Goal: Task Accomplishment & Management: Manage account settings

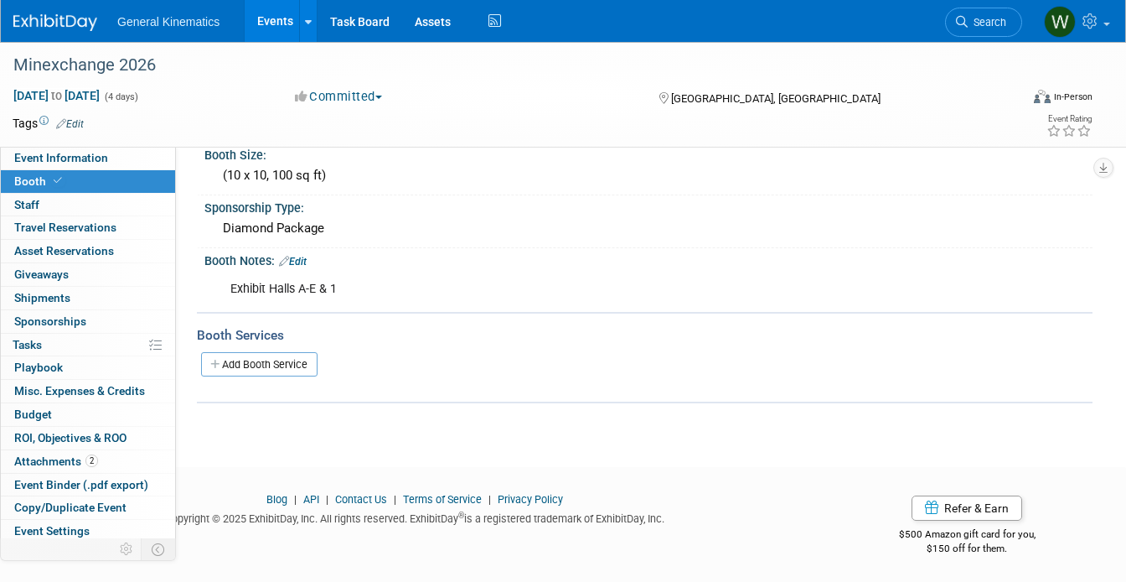
click at [63, 9] on link at bounding box center [65, 14] width 104 height 13
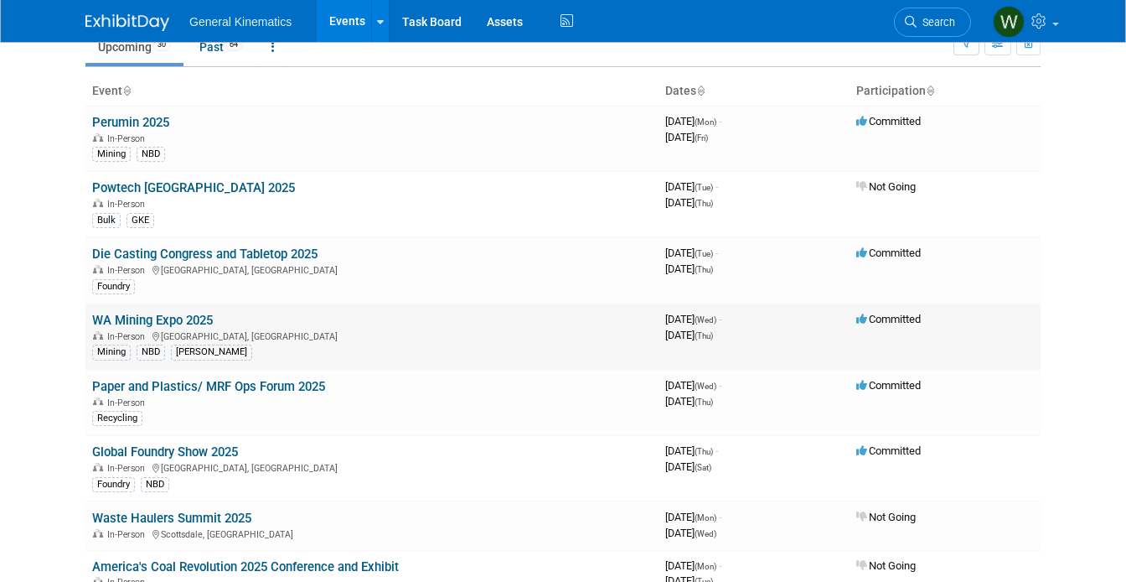
scroll to position [79, 0]
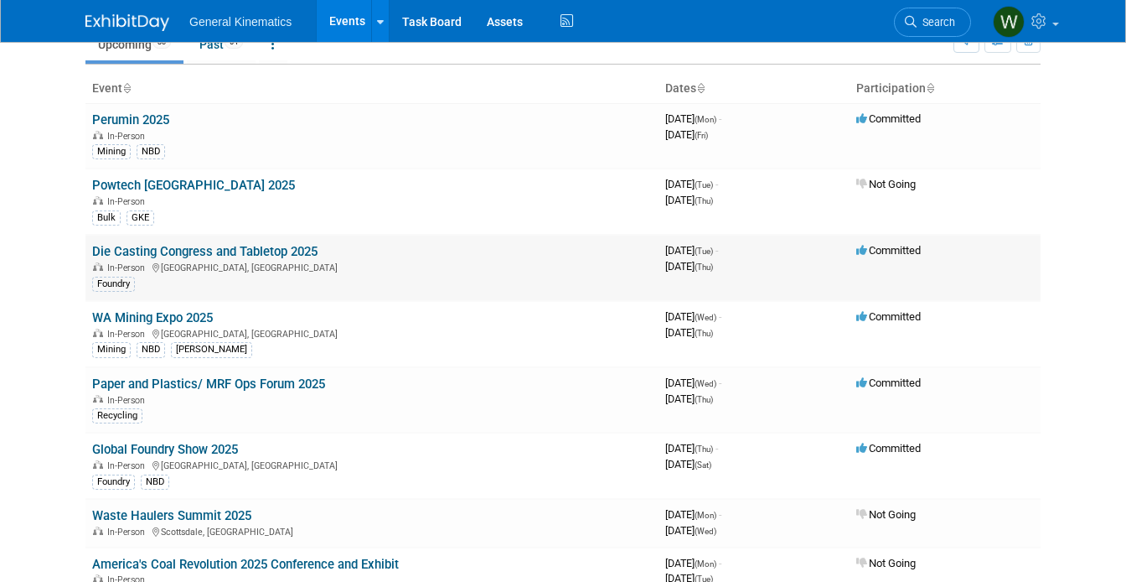
click at [189, 247] on link "Die Casting Congress and Tabletop 2025" at bounding box center [204, 251] width 225 height 15
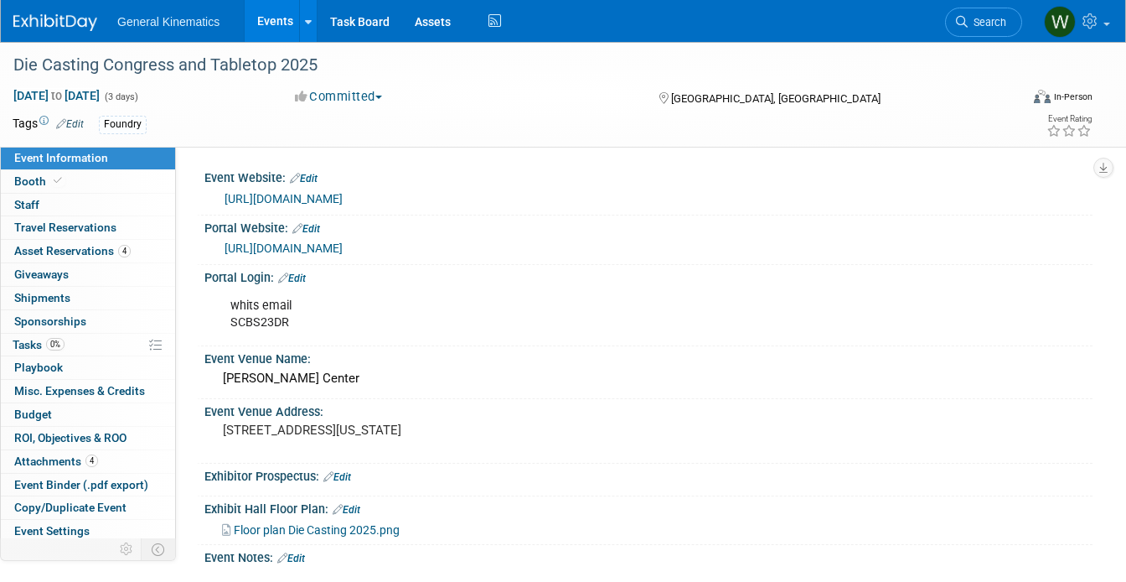
click at [343, 248] on link "[URL][DOMAIN_NAME]" at bounding box center [284, 247] width 118 height 13
click at [304, 273] on link "Edit" at bounding box center [292, 278] width 28 height 12
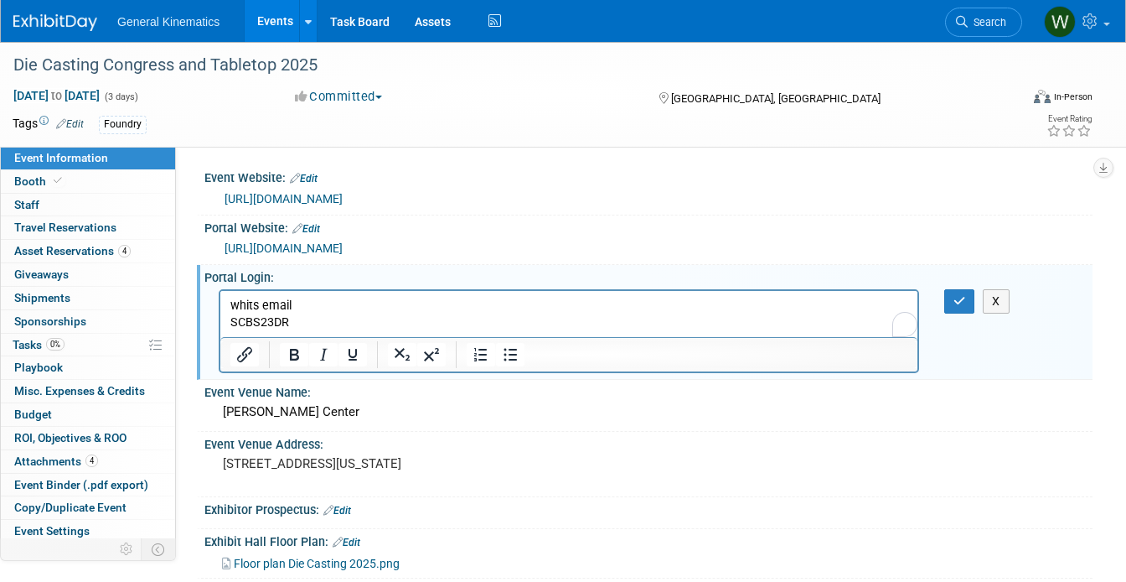
click at [315, 326] on p "whits email SCBS23DR" at bounding box center [569, 314] width 678 height 34
click at [272, 320] on p "whits email SCBS23DR" at bounding box center [569, 314] width 678 height 34
paste body "To enrich screen reader interactions, please activate Accessibility in Grammarl…"
click at [964, 297] on icon "button" at bounding box center [960, 301] width 13 height 12
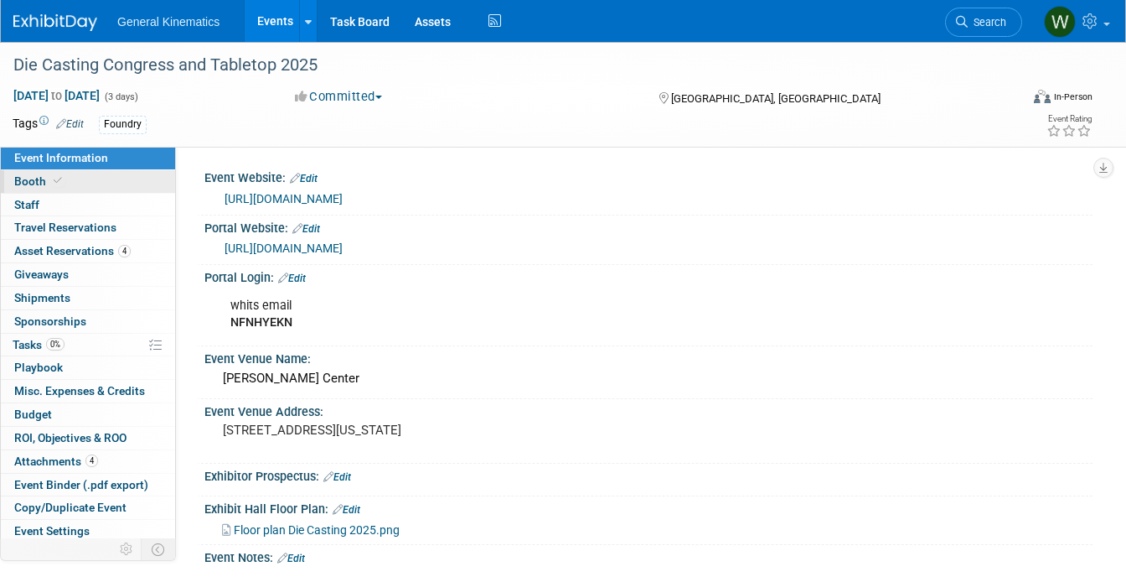
click at [111, 188] on link "Booth" at bounding box center [88, 181] width 174 height 23
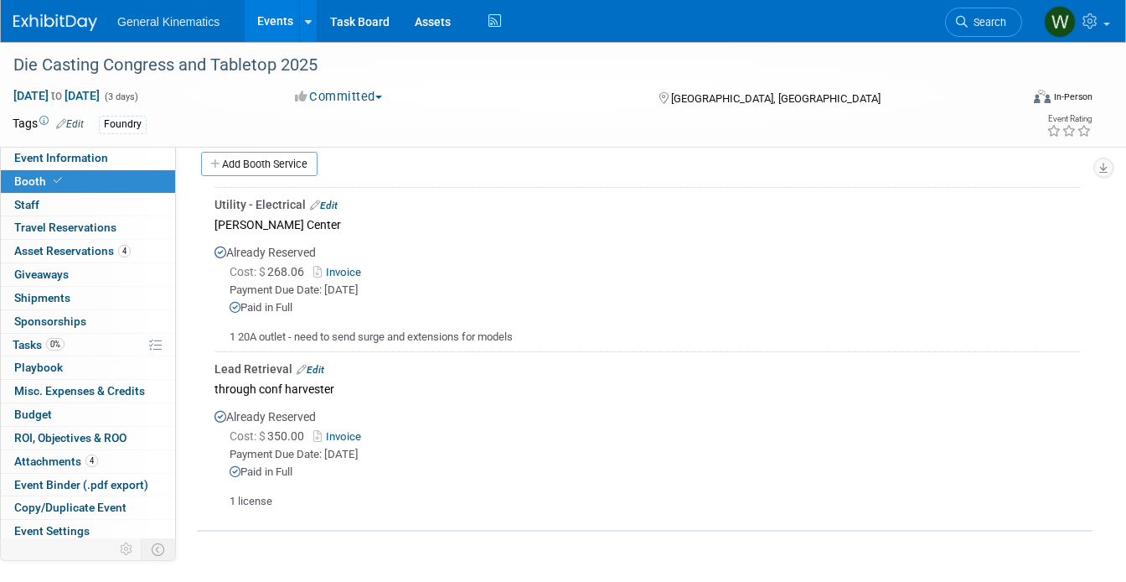
scroll to position [517, 0]
click at [55, 349] on span "0%" at bounding box center [55, 344] width 18 height 13
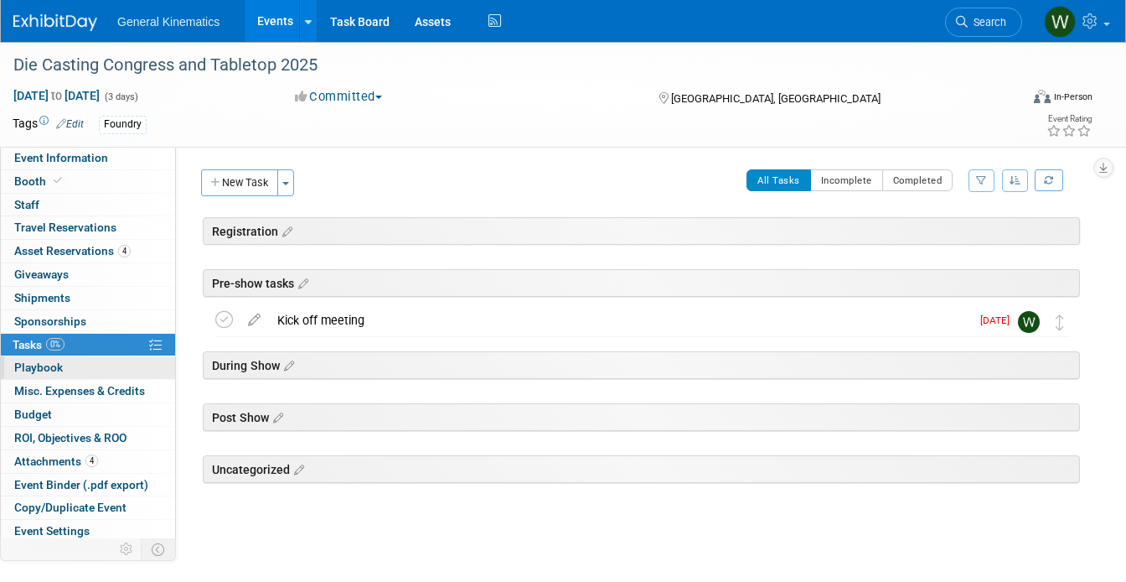
click at [47, 367] on span "Playbook 0" at bounding box center [38, 366] width 49 height 13
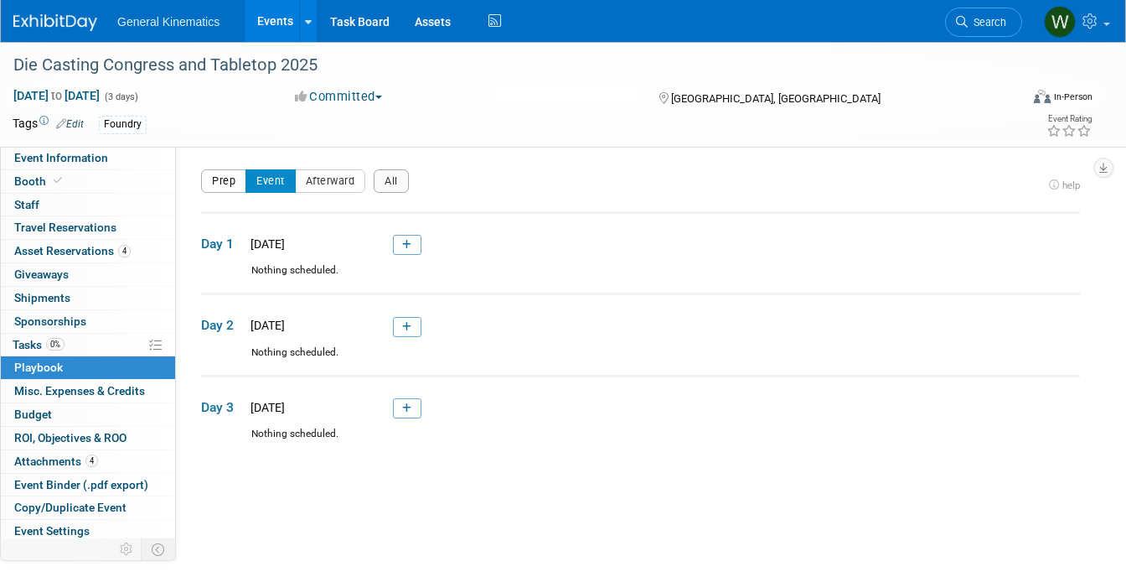
click at [234, 179] on button "Prep" at bounding box center [223, 180] width 45 height 23
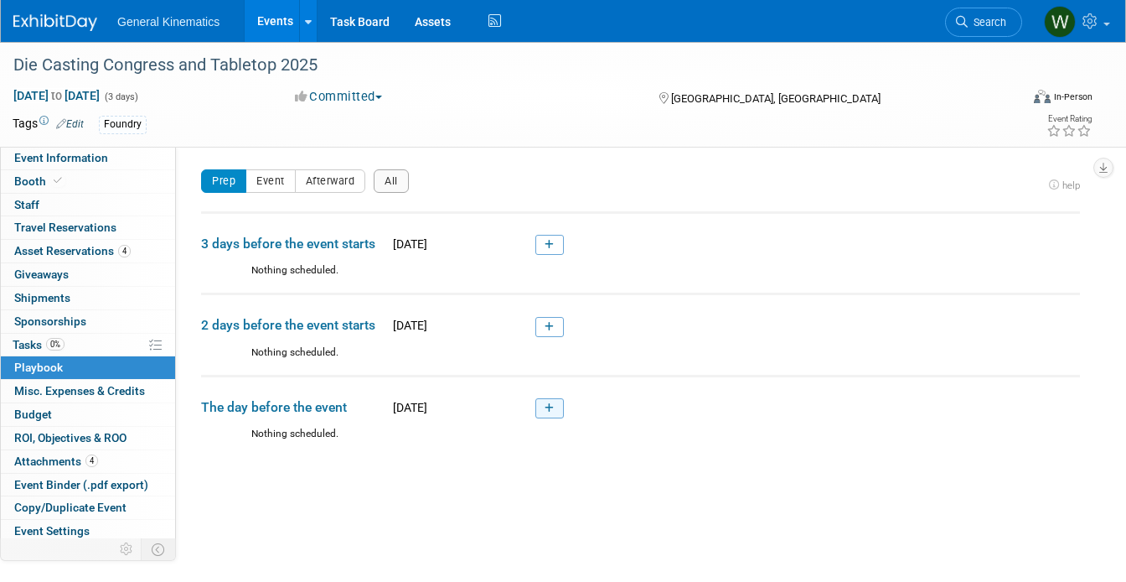
click at [548, 411] on icon at bounding box center [549, 408] width 9 height 10
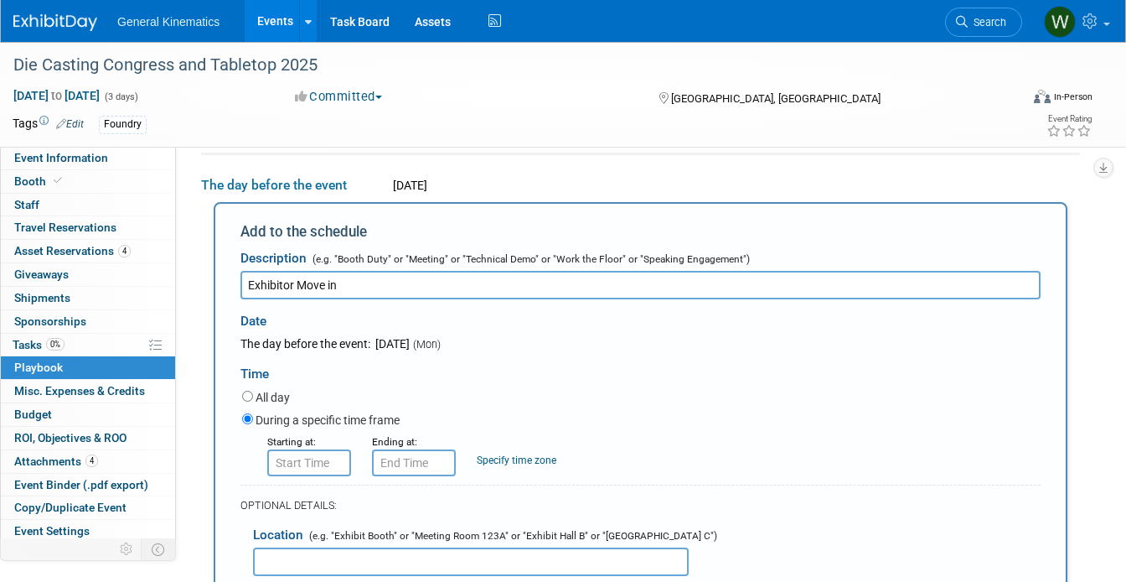
type input "Exhibitor Move in"
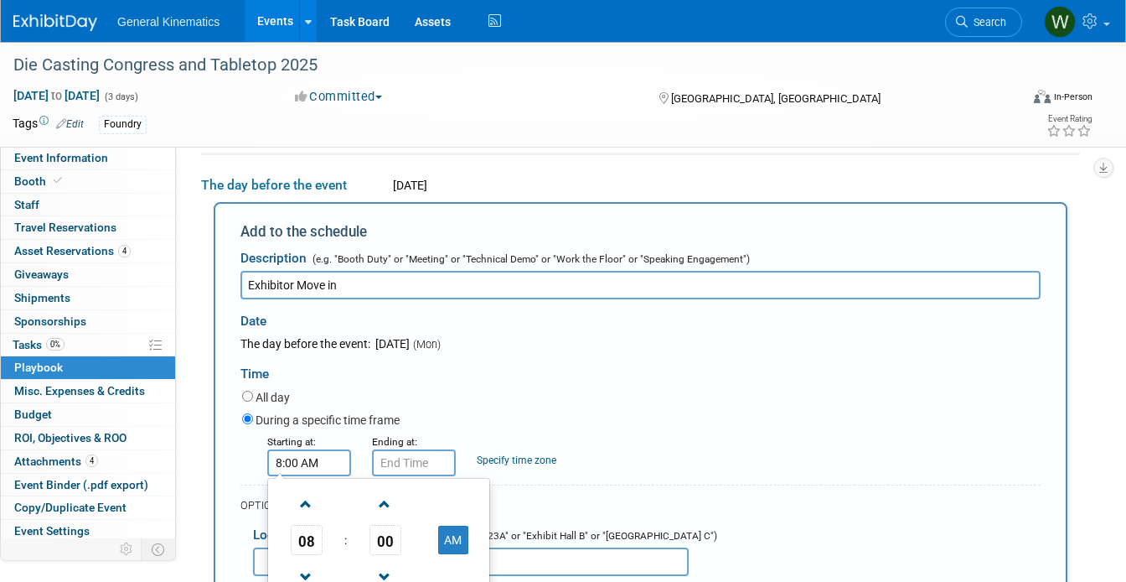
click at [322, 458] on input "8:00 AM" at bounding box center [309, 462] width 84 height 27
click at [297, 504] on span at bounding box center [306, 503] width 29 height 29
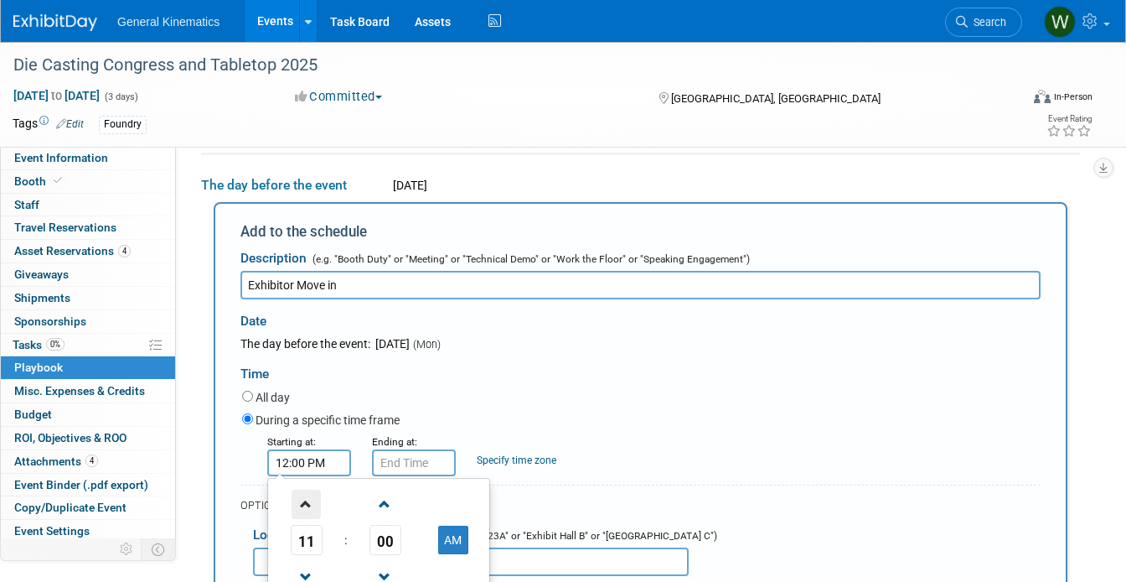
click at [297, 504] on span at bounding box center [306, 503] width 29 height 29
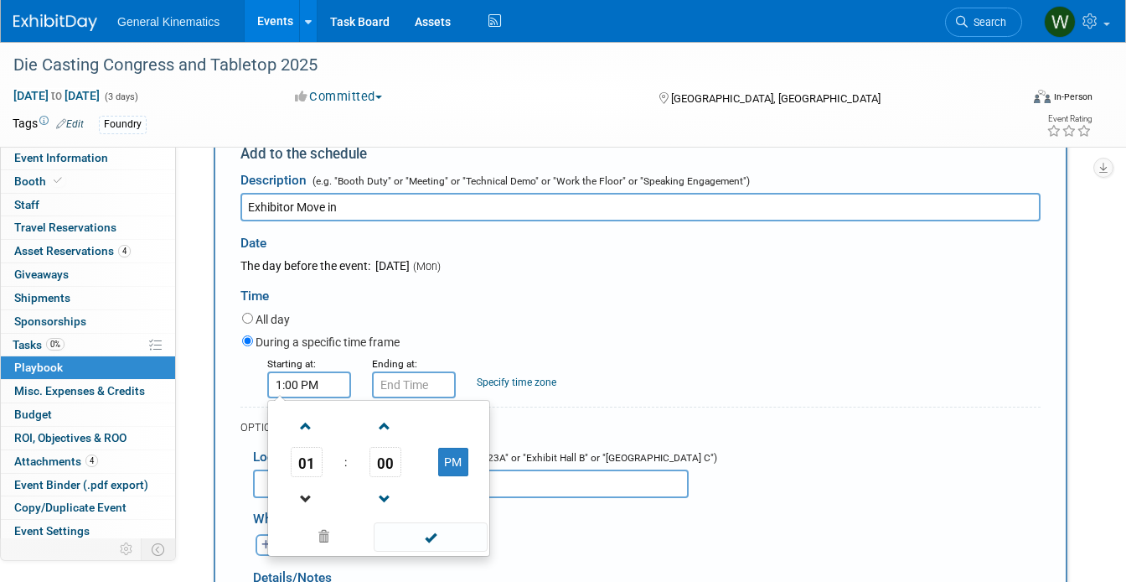
scroll to position [297, 0]
click at [304, 502] on span at bounding box center [306, 497] width 29 height 29
type input "12:00 PM"
click at [430, 540] on span at bounding box center [430, 535] width 113 height 29
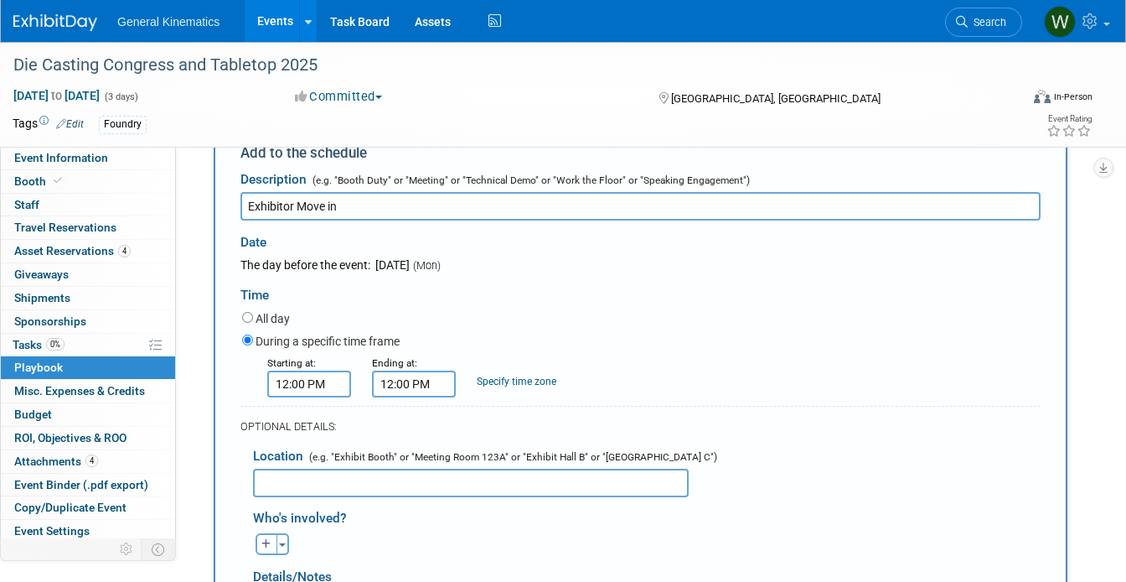
click at [392, 387] on input "12:00 PM" at bounding box center [414, 383] width 84 height 27
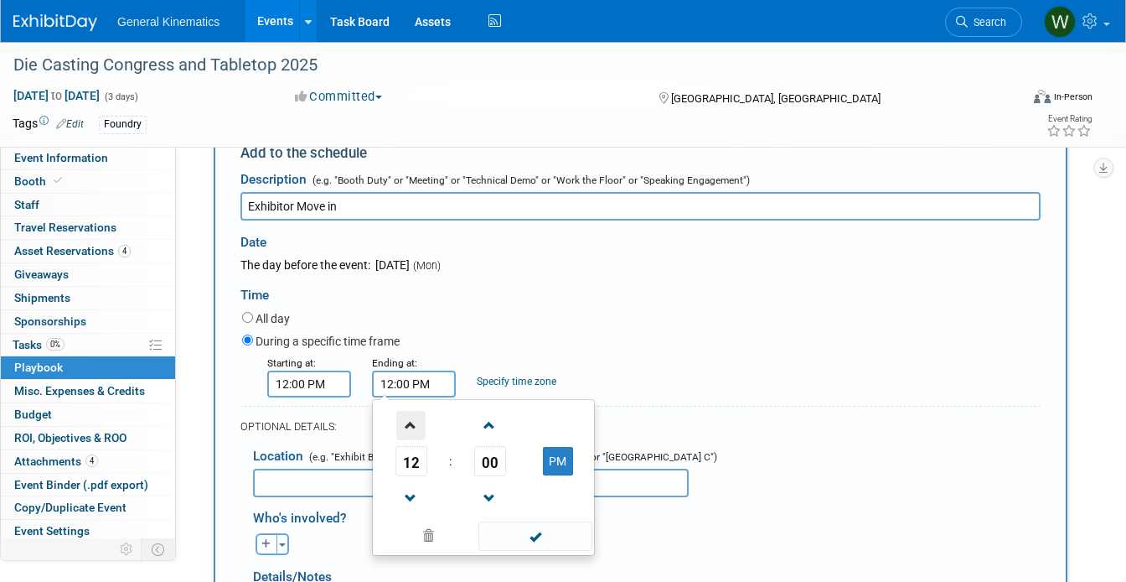
click at [408, 421] on span at bounding box center [410, 425] width 29 height 29
type input "4:00 PM"
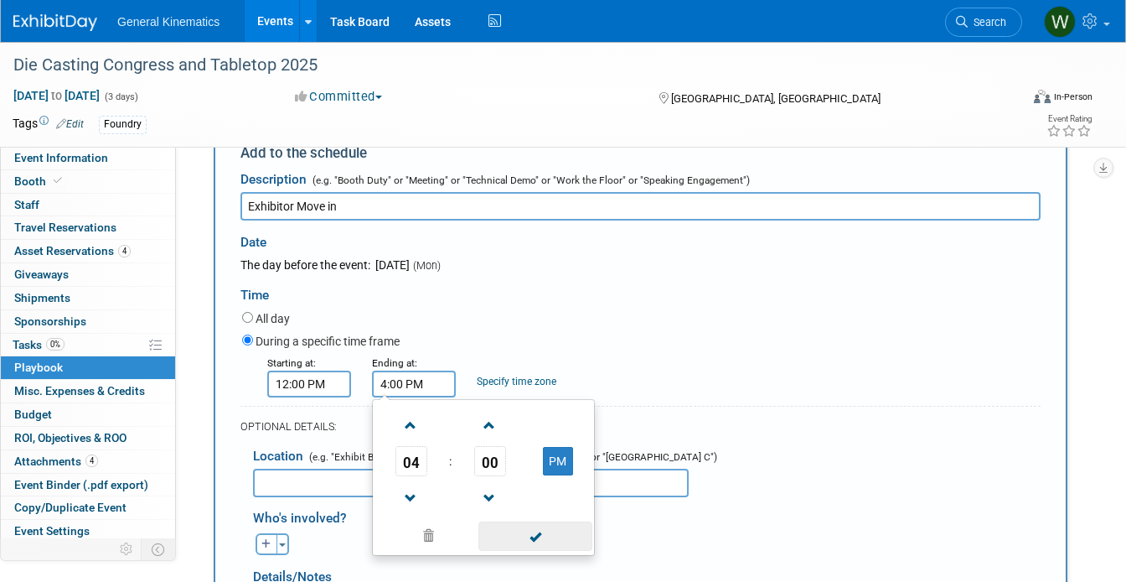
click at [509, 545] on span at bounding box center [534, 535] width 113 height 29
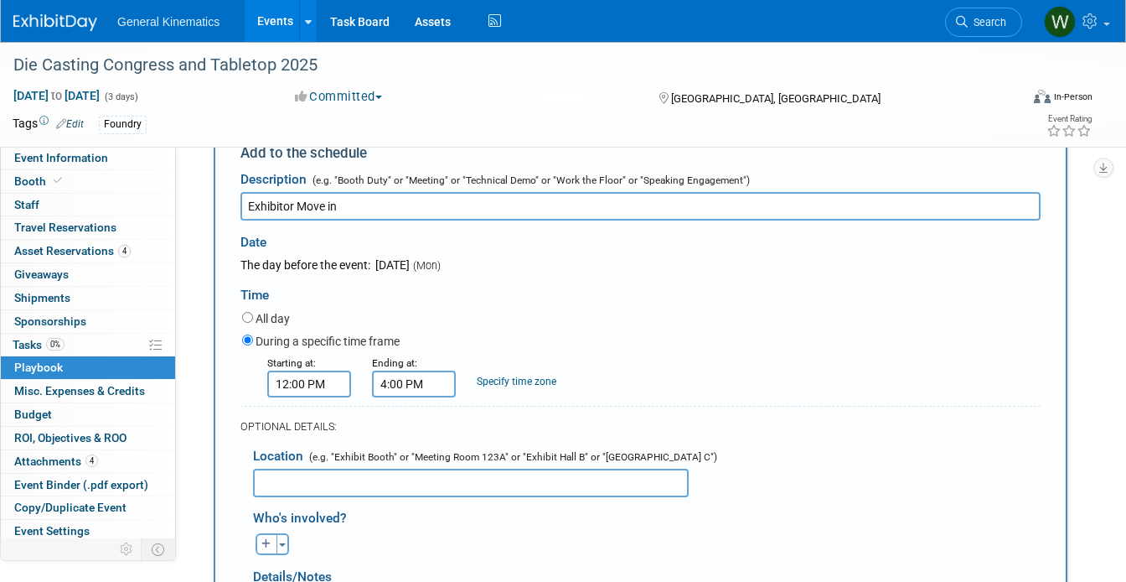
click at [357, 489] on input "text" at bounding box center [471, 482] width 436 height 28
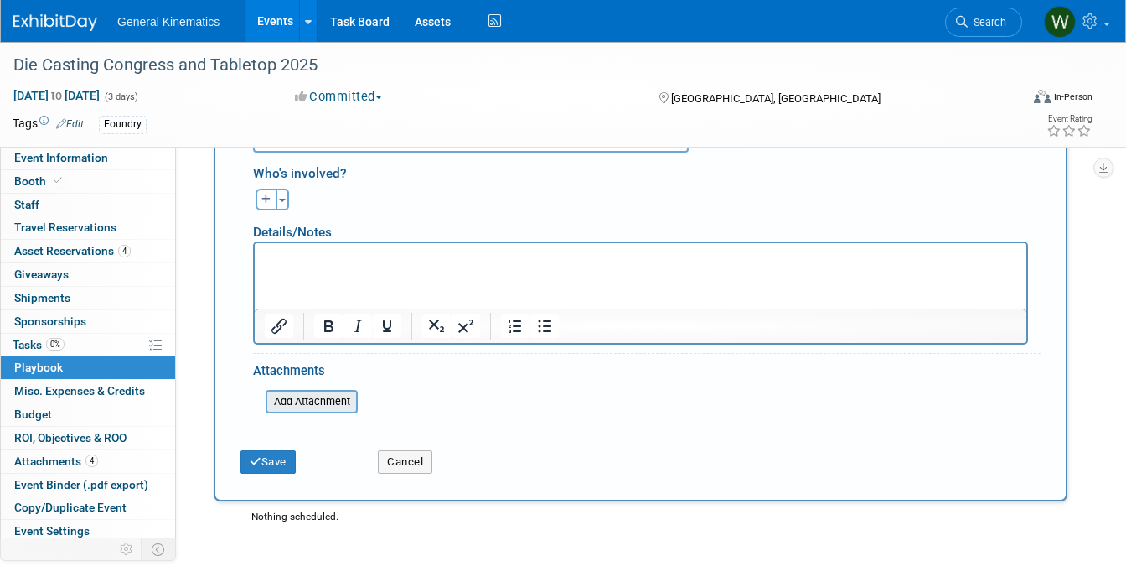
scroll to position [644, 0]
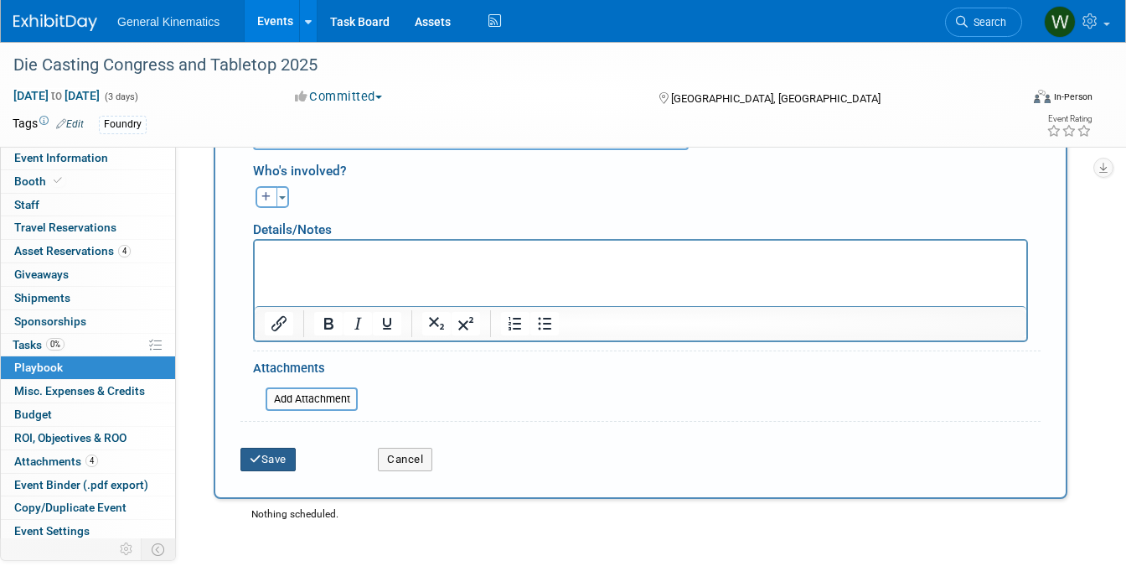
type input "Booth"
click at [270, 459] on button "Save" at bounding box center [267, 458] width 55 height 23
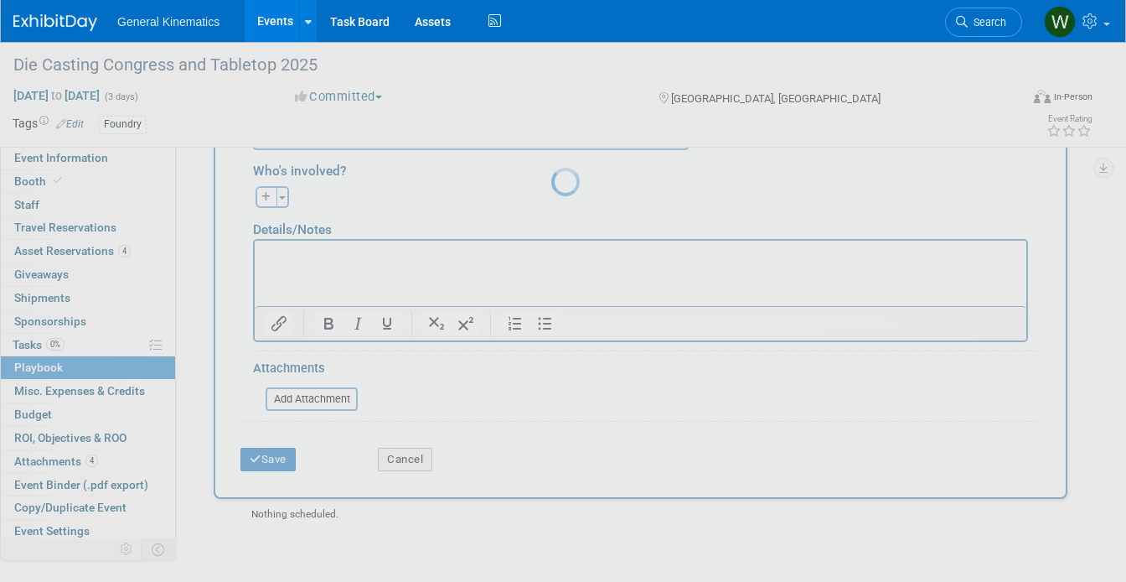
scroll to position [189, 0]
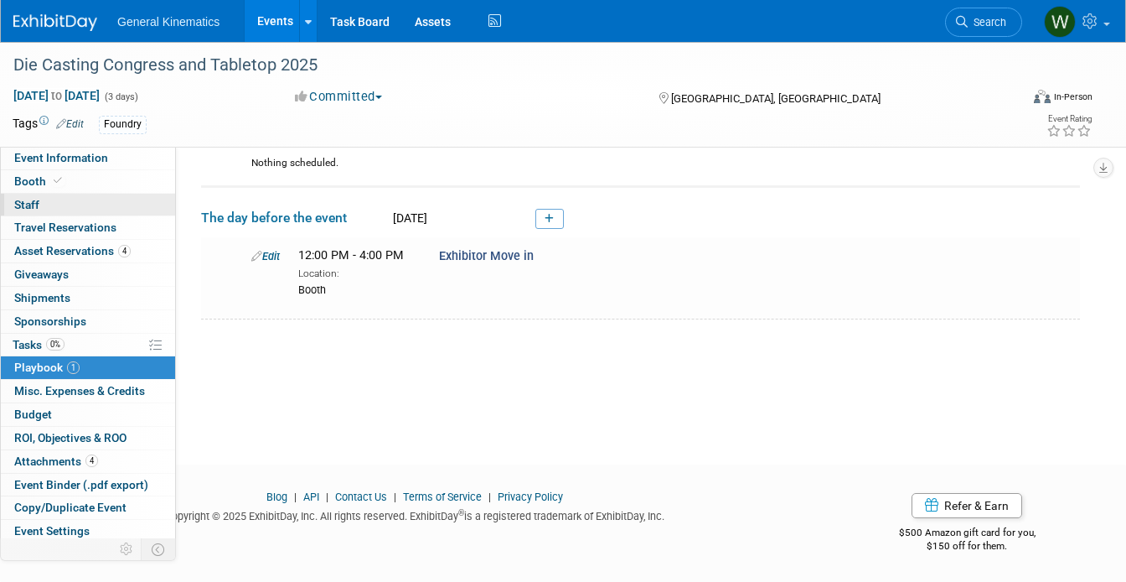
click at [52, 199] on link "0 Staff 0" at bounding box center [88, 205] width 174 height 23
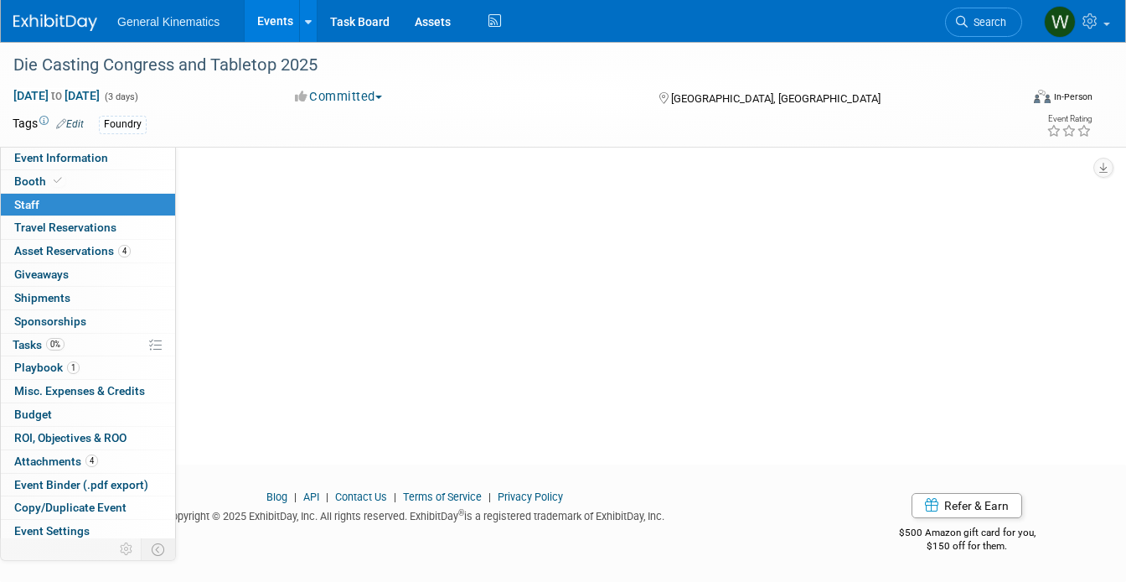
scroll to position [0, 0]
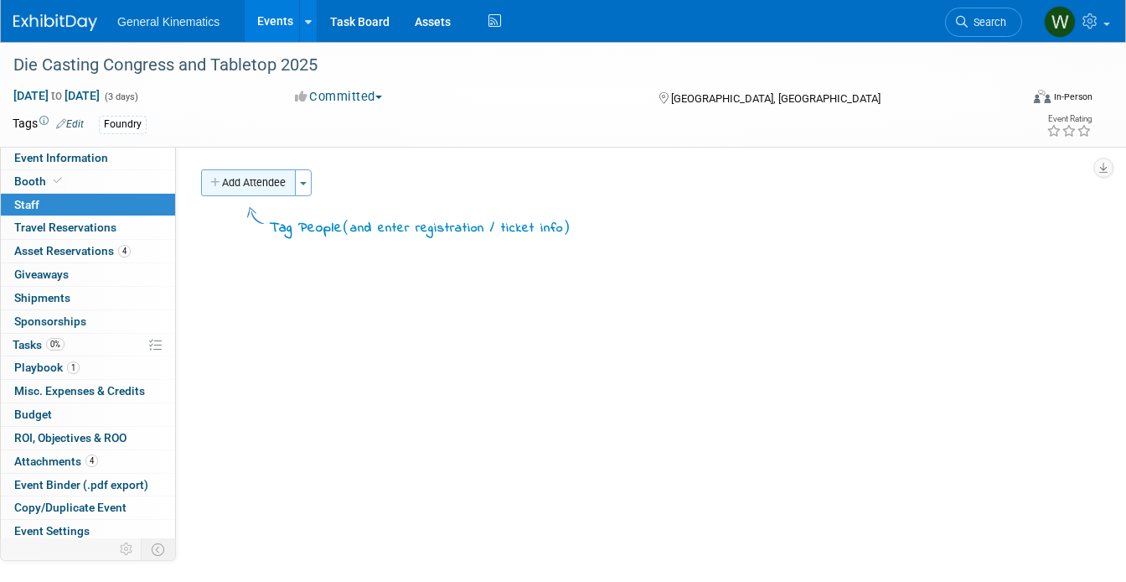
click at [240, 175] on button "Add Attendee" at bounding box center [248, 182] width 95 height 27
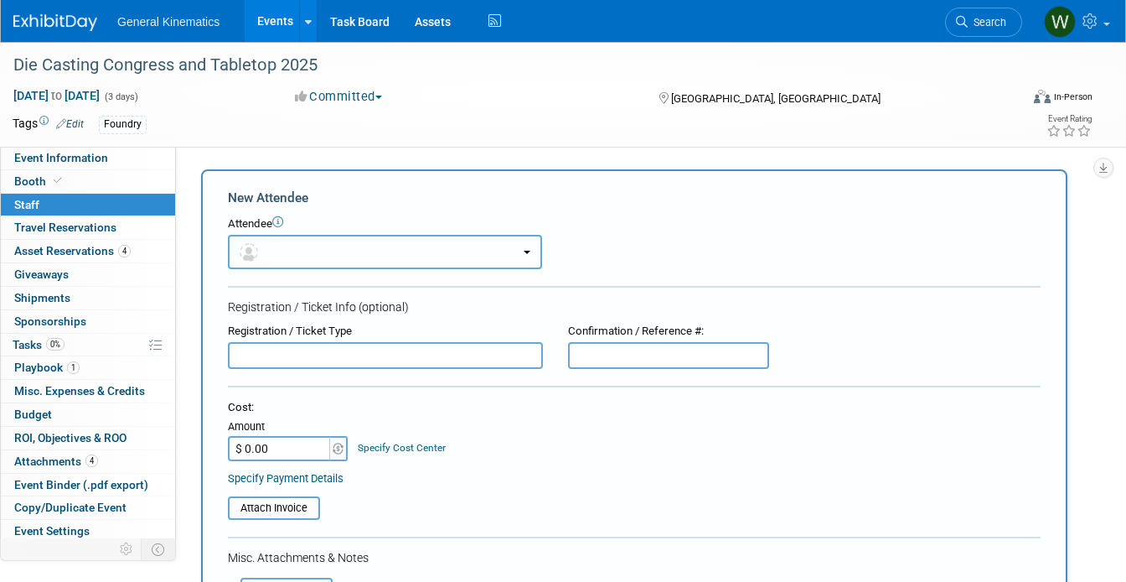
click at [266, 251] on button "button" at bounding box center [385, 252] width 314 height 34
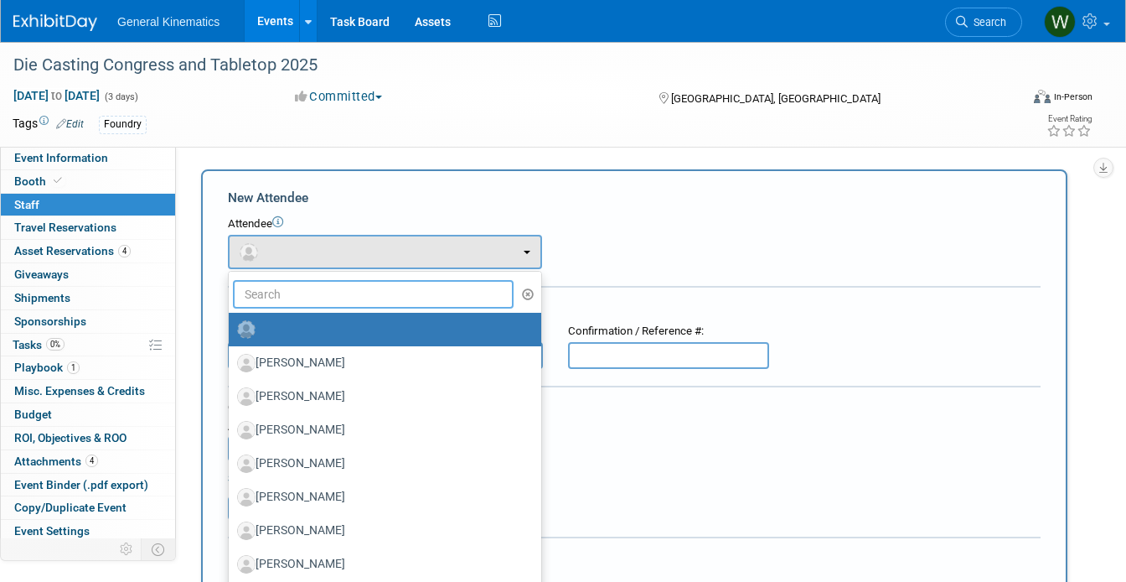
click at [265, 285] on input "text" at bounding box center [373, 294] width 281 height 28
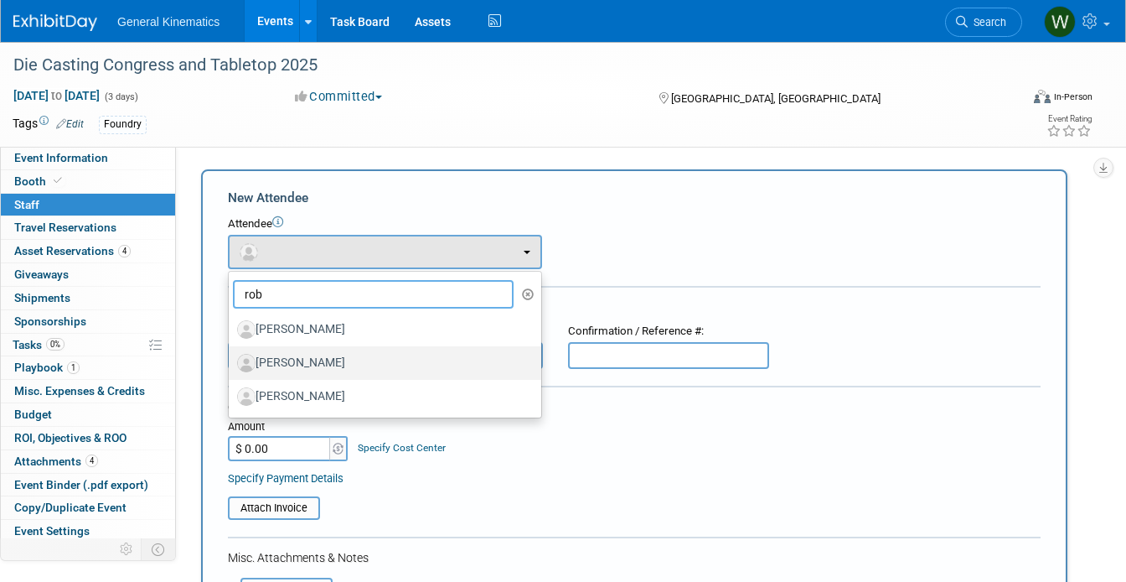
type input "rob"
click at [285, 364] on label "[PERSON_NAME]" at bounding box center [380, 362] width 287 height 27
click at [231, 364] on input "[PERSON_NAME]" at bounding box center [225, 360] width 11 height 11
select select "b437bd53-7d1b-490c-800a-f4c02794ce76"
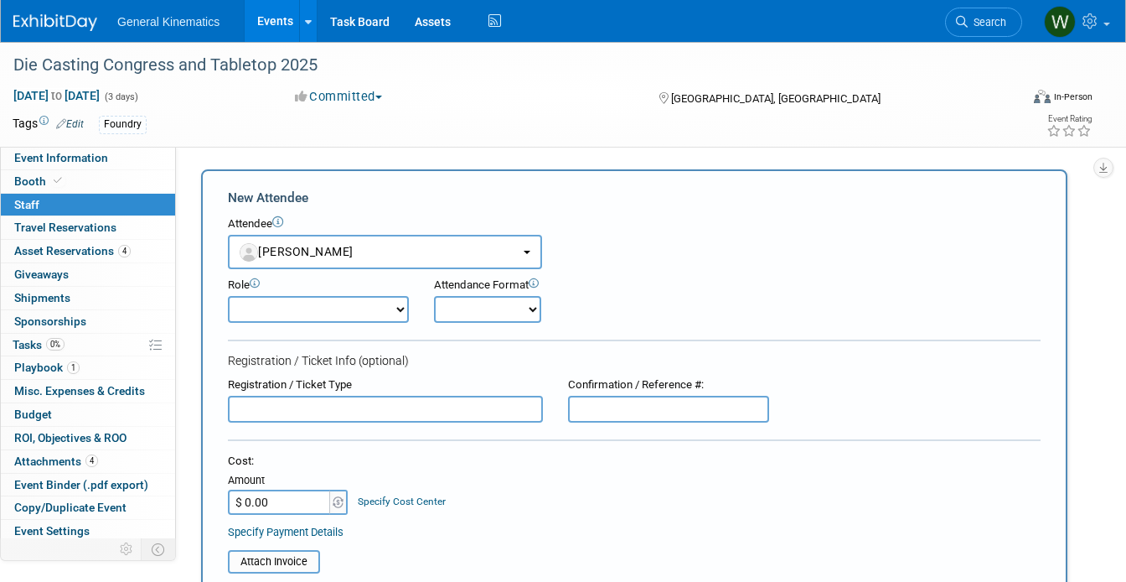
click at [353, 307] on select "Attending Demonstrator Host Marketing/ Executive Planner Presenter Sales Repres…" at bounding box center [318, 309] width 181 height 27
select select "200"
click at [228, 296] on select "Attending Demonstrator Host Marketing/ Executive Planner Presenter Sales Repres…" at bounding box center [318, 309] width 181 height 27
click at [477, 327] on form "New Attendee Attendee <img src="https://www.exhibitday.com/Images/Unassigned-Us…" at bounding box center [634, 523] width 813 height 669
click at [474, 317] on select "Onsite Remote" at bounding box center [487, 309] width 107 height 27
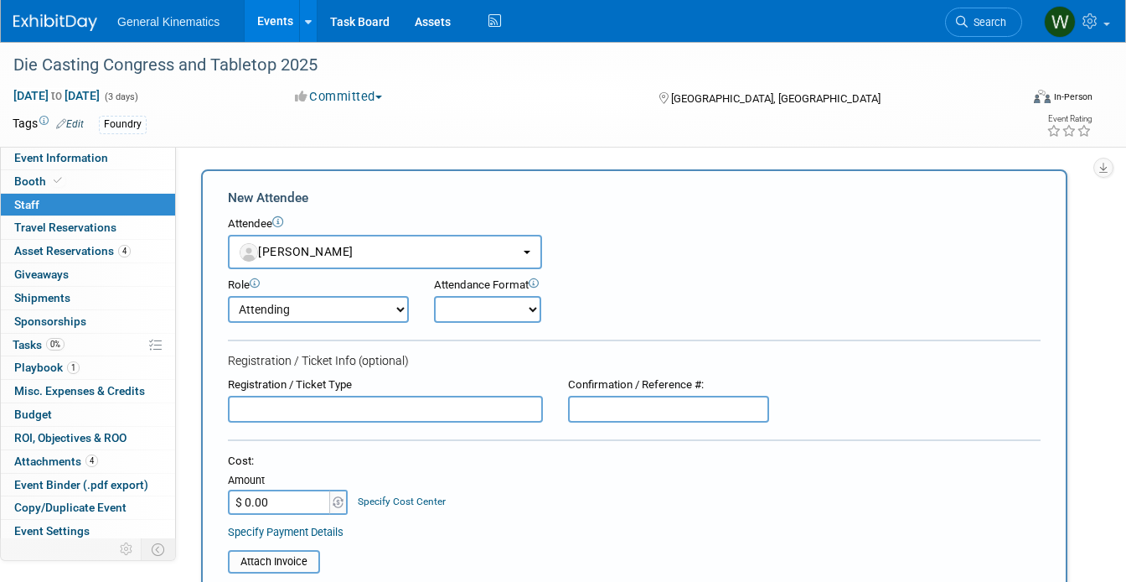
select select "1"
click at [434, 296] on select "Onsite Remote" at bounding box center [487, 309] width 107 height 27
click at [395, 405] on input "text" at bounding box center [385, 408] width 315 height 27
click at [318, 409] on input "Complimentary Floor Pass" at bounding box center [385, 408] width 315 height 27
type input "Complimentary Exhibitor Floor Pass"
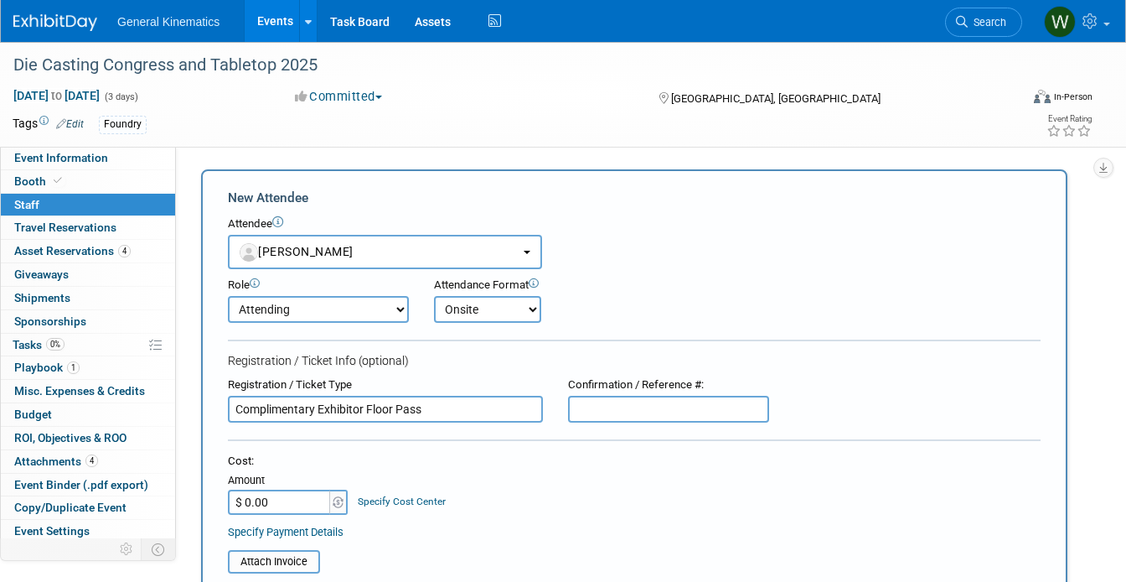
click at [599, 411] on input "text" at bounding box center [668, 408] width 201 height 27
paste input "8876471"
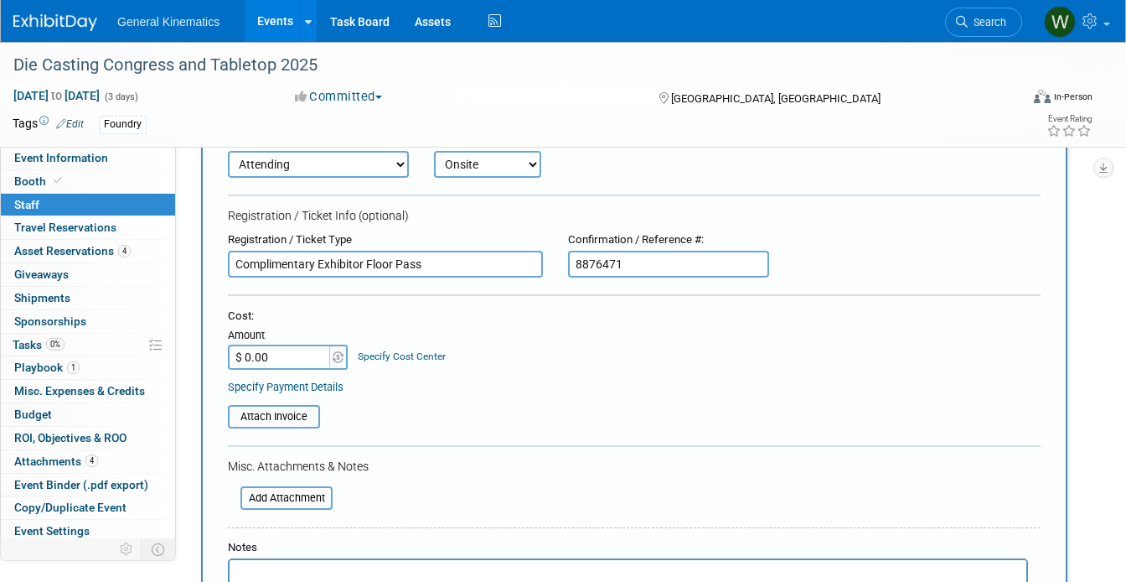
scroll to position [158, 0]
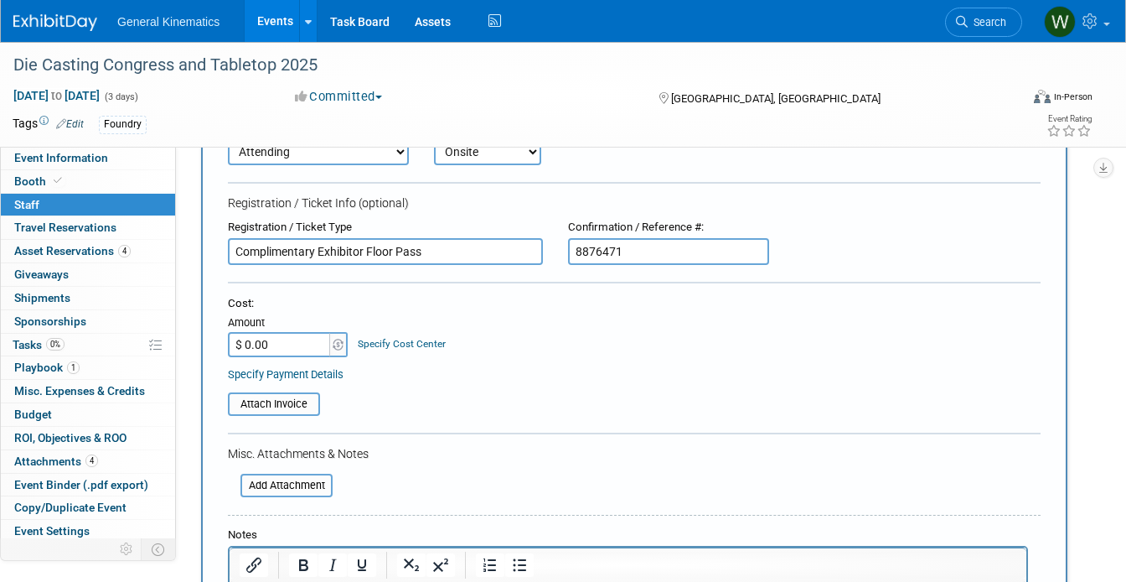
type input "8876471"
click at [285, 338] on input "$ 0.00" at bounding box center [280, 344] width 105 height 25
click at [279, 338] on input "$ 0.00" at bounding box center [280, 344] width 105 height 25
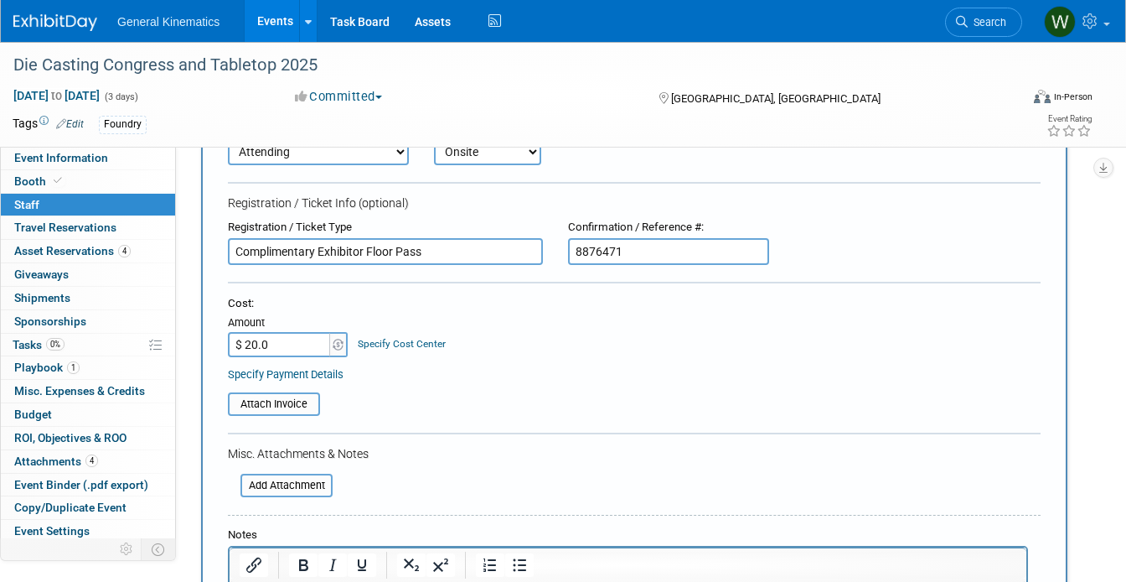
type input "$ 20.00"
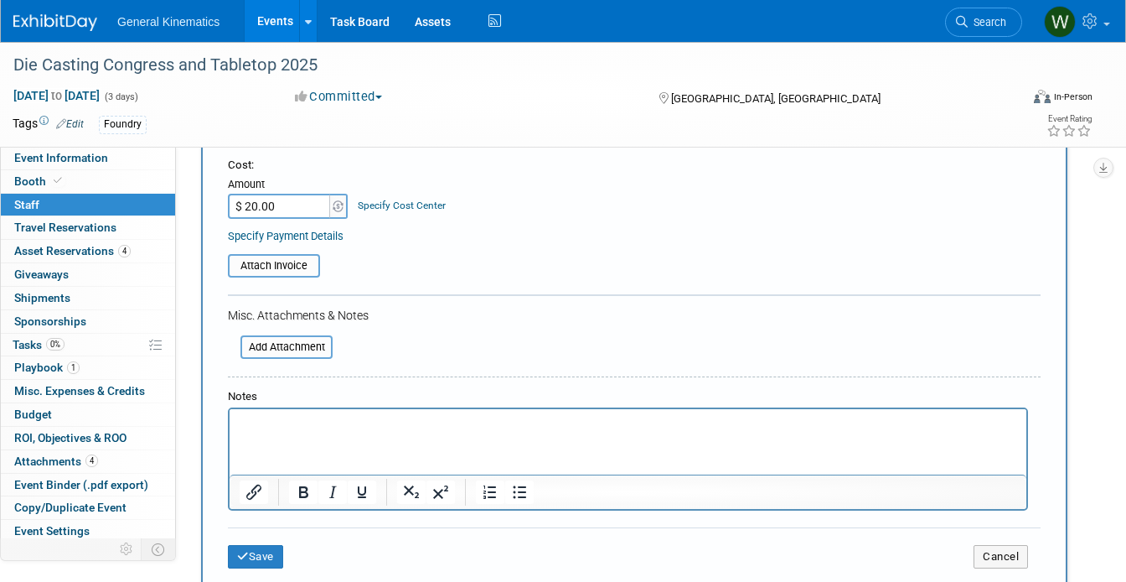
scroll to position [297, 0]
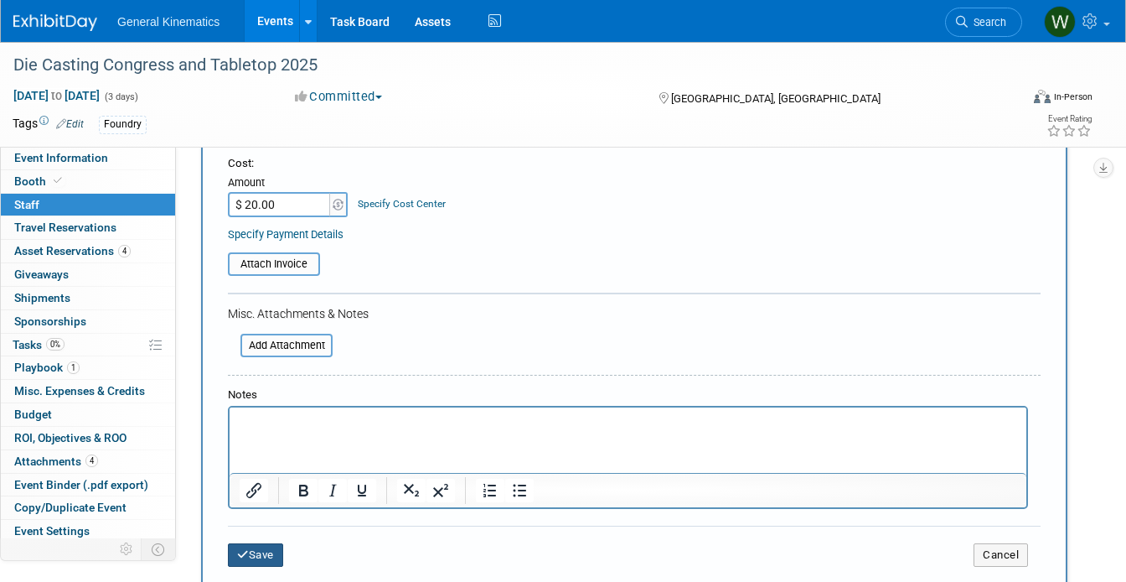
click at [271, 556] on button "Save" at bounding box center [255, 554] width 55 height 23
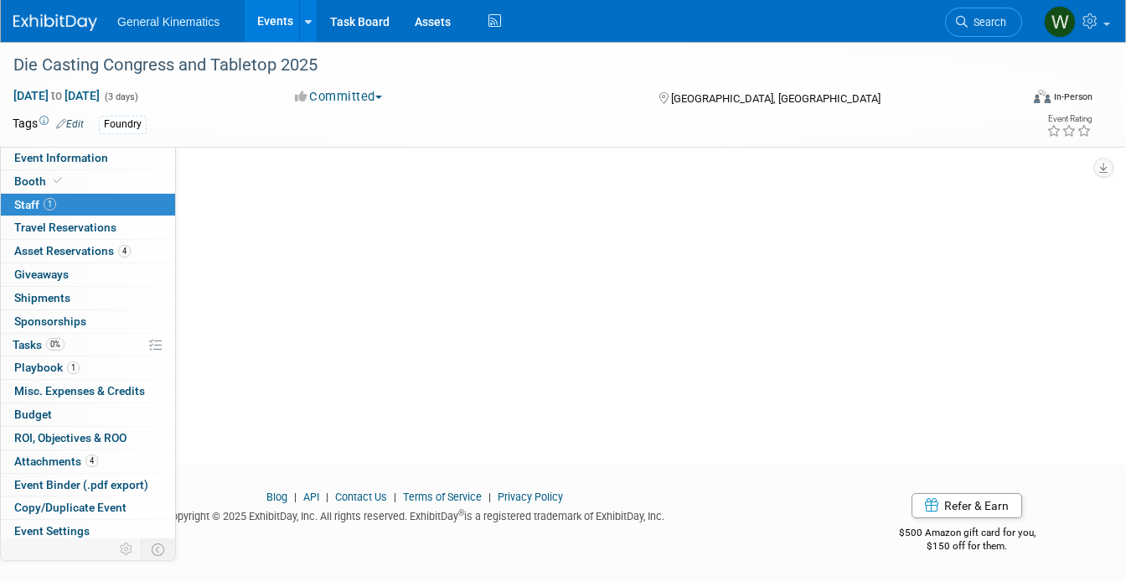
scroll to position [0, 0]
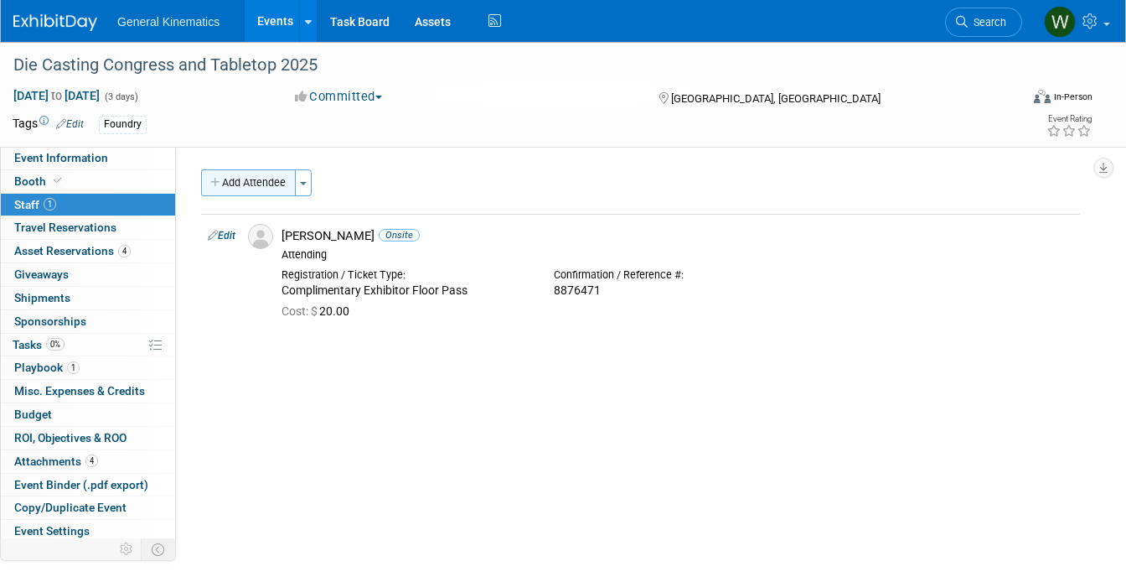
click at [262, 182] on button "Add Attendee" at bounding box center [248, 182] width 95 height 27
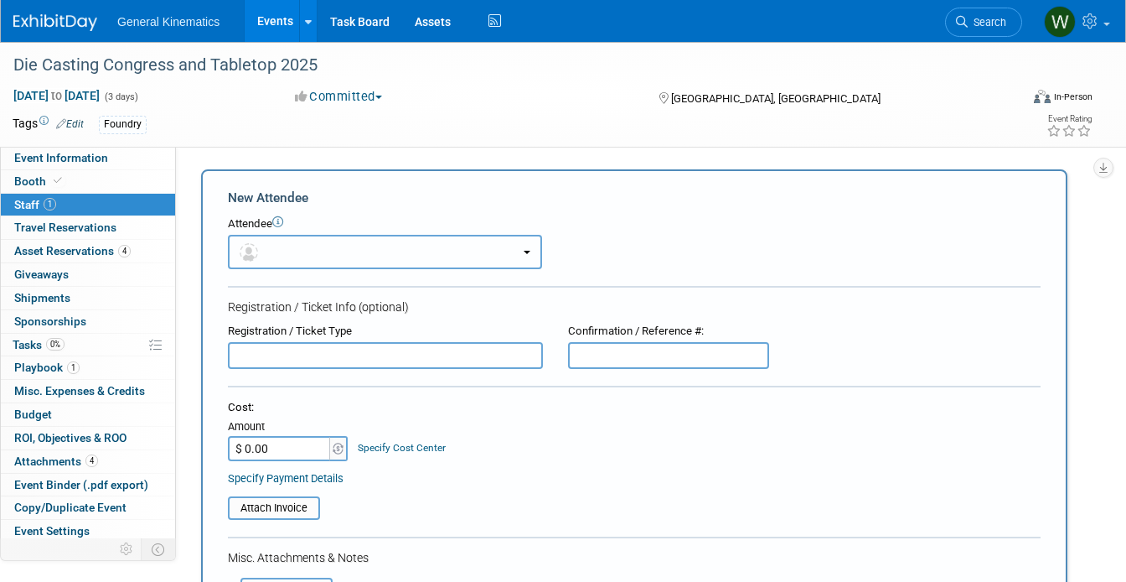
click at [297, 256] on button "button" at bounding box center [385, 252] width 314 height 34
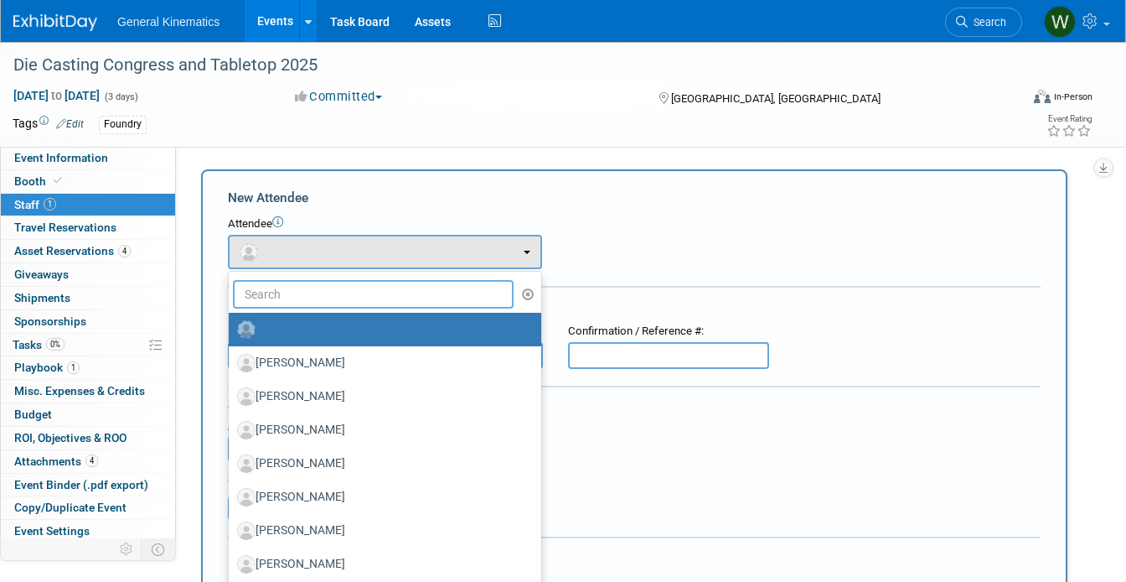
click at [289, 290] on input "text" at bounding box center [373, 294] width 281 height 28
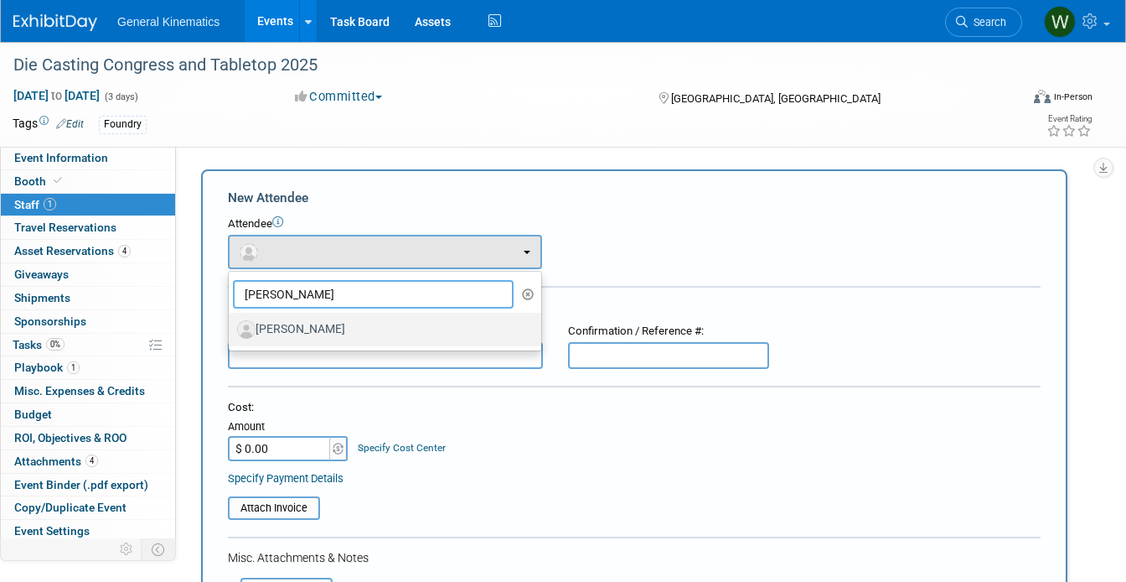
type input "jim swanson"
click at [308, 331] on label "[PERSON_NAME]" at bounding box center [380, 329] width 287 height 27
click at [231, 331] on input "[PERSON_NAME]" at bounding box center [225, 327] width 11 height 11
select select "6c4c6ecc-eb46-4b0e-83e1-a504c35634d8"
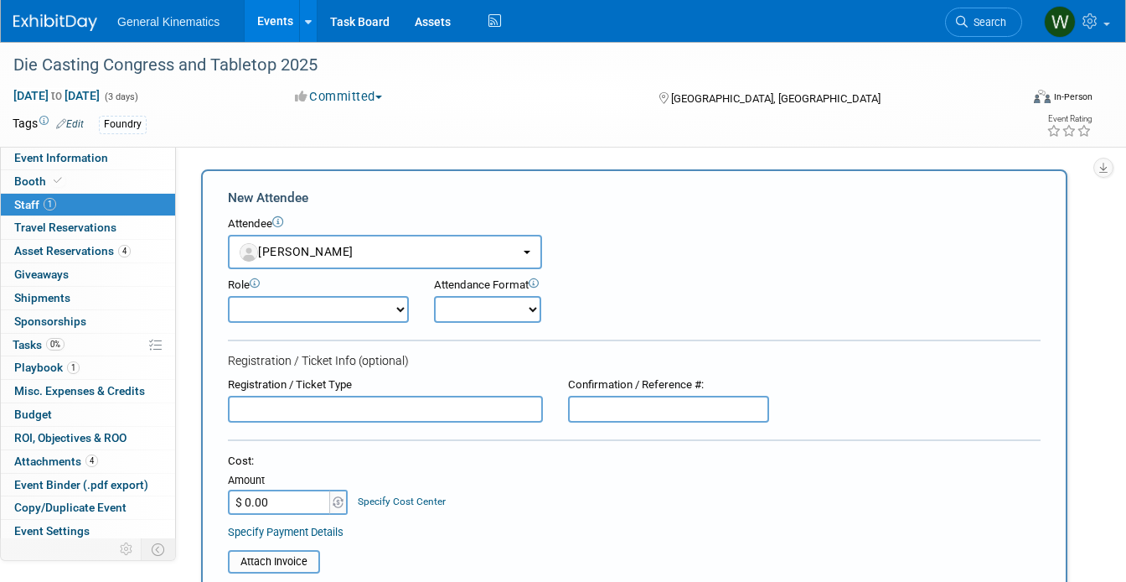
click at [361, 307] on select "Attending Demonstrator Host Marketing/ Executive Planner Presenter Sales Repres…" at bounding box center [318, 309] width 181 height 27
select select "200"
click at [228, 296] on select "Attending Demonstrator Host Marketing/ Executive Planner Presenter Sales Repres…" at bounding box center [318, 309] width 181 height 27
click at [446, 317] on select "Onsite Remote" at bounding box center [487, 309] width 107 height 27
select select "1"
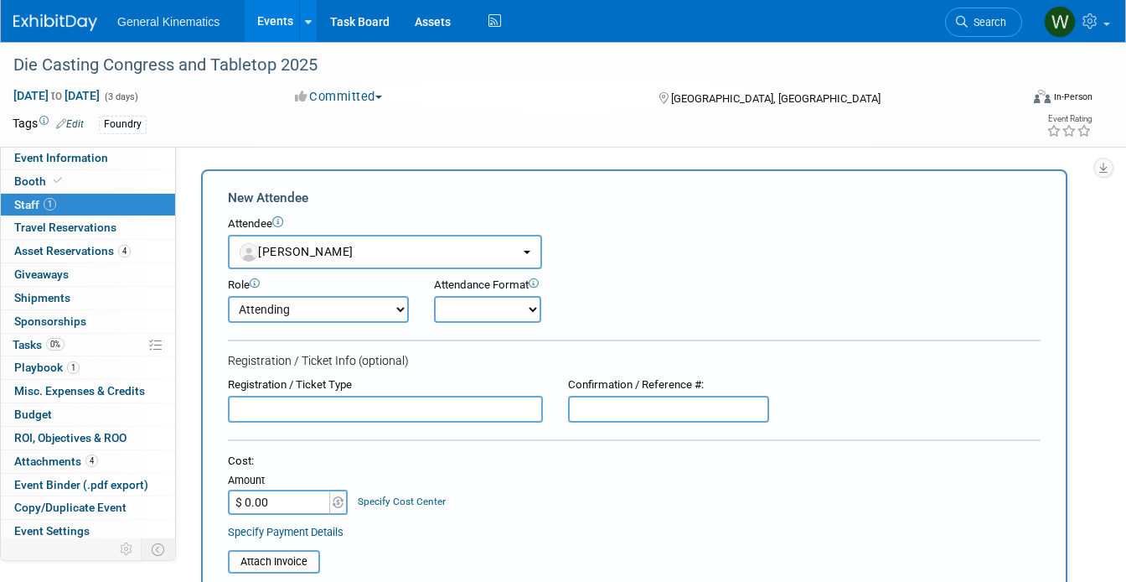
click at [434, 296] on select "Onsite Remote" at bounding box center [487, 309] width 107 height 27
click at [355, 407] on input "text" at bounding box center [385, 408] width 315 height 27
type input "Complimentary Congress Sessions and Exhibits"
click at [587, 407] on input "text" at bounding box center [668, 408] width 201 height 27
paste input "8876472"
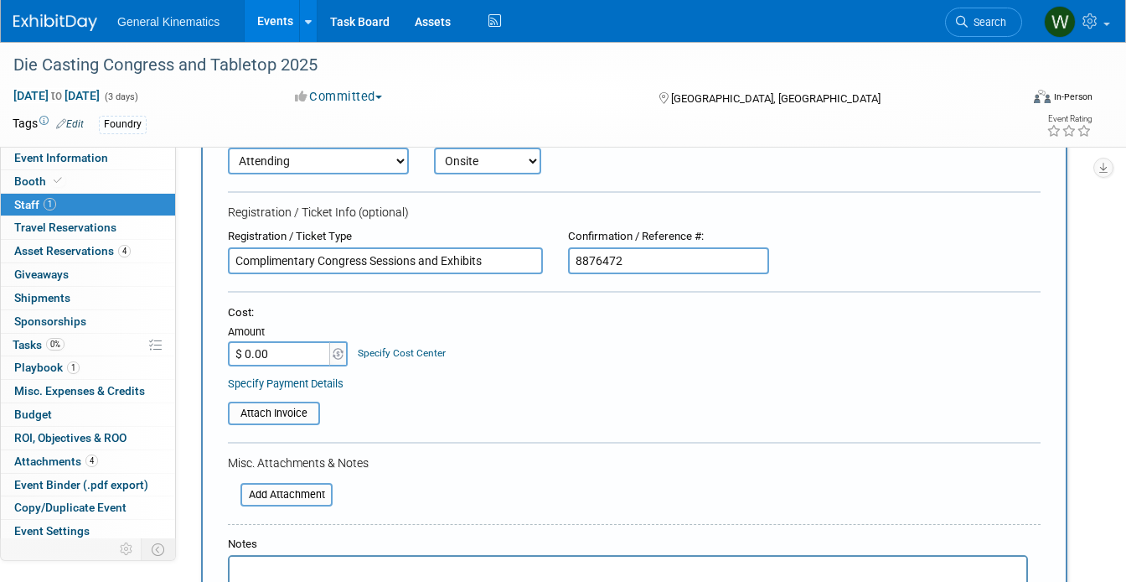
scroll to position [155, 0]
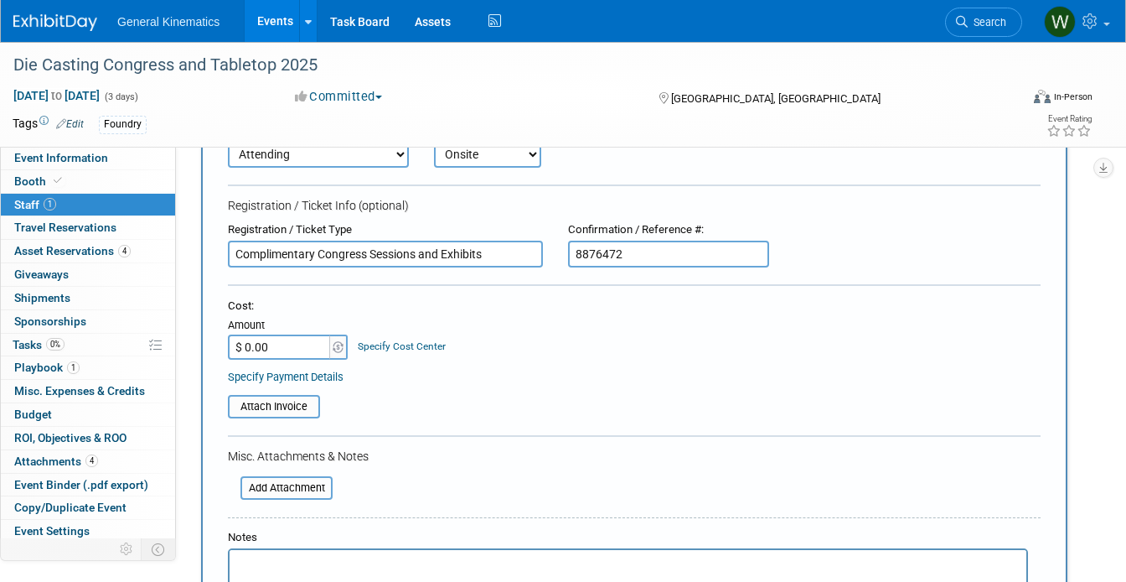
type input "8876472"
click at [300, 348] on input "$ 0.00" at bounding box center [280, 346] width 105 height 25
type input "$ 20.00"
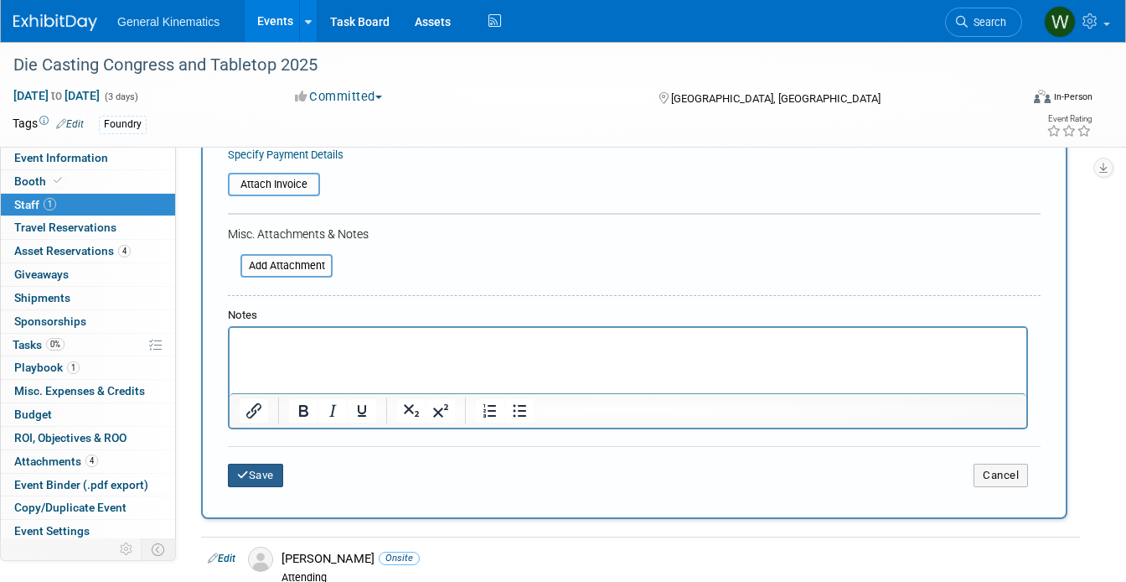
click at [266, 478] on button "Save" at bounding box center [255, 474] width 55 height 23
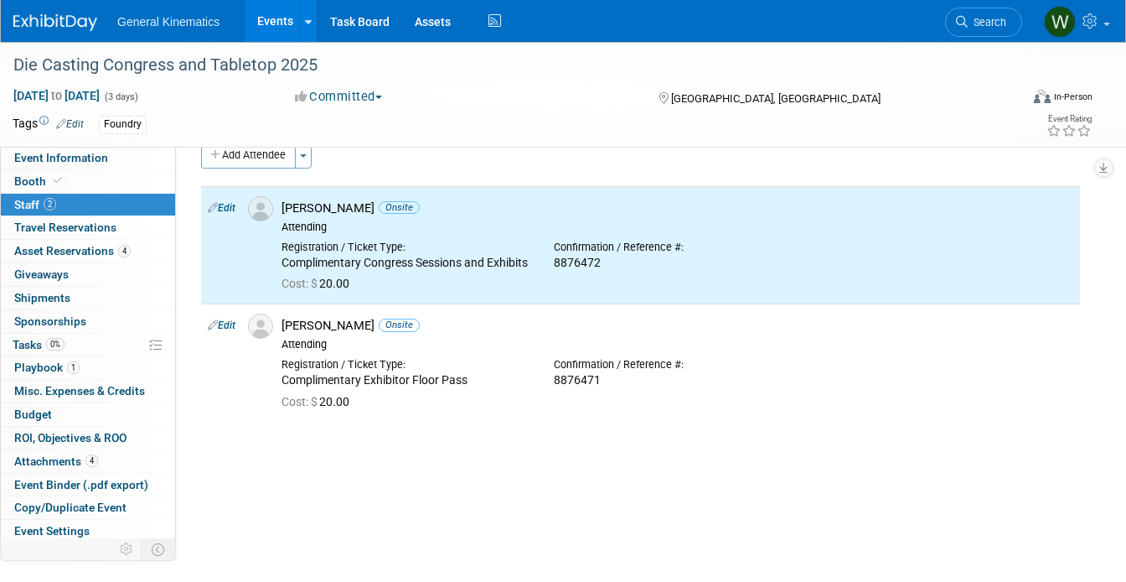
scroll to position [0, 0]
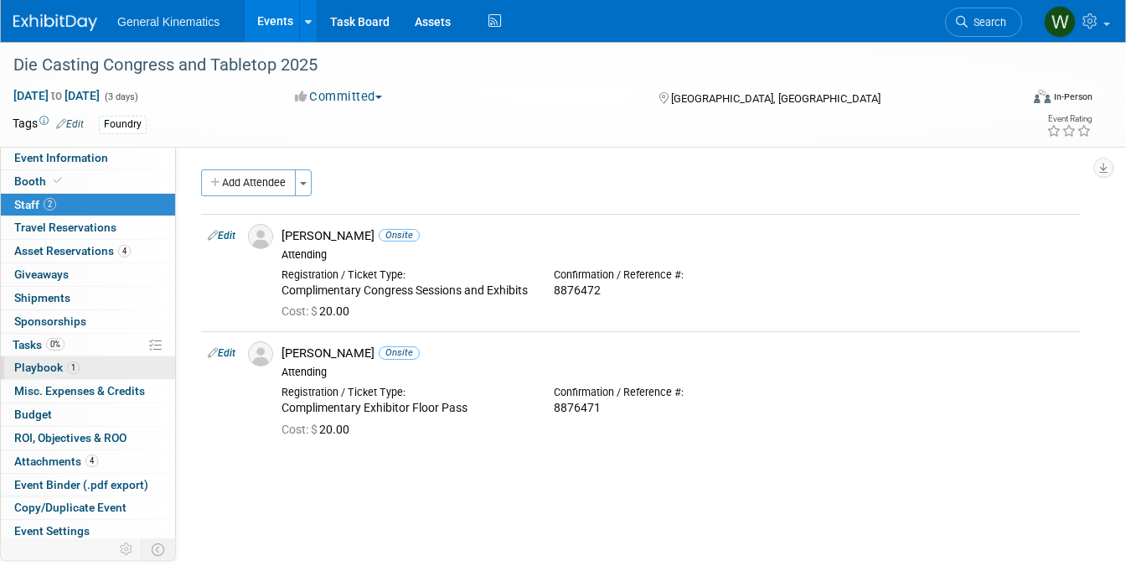
click at [65, 364] on span "Playbook 1" at bounding box center [46, 366] width 65 height 13
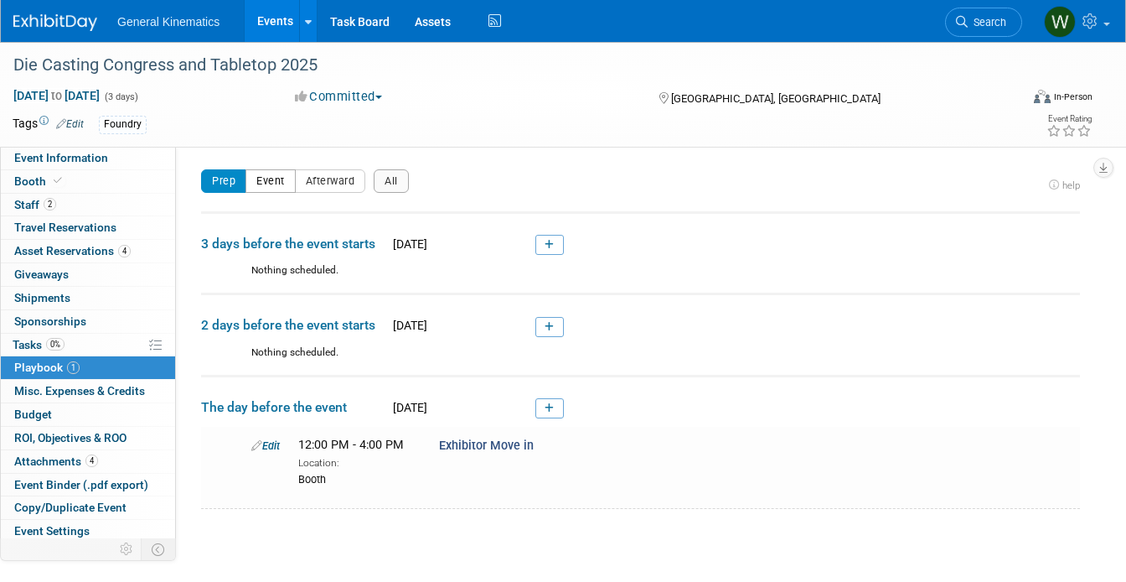
click at [280, 184] on button "Event" at bounding box center [271, 180] width 50 height 23
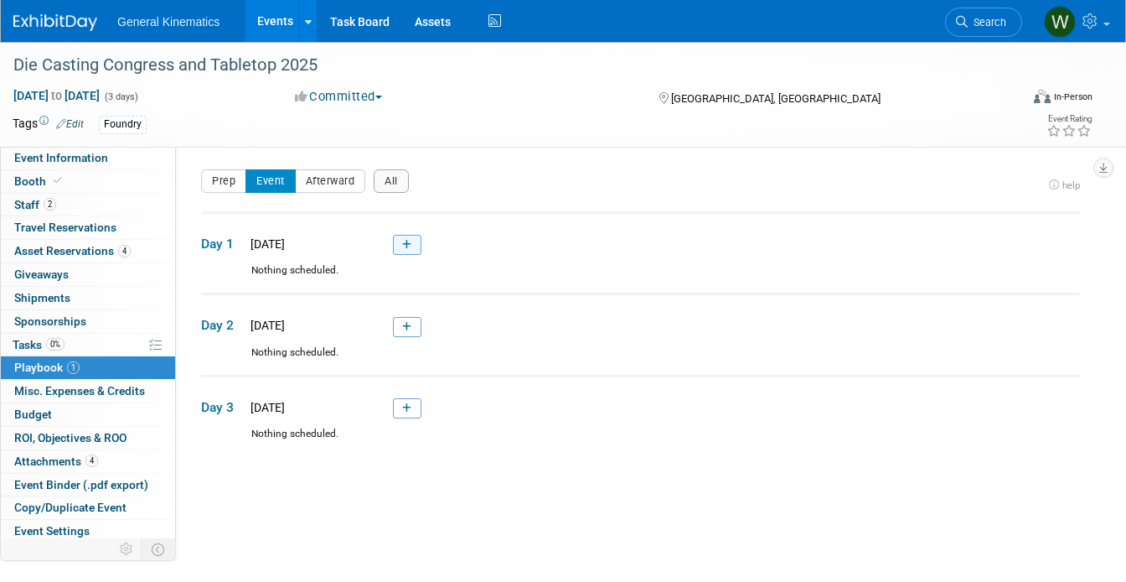
click at [409, 254] on link at bounding box center [407, 245] width 28 height 20
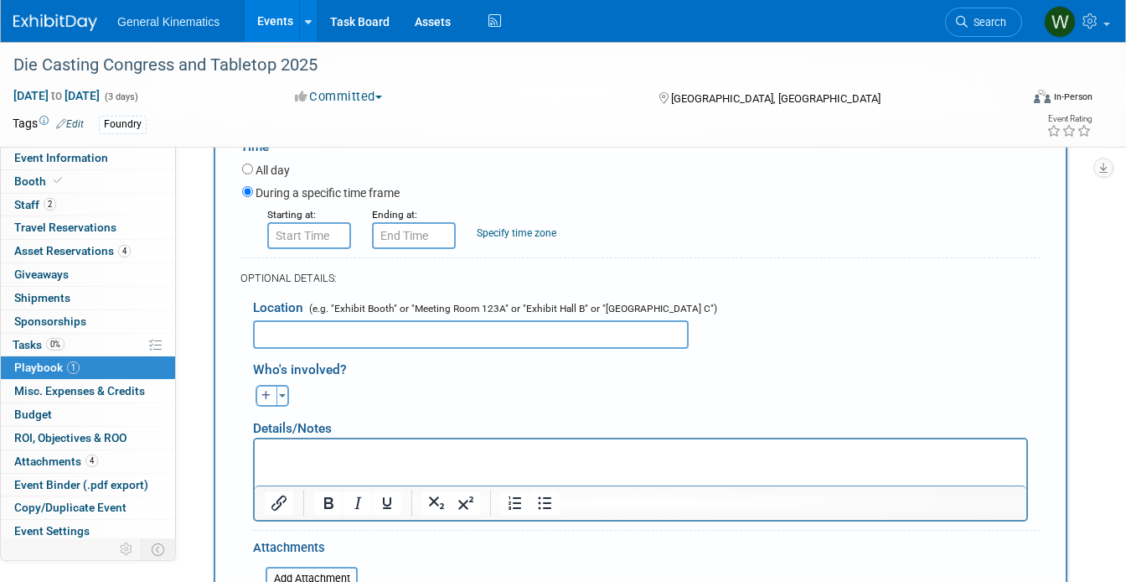
scroll to position [300, 0]
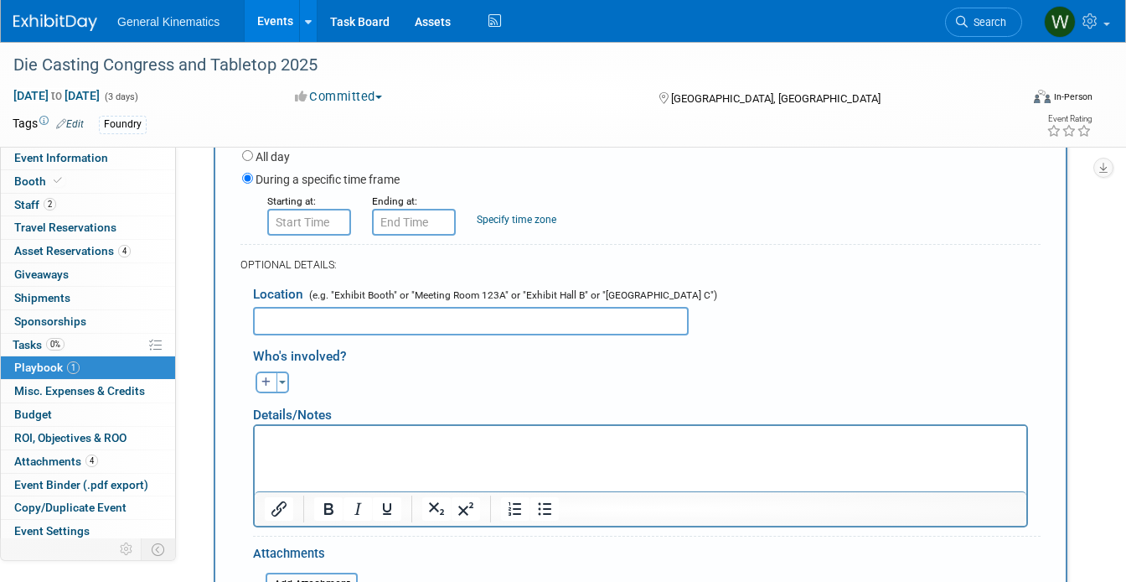
click at [371, 448] on html at bounding box center [641, 436] width 772 height 23
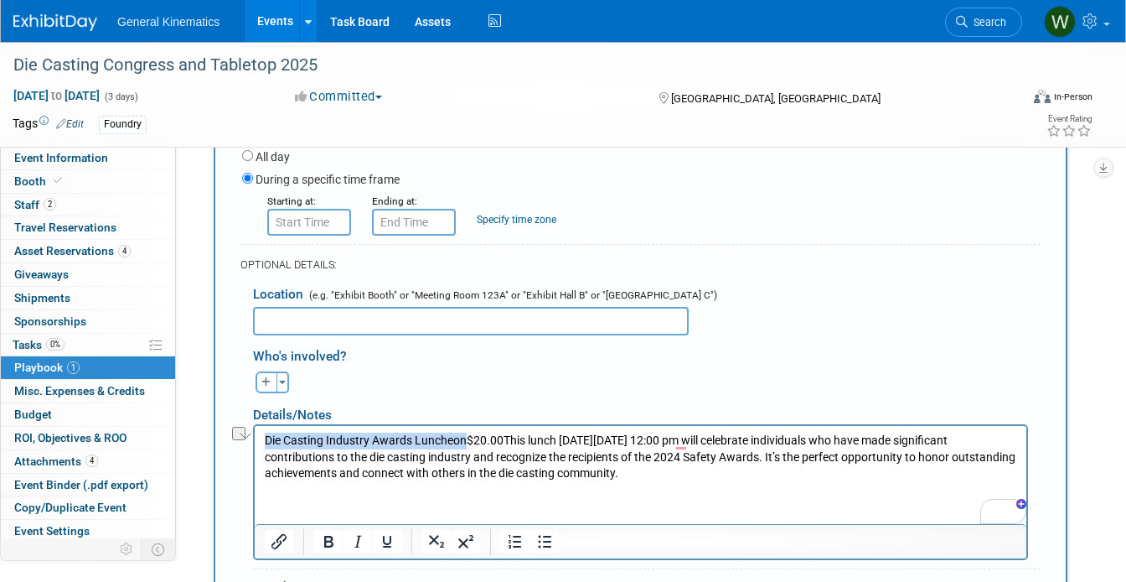
drag, startPoint x: 463, startPoint y: 436, endPoint x: 183, endPoint y: 424, distance: 280.1
click at [255, 425] on html "Die Casting Industry Awards Luncheon$20.00This lunch on Tuesday, October 8 at 1…" at bounding box center [641, 453] width 772 height 56
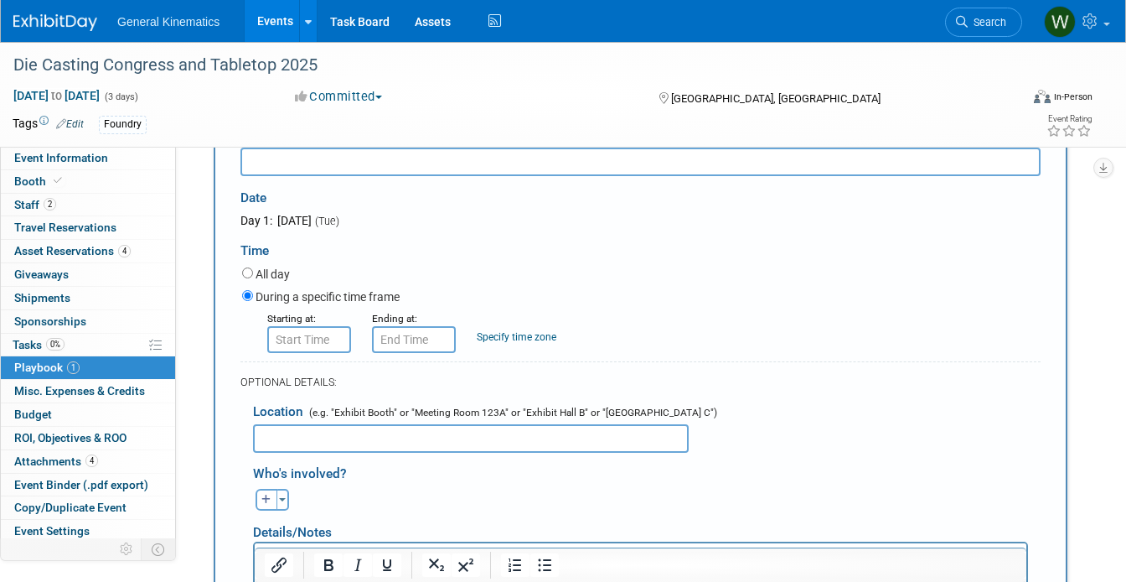
scroll to position [175, 0]
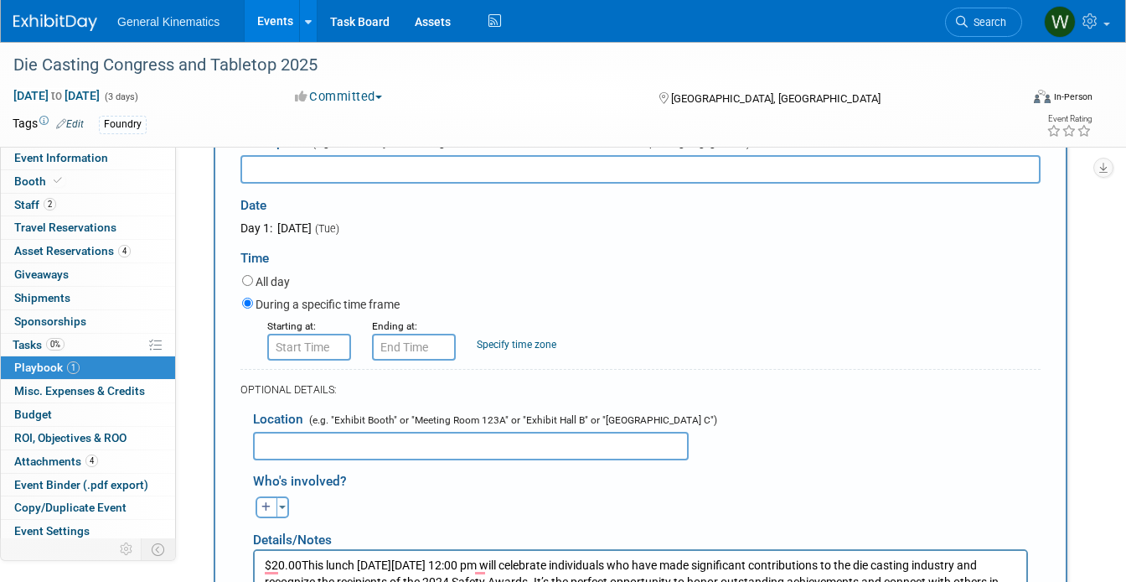
click at [313, 163] on input "text" at bounding box center [640, 169] width 800 height 28
paste input "Die Casting Industry Awards Luncheon"
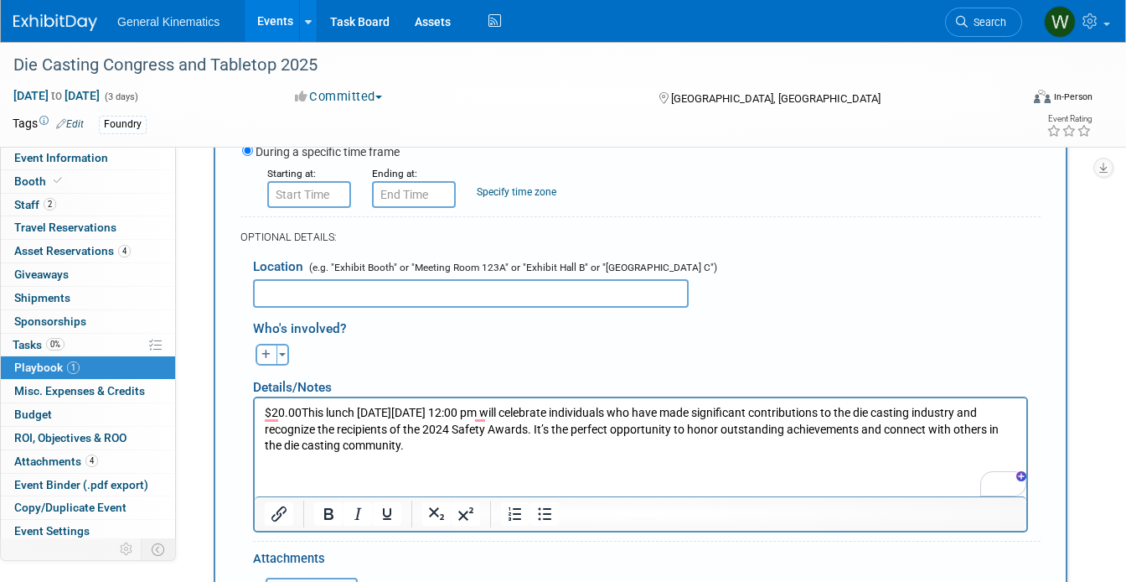
scroll to position [327, 0]
type input "Die Casting Industry Awards Luncheon"
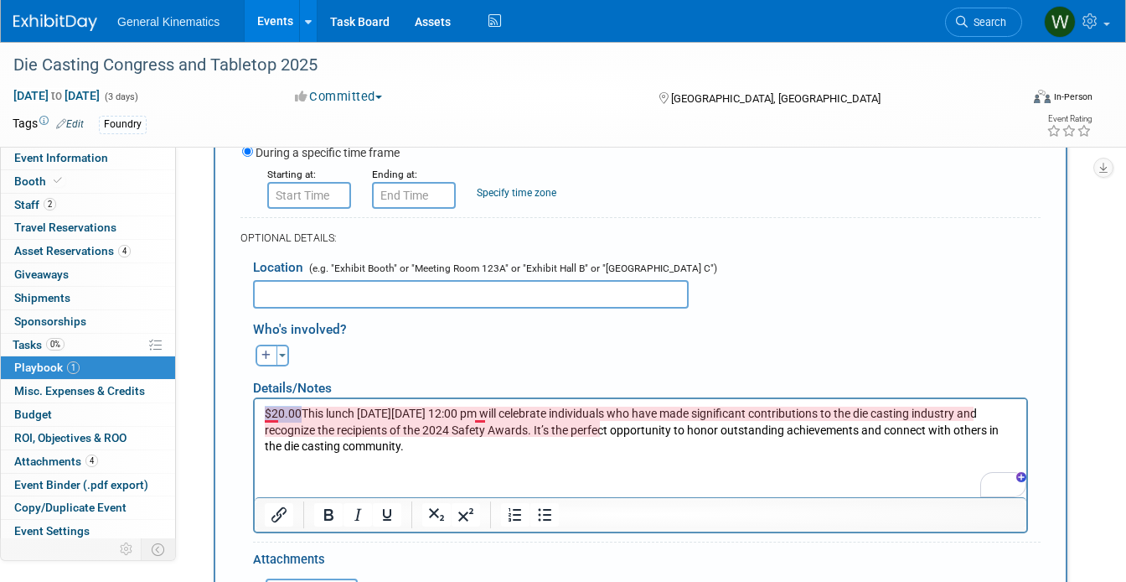
drag, startPoint x: 301, startPoint y: 407, endPoint x: 233, endPoint y: 411, distance: 68.0
click at [255, 411] on html "$20.00This lunch on Tuesday, October 8 at 12:00 pm will celebrate individuals w…" at bounding box center [641, 426] width 772 height 56
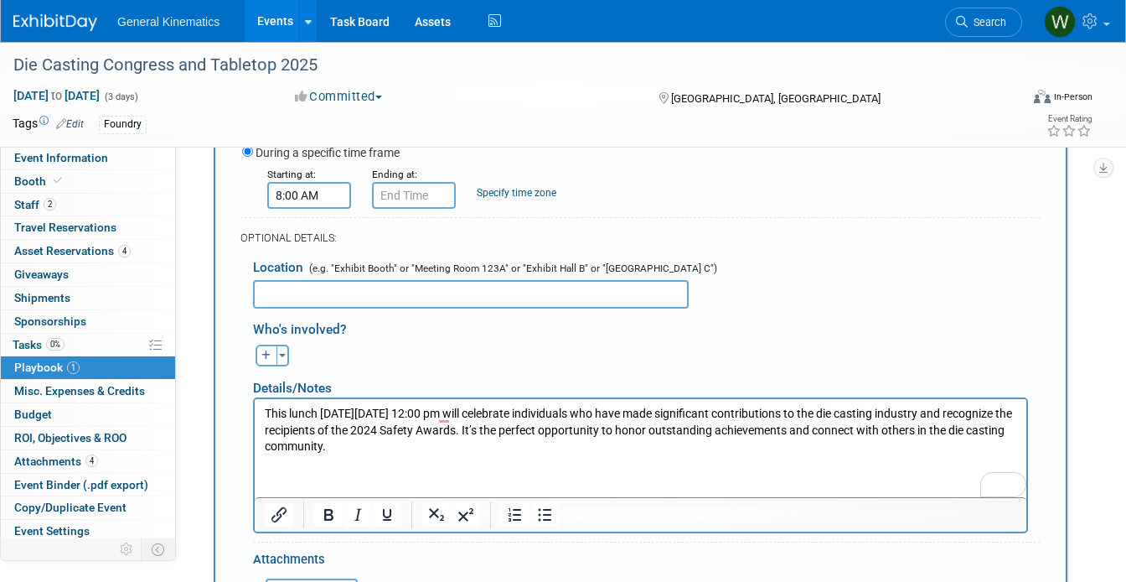
click at [322, 199] on input "8:00 AM" at bounding box center [309, 195] width 84 height 27
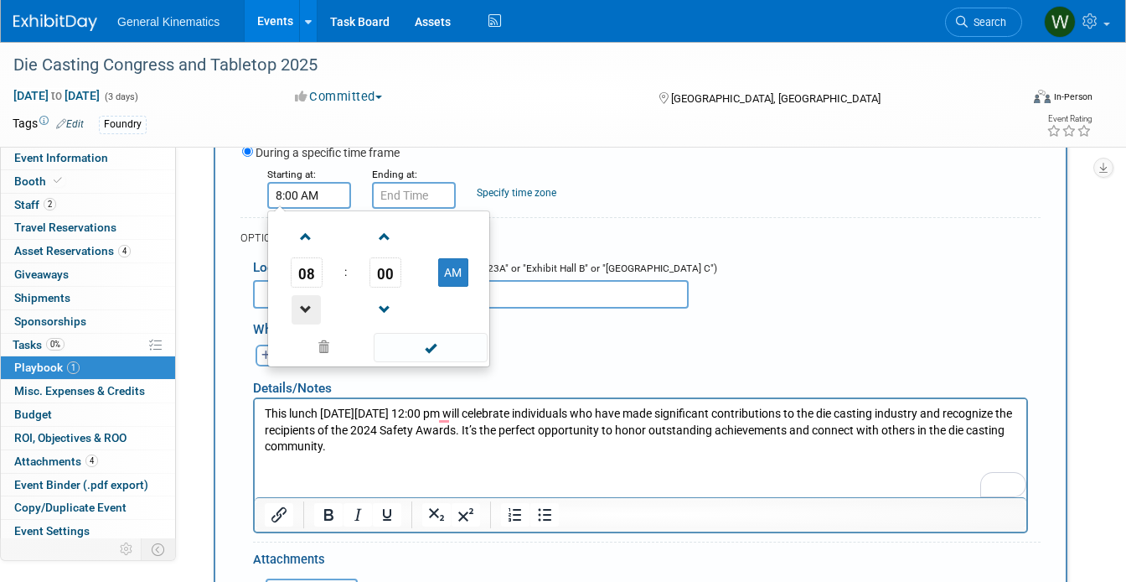
click at [303, 306] on span at bounding box center [306, 309] width 29 height 29
click at [304, 230] on span at bounding box center [306, 236] width 29 height 29
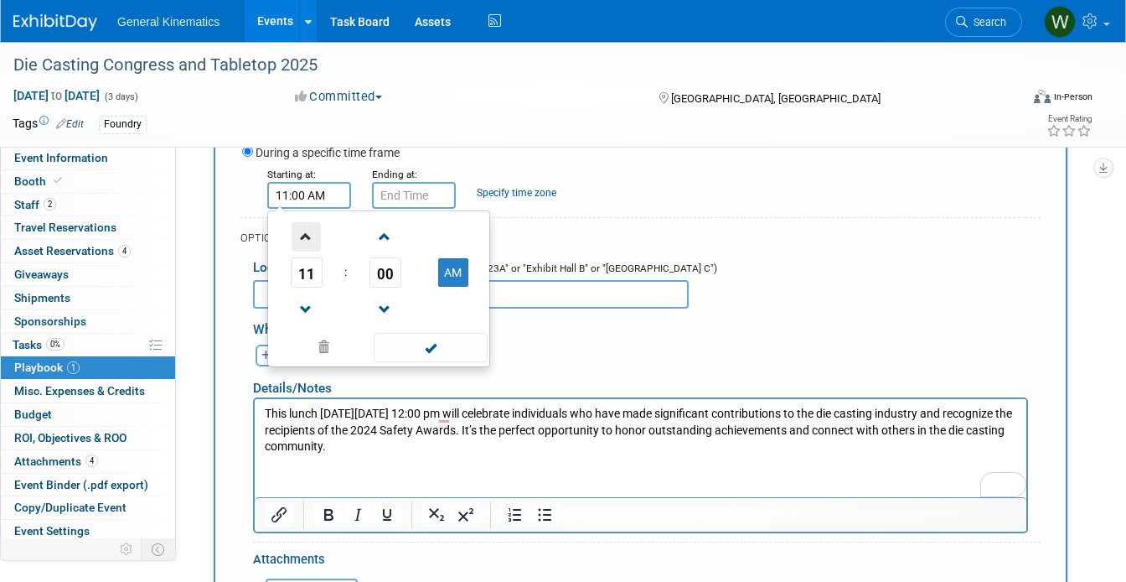
click at [304, 230] on span at bounding box center [306, 236] width 29 height 29
type input "12:00 PM"
click at [411, 341] on span at bounding box center [430, 347] width 113 height 29
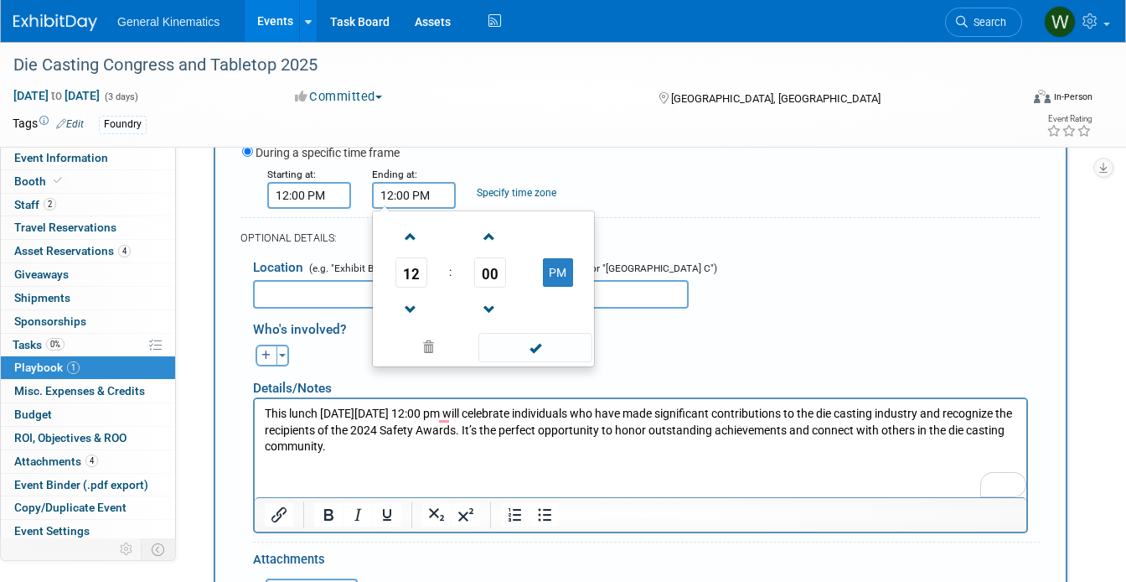
click at [413, 199] on input "12:00 PM" at bounding box center [414, 195] width 84 height 27
click at [412, 238] on span at bounding box center [410, 236] width 29 height 29
type input "1:00 PM"
click at [535, 341] on span at bounding box center [534, 347] width 113 height 29
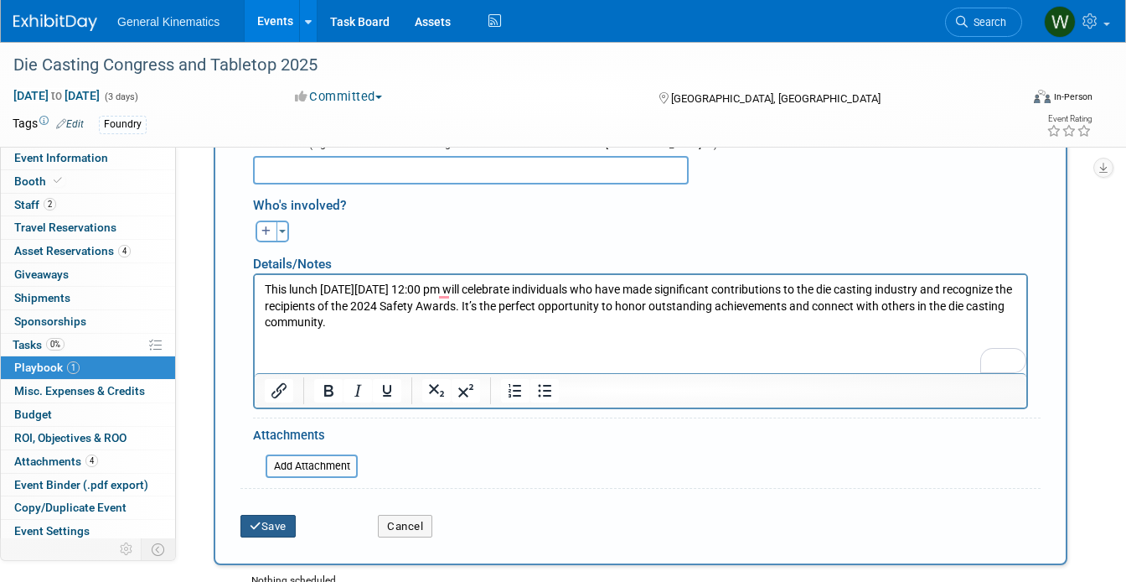
click at [272, 525] on button "Save" at bounding box center [267, 525] width 55 height 23
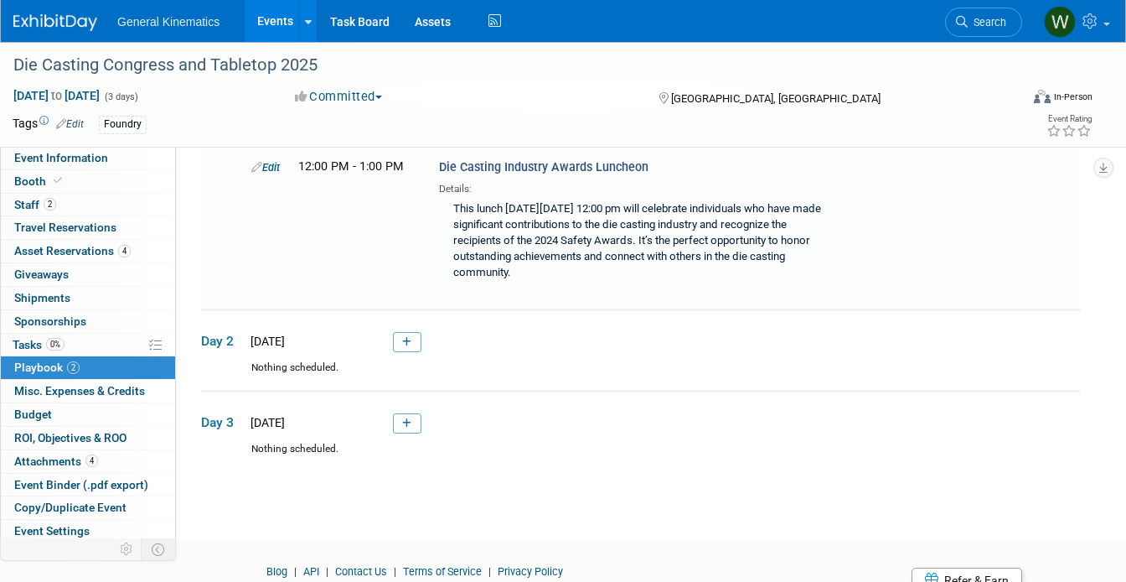
scroll to position [54, 0]
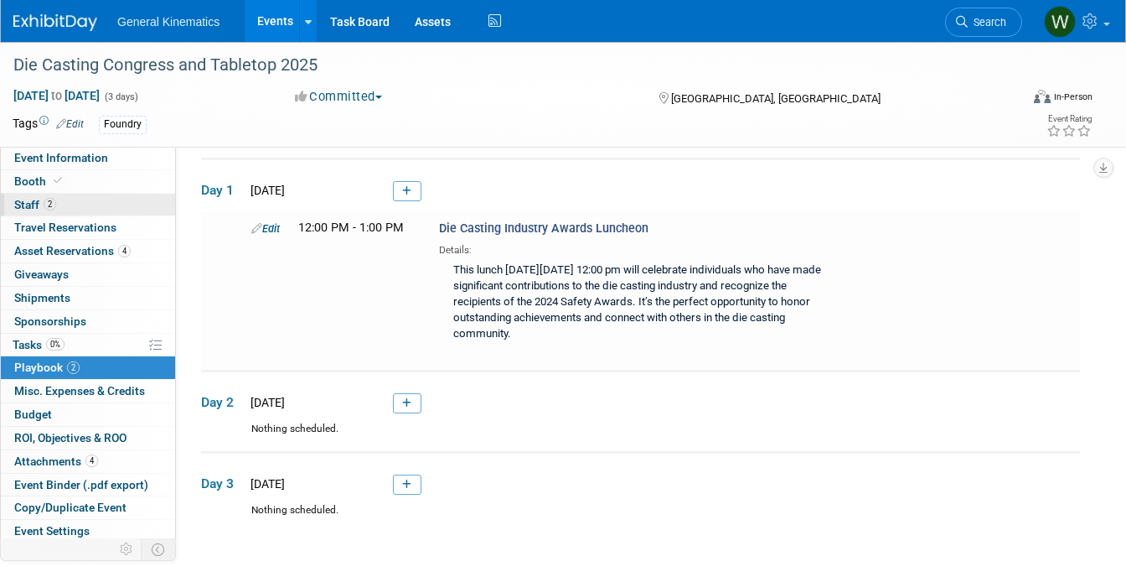
click at [70, 204] on link "2 Staff 2" at bounding box center [88, 205] width 174 height 23
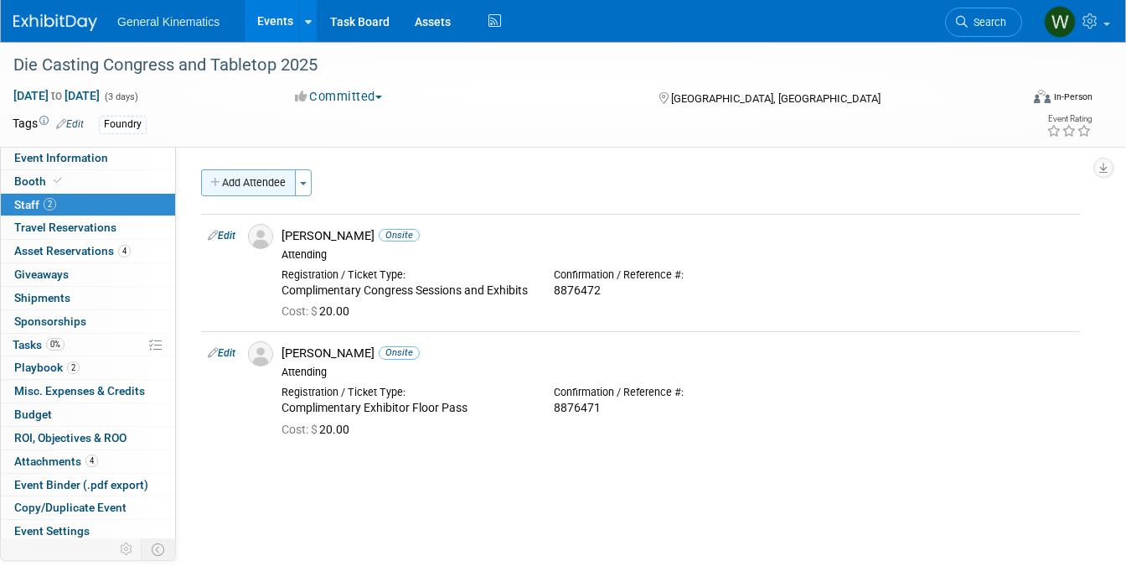
click at [253, 181] on button "Add Attendee" at bounding box center [248, 182] width 95 height 27
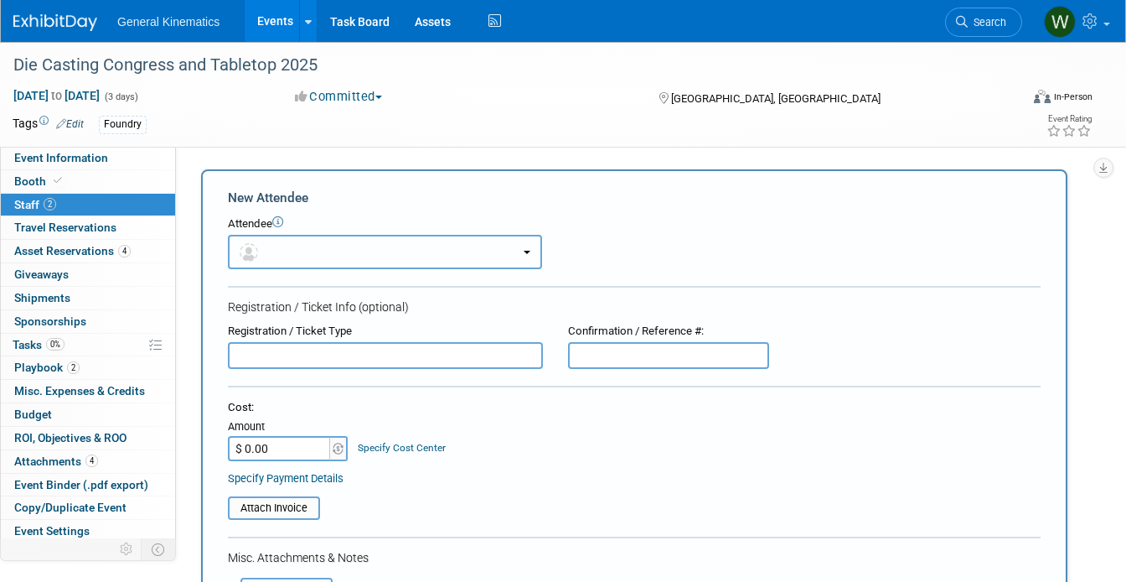
click at [362, 247] on button "button" at bounding box center [385, 252] width 314 height 34
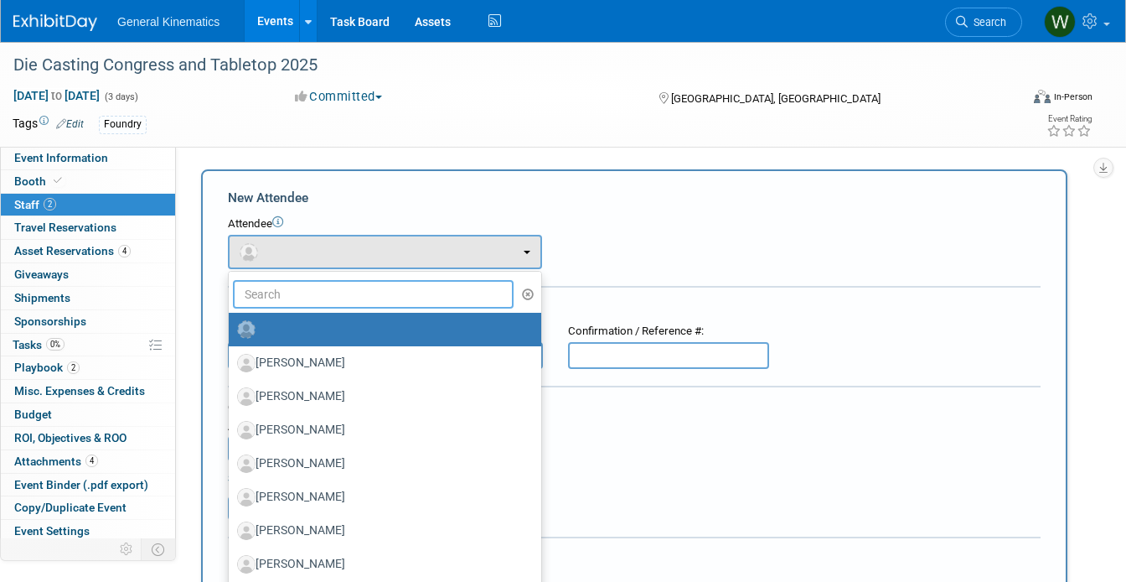
click at [356, 286] on input "text" at bounding box center [373, 294] width 281 height 28
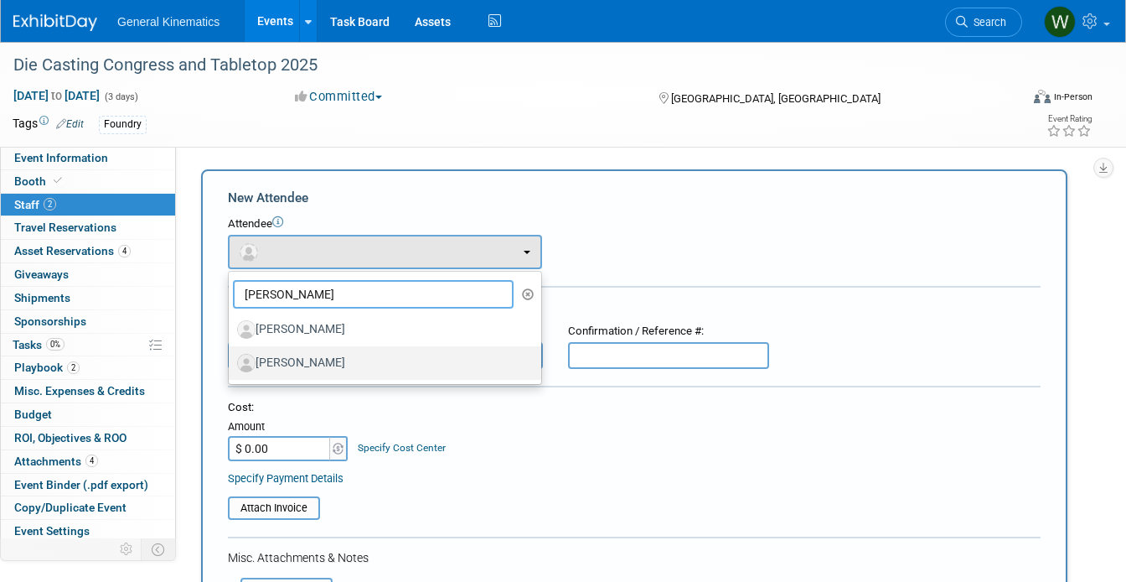
type input "brian"
click at [329, 358] on label "[PERSON_NAME]" at bounding box center [380, 362] width 287 height 27
click at [231, 358] on input "[PERSON_NAME]" at bounding box center [225, 360] width 11 height 11
select select "c7ff35d9-28fa-4998-b930-7e32b2ac1d8a"
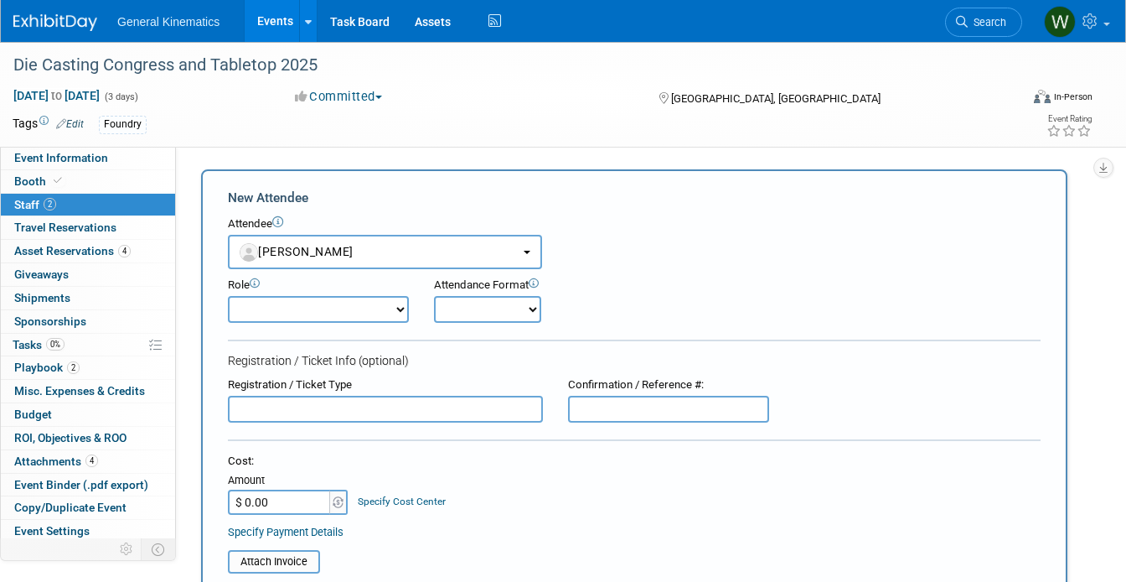
click at [374, 297] on select "Attending Demonstrator Host Marketing/ Executive Planner Presenter Sales Repres…" at bounding box center [318, 309] width 181 height 27
select select "200"
click at [228, 296] on select "Attending Demonstrator Host Marketing/ Executive Planner Presenter Sales Repres…" at bounding box center [318, 309] width 181 height 27
click at [458, 310] on select "Onsite Remote" at bounding box center [487, 309] width 107 height 27
select select "1"
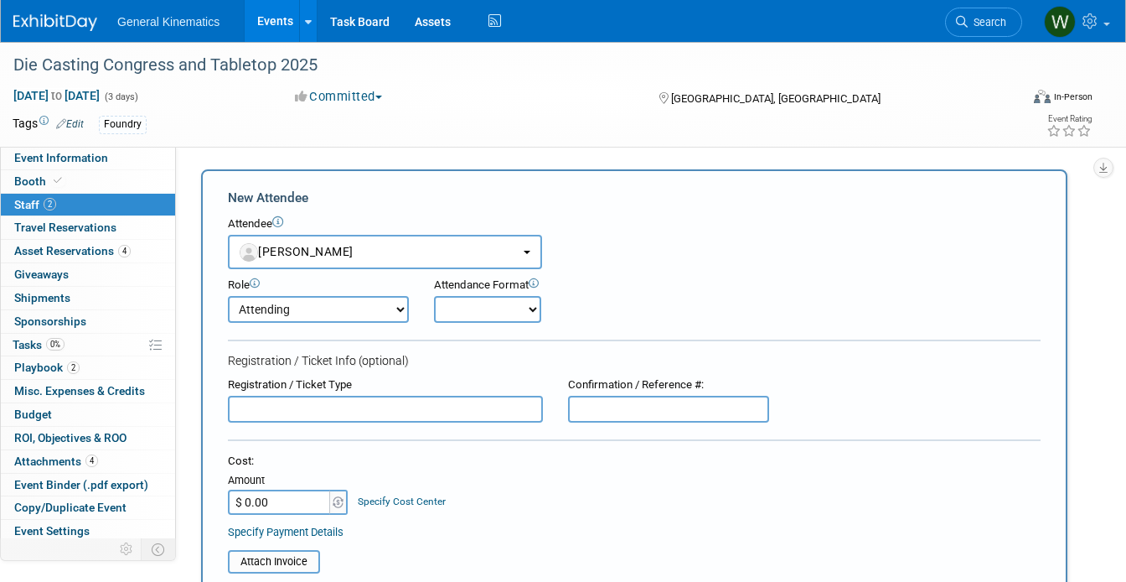
click at [434, 296] on select "Onsite Remote" at bounding box center [487, 309] width 107 height 27
click at [432, 412] on input "text" at bounding box center [385, 408] width 315 height 27
click at [375, 416] on input "Complimentary Congress and Exhibits" at bounding box center [385, 408] width 315 height 27
type input "Complimentary Congress Sessions and Exhibits"
click at [607, 406] on input "text" at bounding box center [668, 408] width 201 height 27
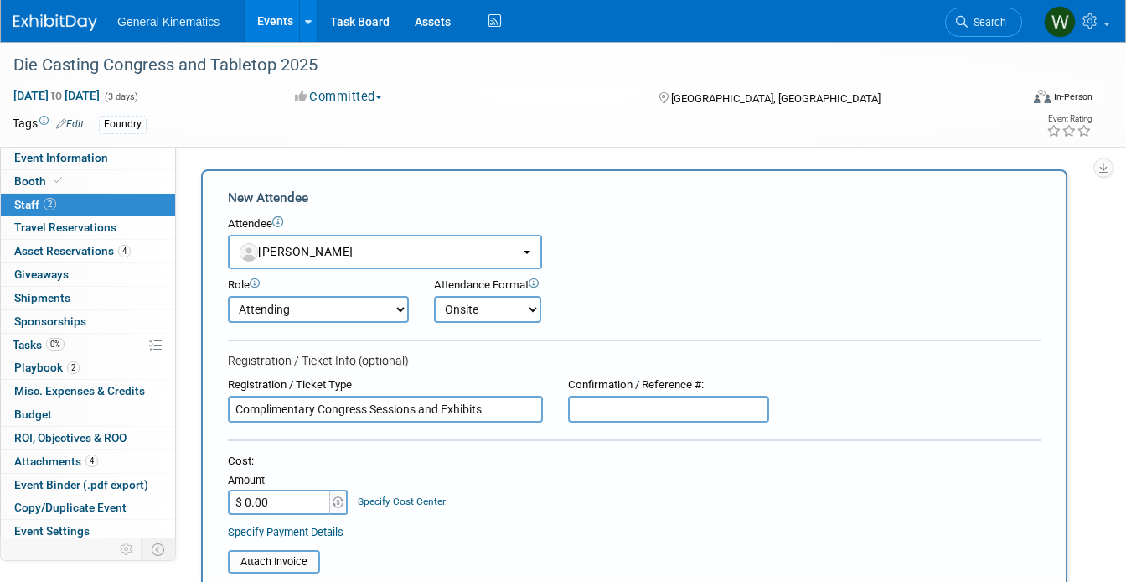
paste input "8876474"
type input "8876474"
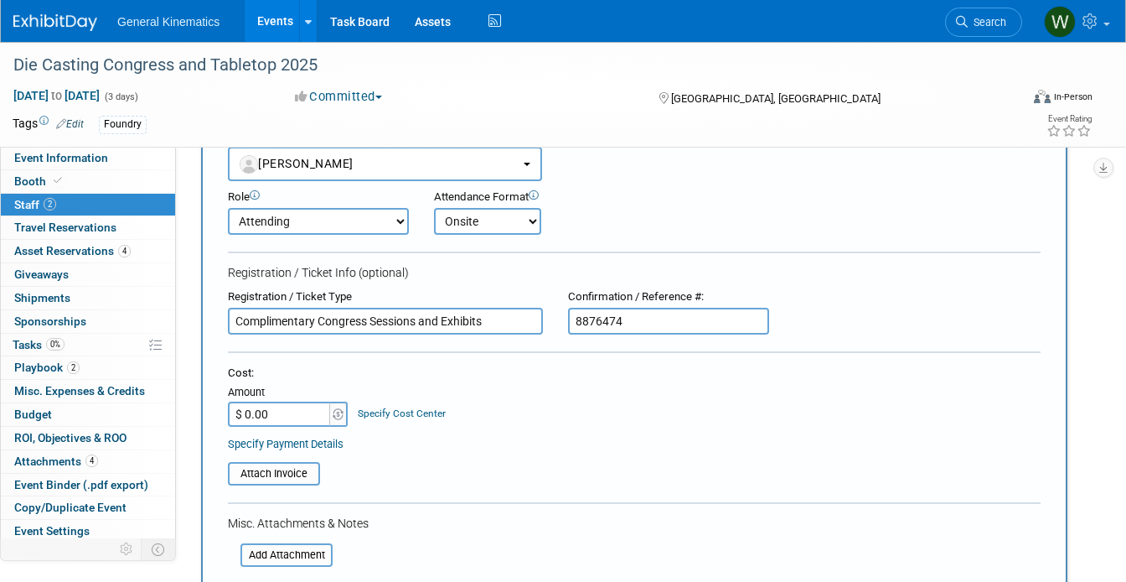
scroll to position [116, 0]
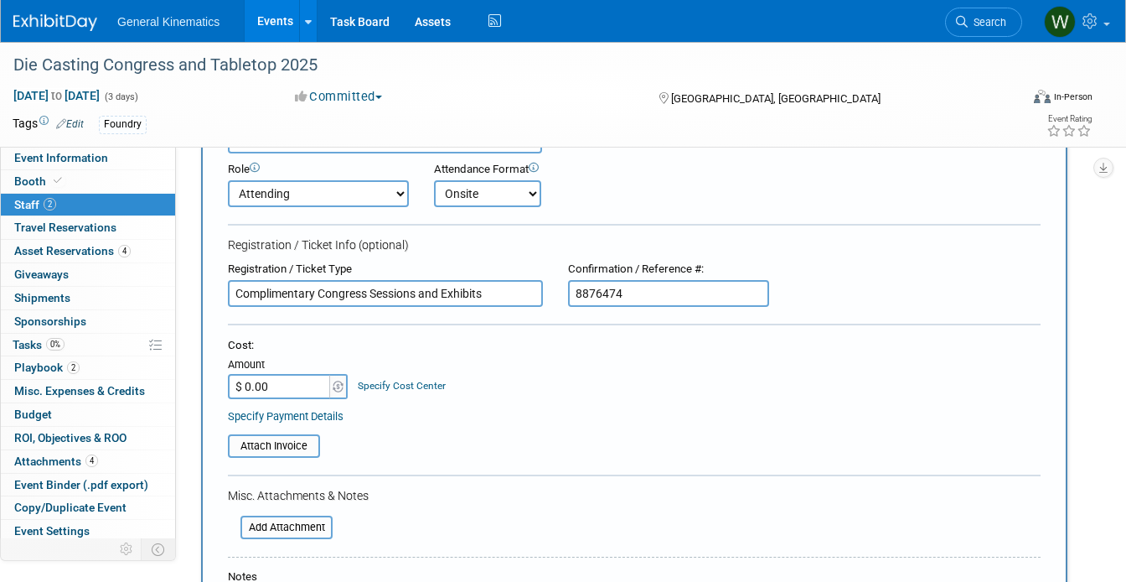
click at [268, 384] on input "$ 0.00" at bounding box center [280, 386] width 105 height 25
type input "$ 20.00"
click at [409, 431] on div "Attach Invoice" at bounding box center [634, 440] width 813 height 34
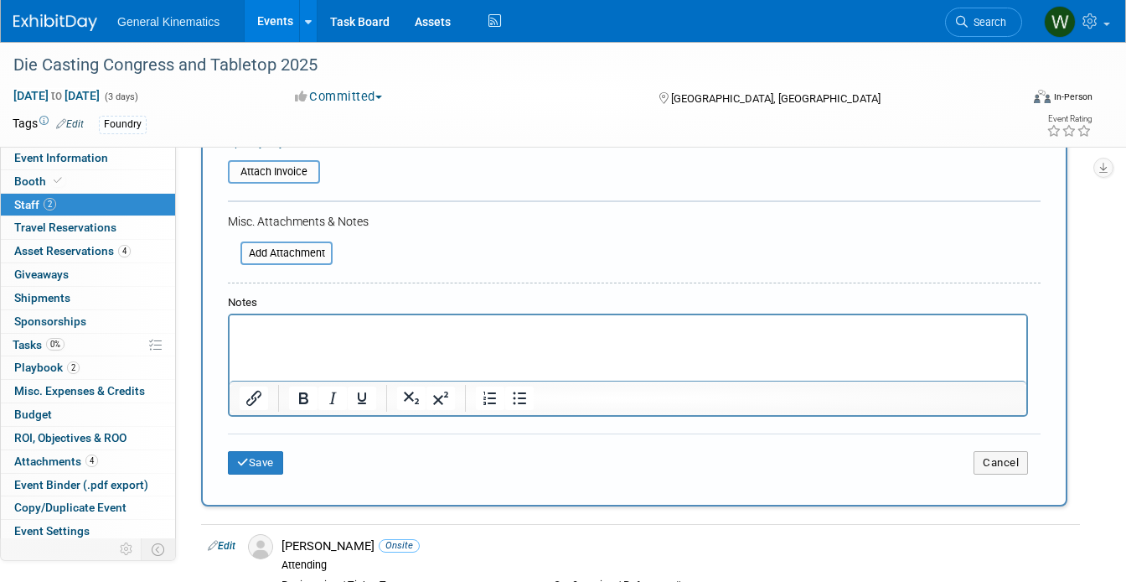
scroll to position [395, 0]
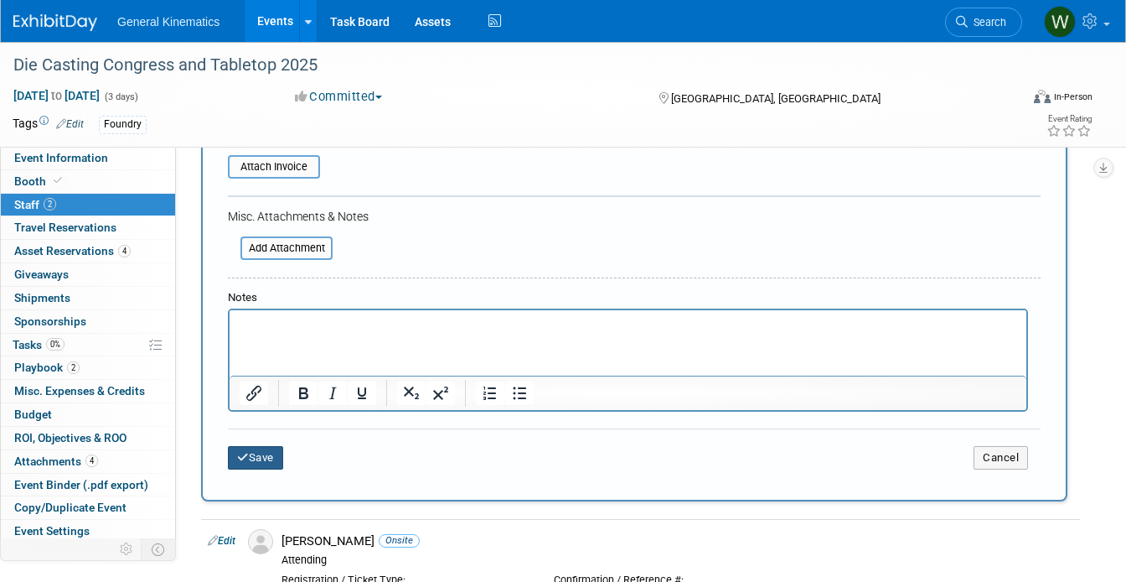
click at [264, 459] on button "Save" at bounding box center [255, 457] width 55 height 23
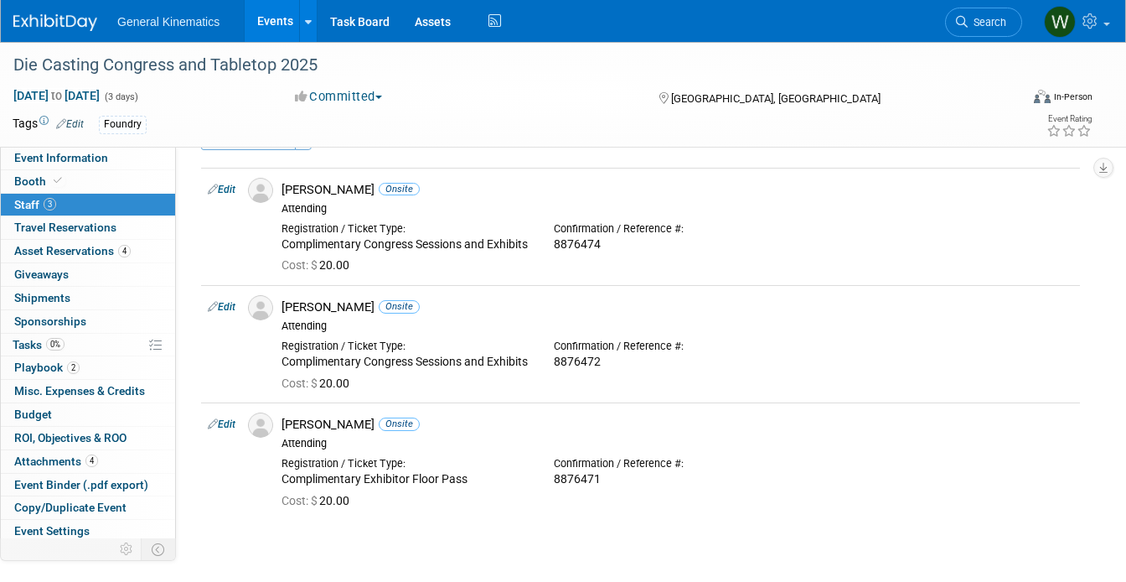
scroll to position [45, 0]
click at [69, 370] on span "2" at bounding box center [73, 367] width 13 height 13
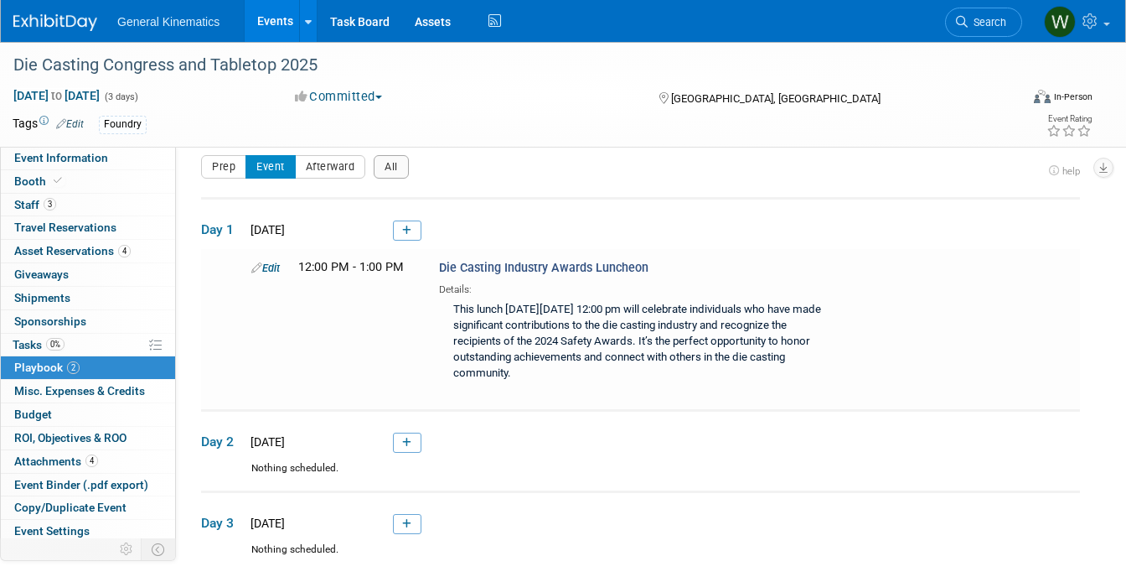
scroll to position [0, 0]
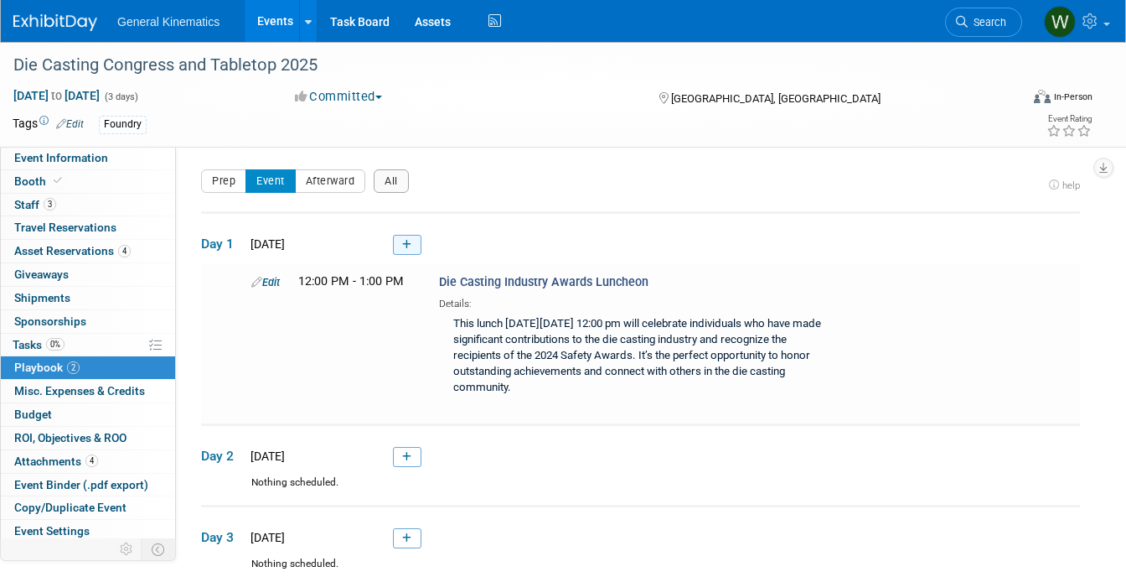
click at [406, 242] on icon at bounding box center [406, 245] width 9 height 10
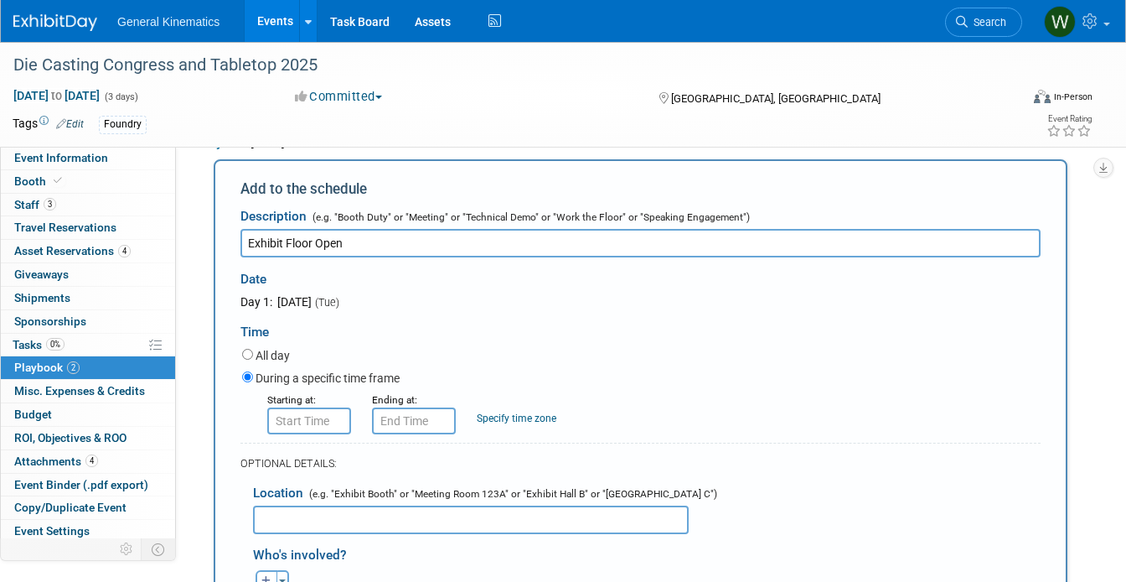
scroll to position [106, 0]
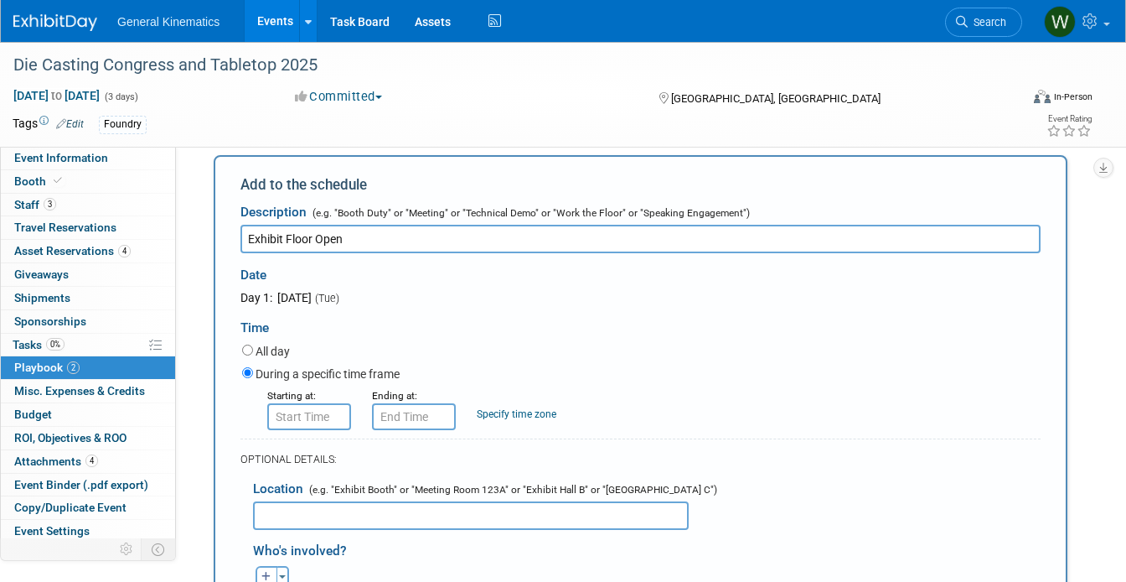
type input "Exhibit Floor Open"
click at [316, 403] on input "8:00 AM" at bounding box center [309, 416] width 84 height 27
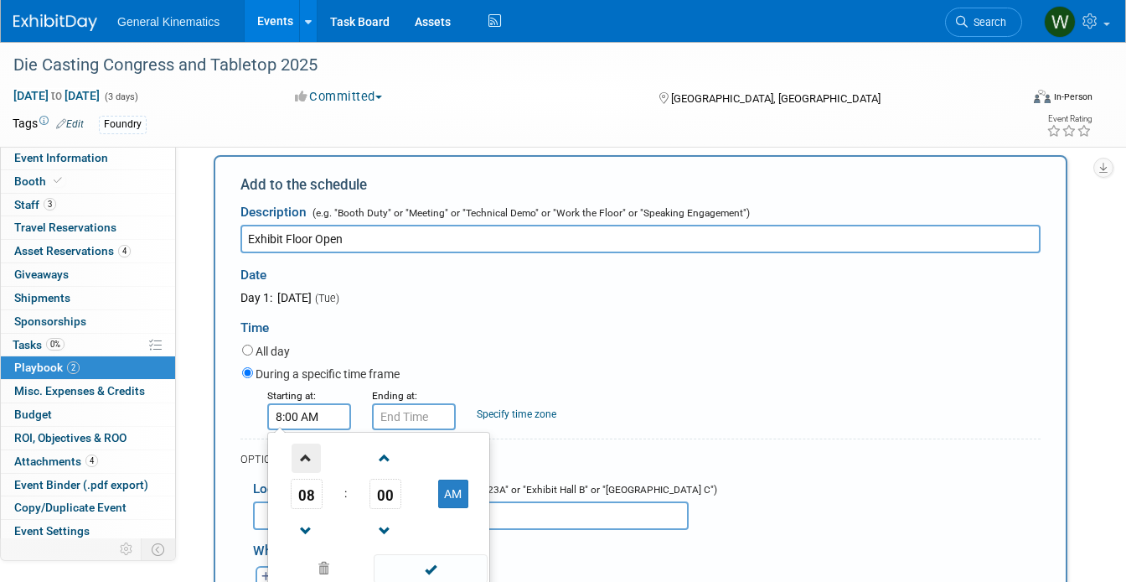
click at [309, 460] on span at bounding box center [306, 457] width 29 height 29
type input "9:00 AM"
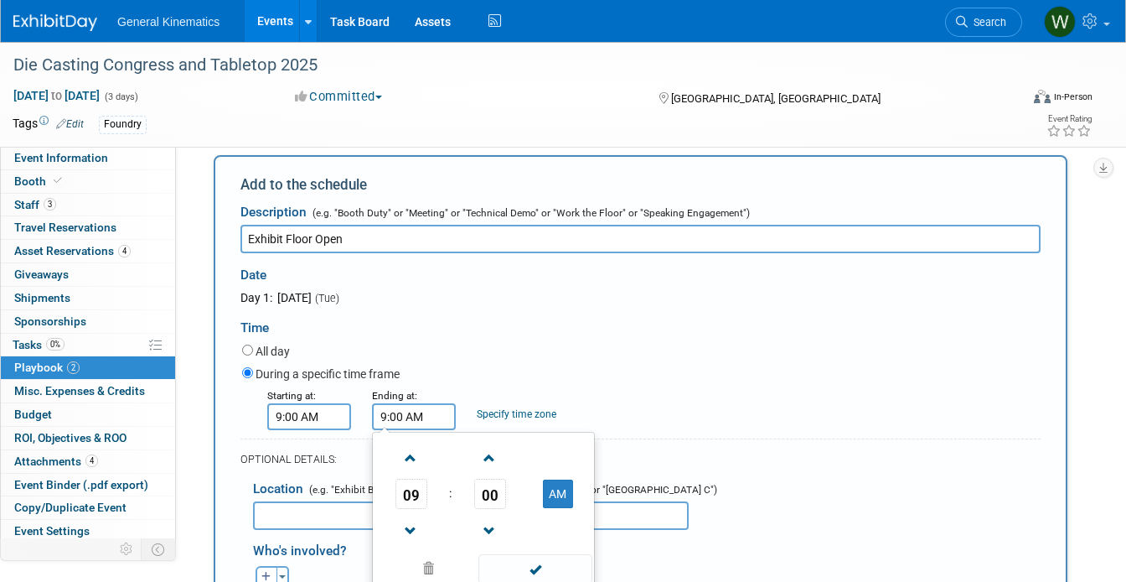
click at [420, 424] on input "9:00 AM" at bounding box center [414, 416] width 84 height 27
click at [386, 419] on input "9:00 AM" at bounding box center [414, 416] width 84 height 27
click at [561, 495] on button "AM" at bounding box center [558, 493] width 30 height 28
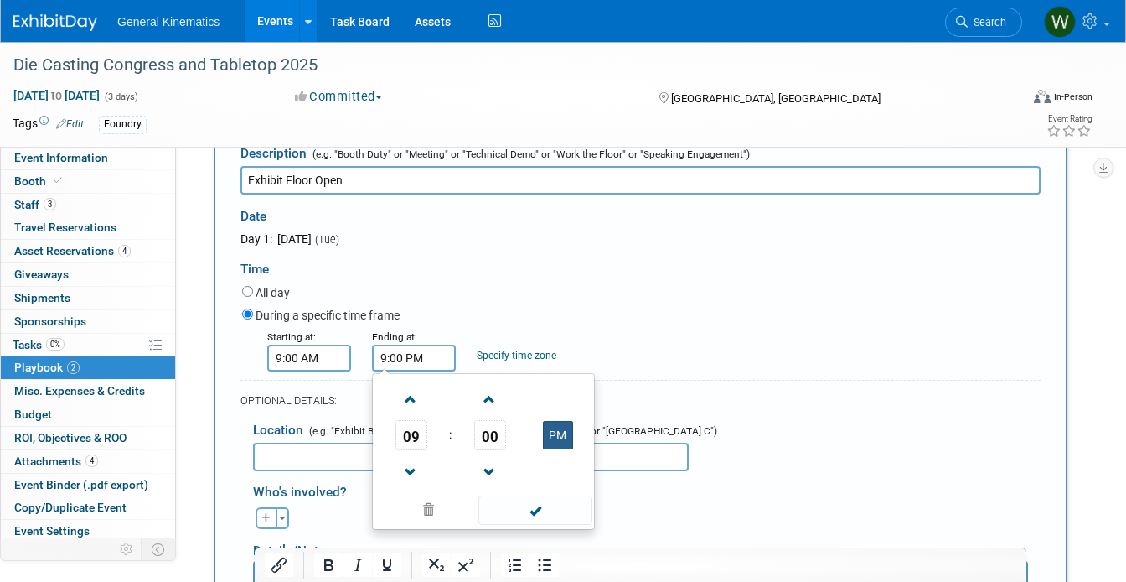
scroll to position [206, 0]
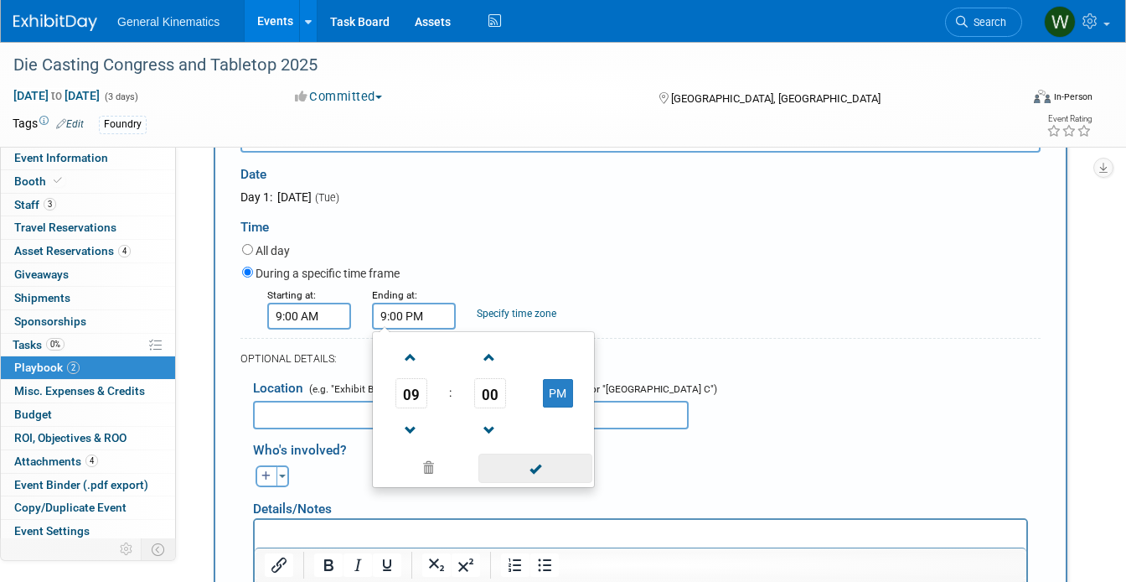
click at [539, 471] on span at bounding box center [534, 467] width 113 height 29
type input "9:00 PM"
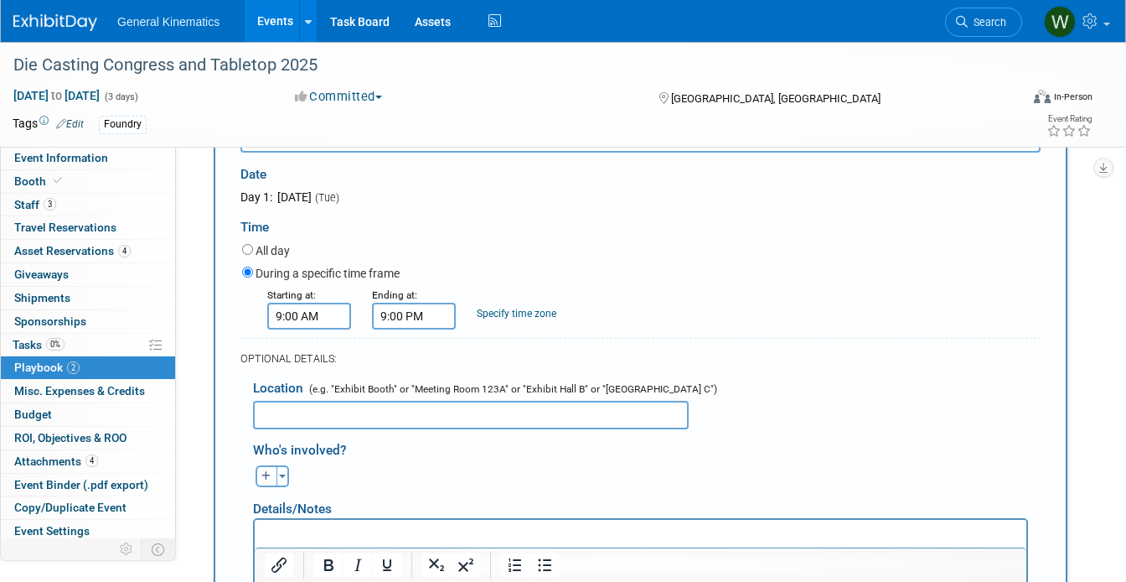
click at [375, 416] on input "text" at bounding box center [471, 415] width 436 height 28
click at [390, 419] on input "Booth" at bounding box center [471, 415] width 436 height 28
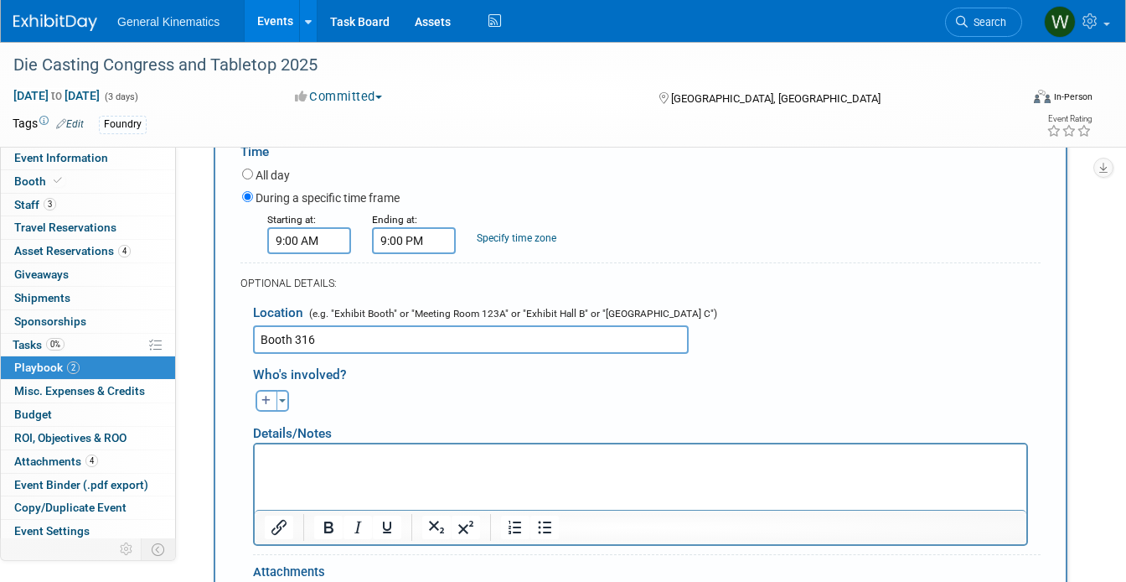
type input "Booth 316"
click at [393, 462] on p "Rich Text Area. Press ALT-0 for help." at bounding box center [641, 458] width 752 height 17
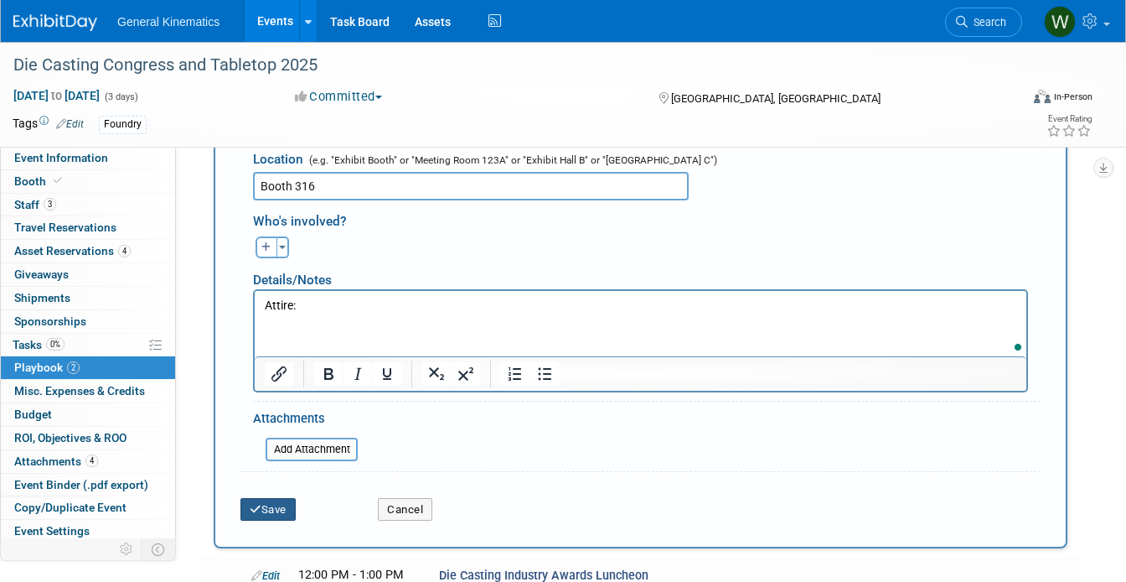
click at [268, 509] on button "Save" at bounding box center [267, 509] width 55 height 23
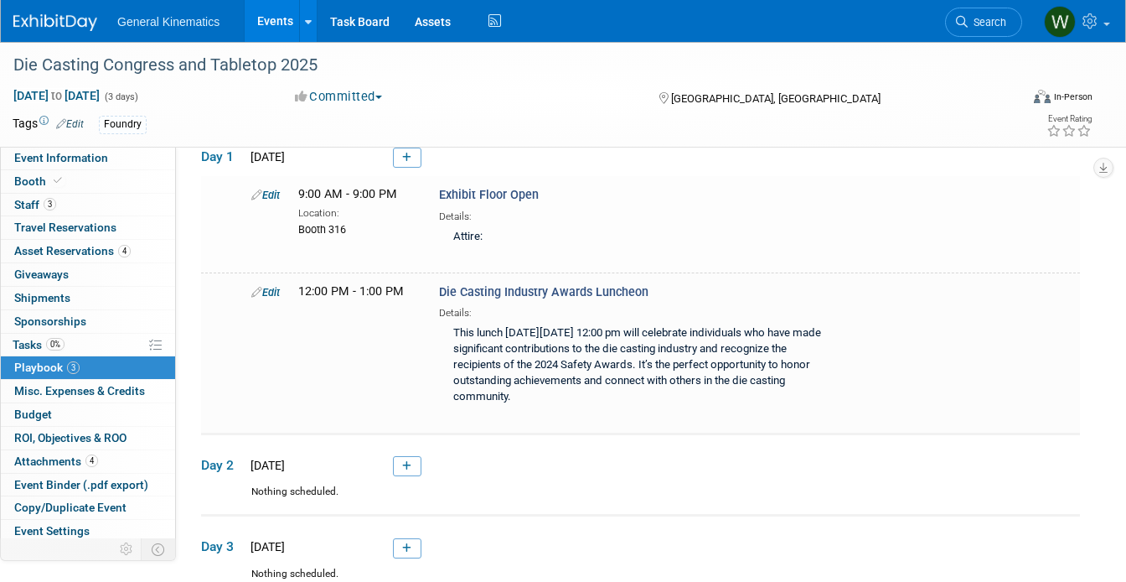
scroll to position [54, 0]
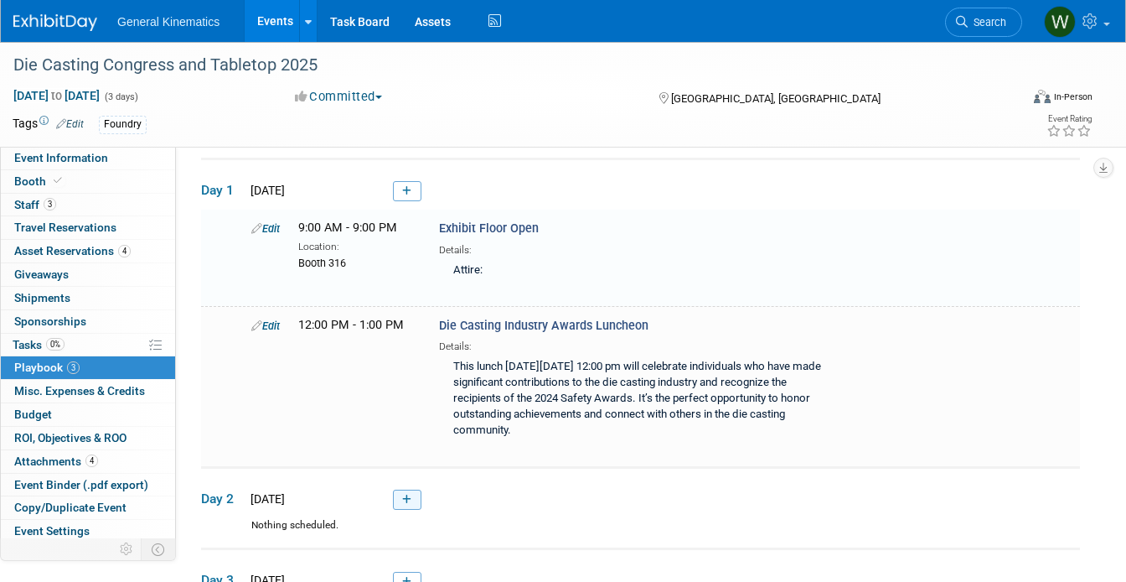
click at [411, 494] on icon at bounding box center [406, 499] width 9 height 10
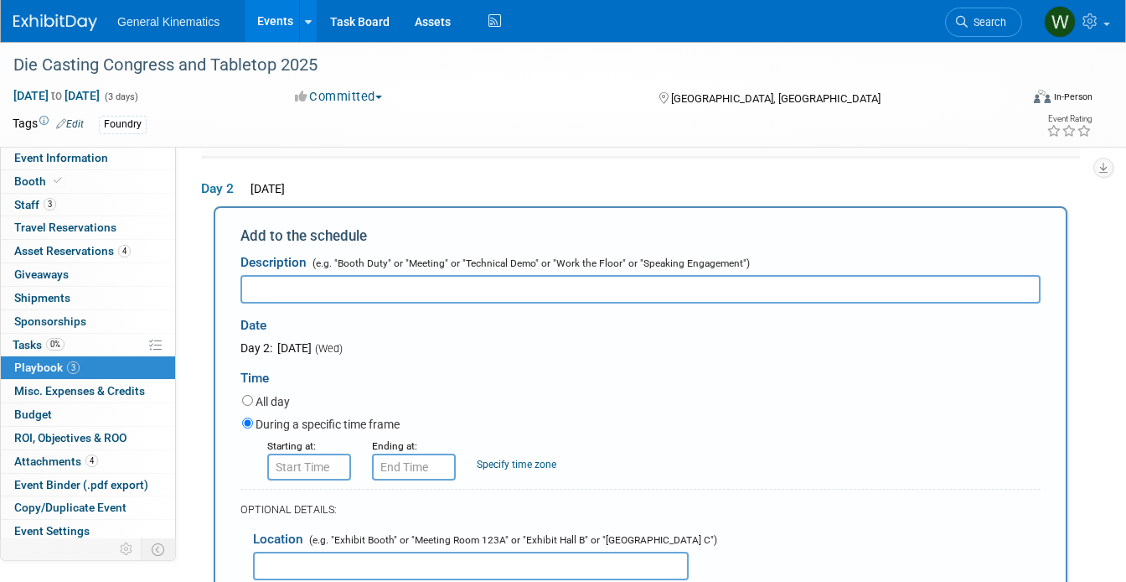
scroll to position [0, 0]
type input "Exhibit Floor Open"
click at [314, 469] on input "8:00 AM" at bounding box center [309, 466] width 84 height 27
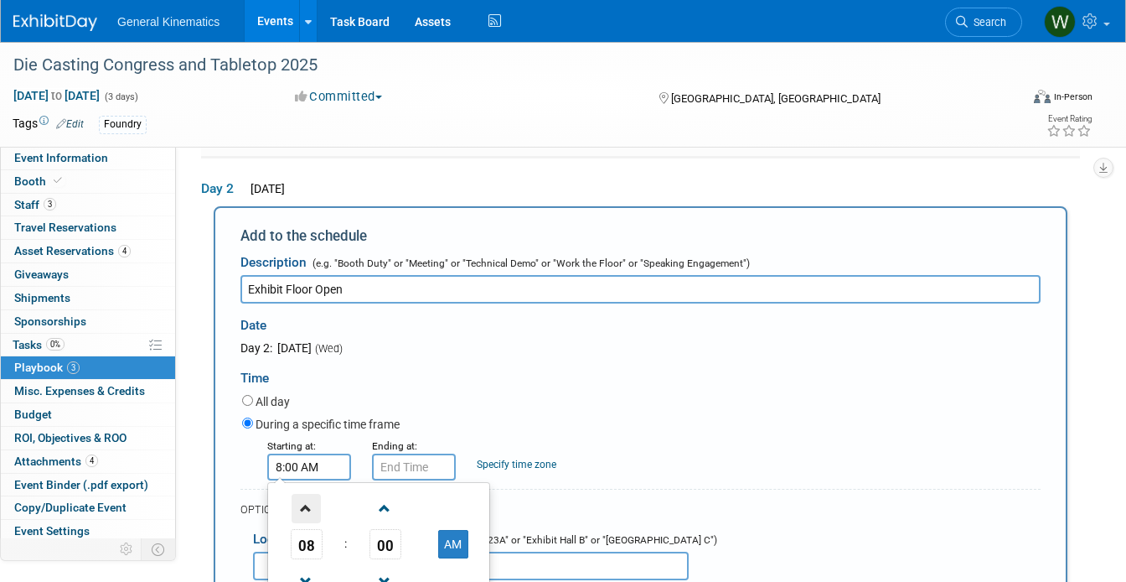
click at [308, 509] on span at bounding box center [306, 508] width 29 height 29
type input "9:00 AM"
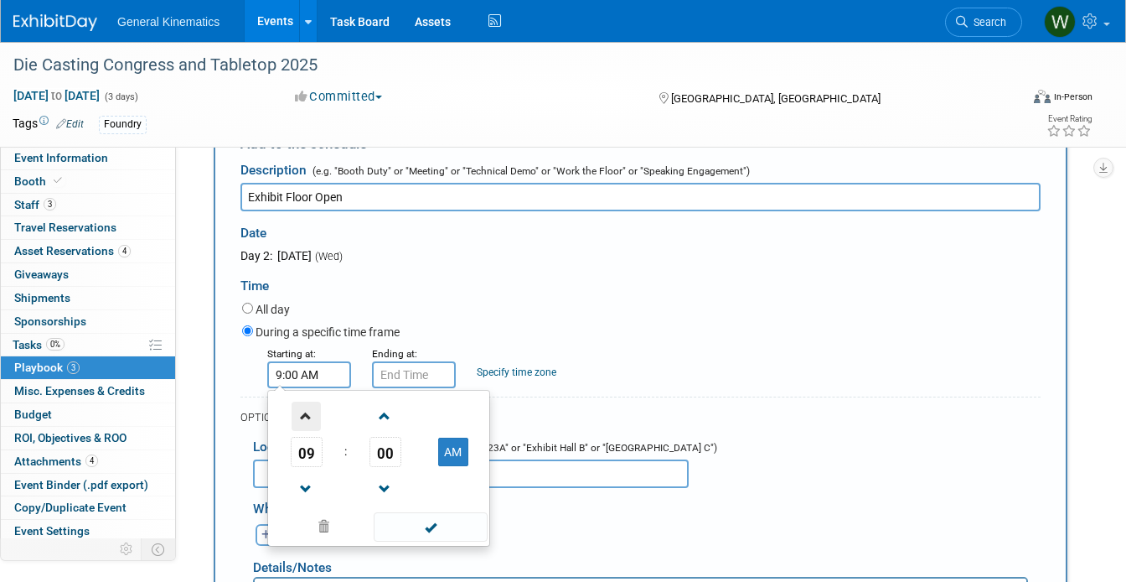
scroll to position [457, 0]
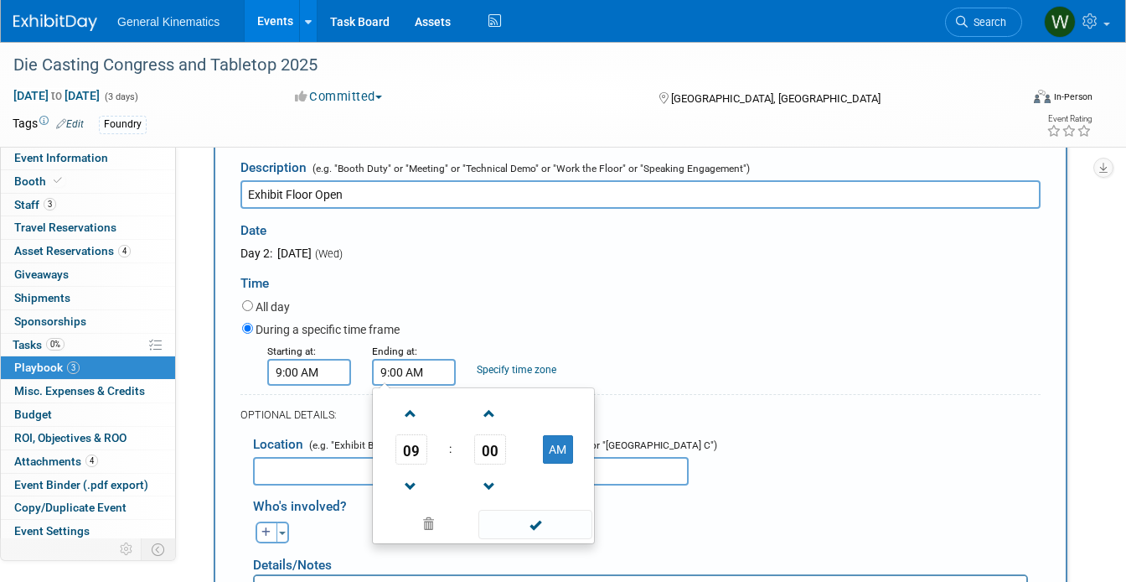
click at [408, 379] on input "9:00 AM" at bounding box center [414, 372] width 84 height 27
click at [416, 478] on span at bounding box center [410, 486] width 29 height 29
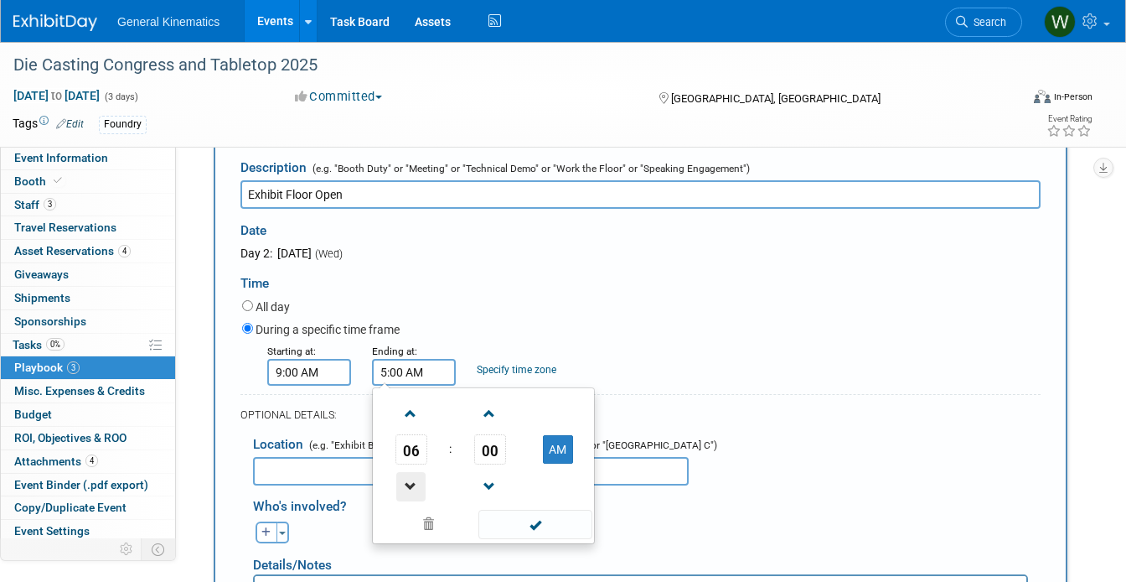
click at [416, 478] on span at bounding box center [410, 486] width 29 height 29
click at [415, 411] on span at bounding box center [410, 413] width 29 height 29
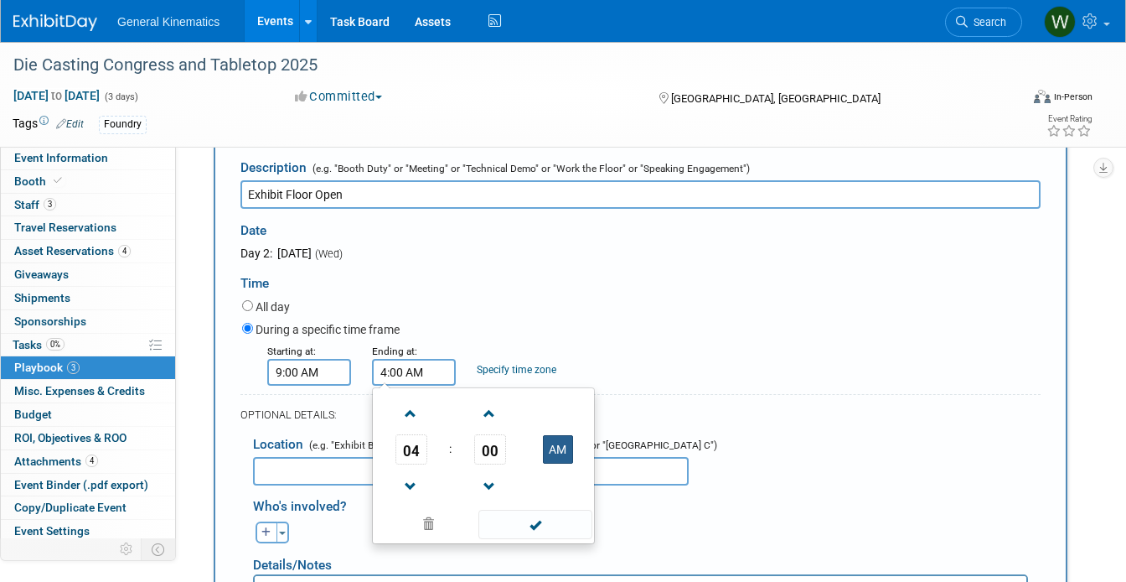
click at [564, 444] on button "AM" at bounding box center [558, 449] width 30 height 28
type input "4:00 PM"
click at [518, 519] on span at bounding box center [534, 523] width 113 height 29
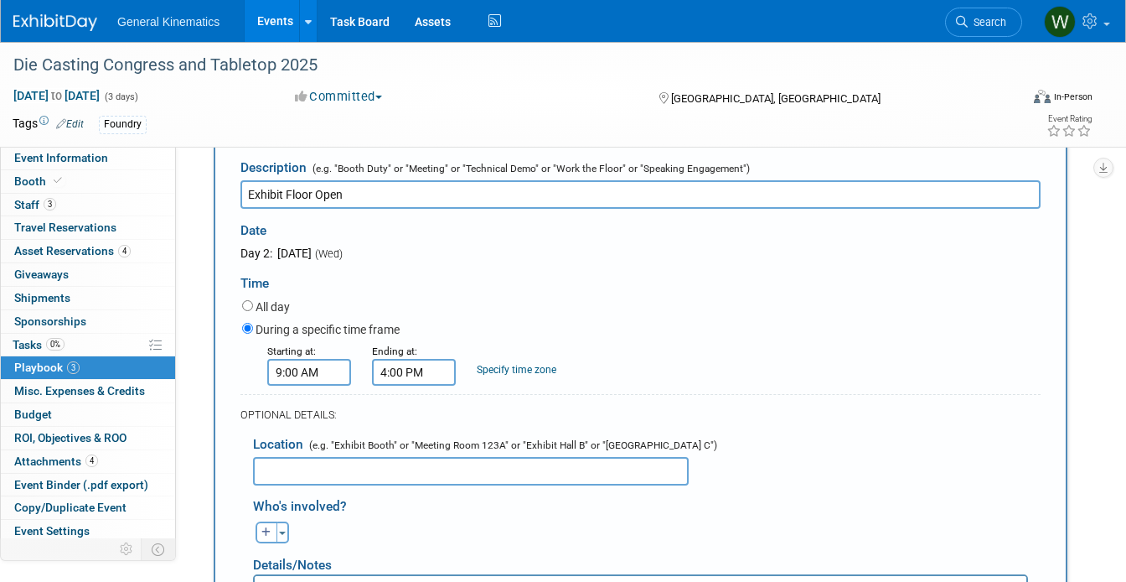
click at [373, 468] on input "text" at bounding box center [471, 471] width 436 height 28
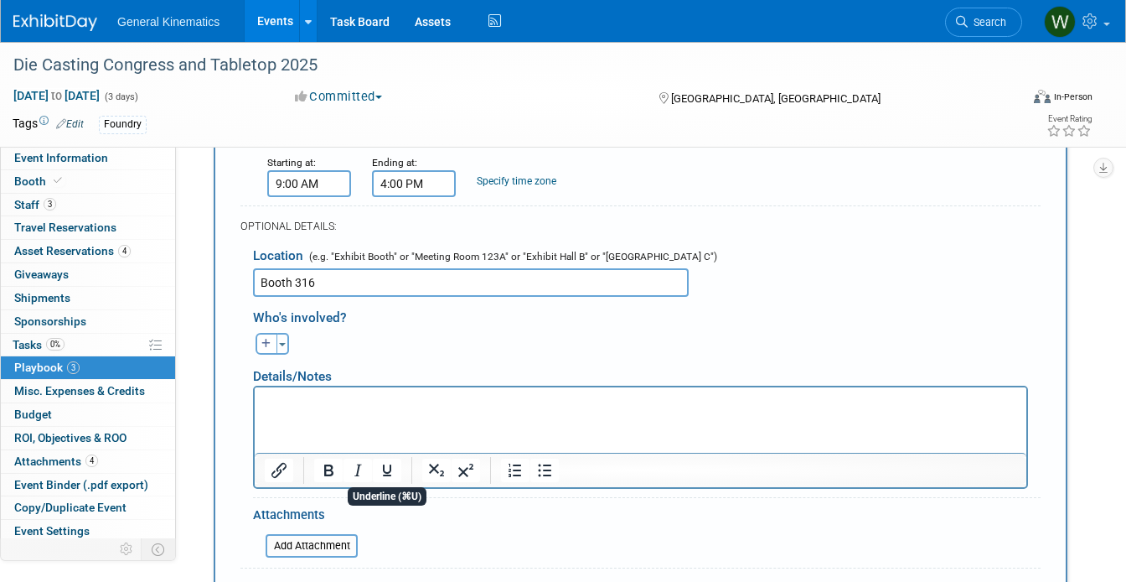
scroll to position [692, 0]
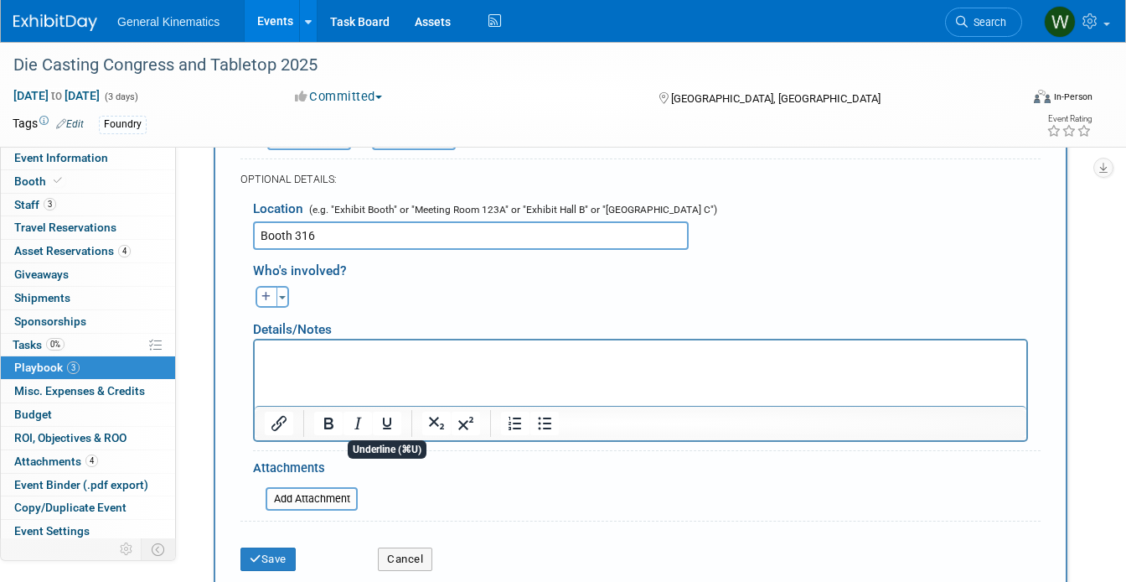
type input "Booth 316"
click at [336, 333] on div "Details/Notes" at bounding box center [640, 323] width 775 height 31
click at [332, 349] on p "Rich Text Area. Press ALT-0 for help." at bounding box center [641, 354] width 752 height 17
click at [257, 558] on icon "submit" at bounding box center [256, 558] width 12 height 11
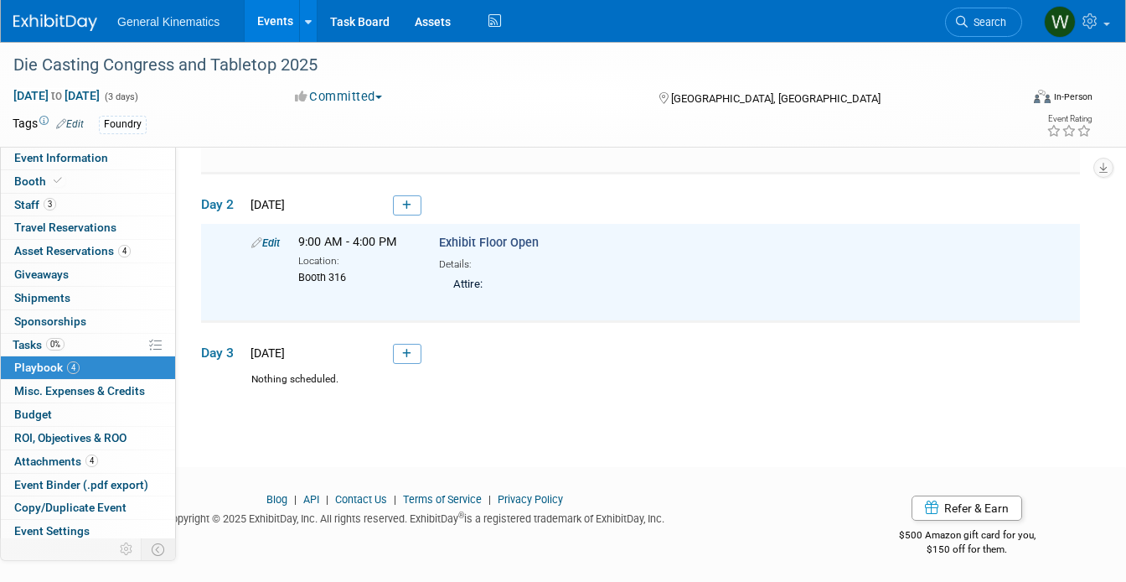
scroll to position [276, 0]
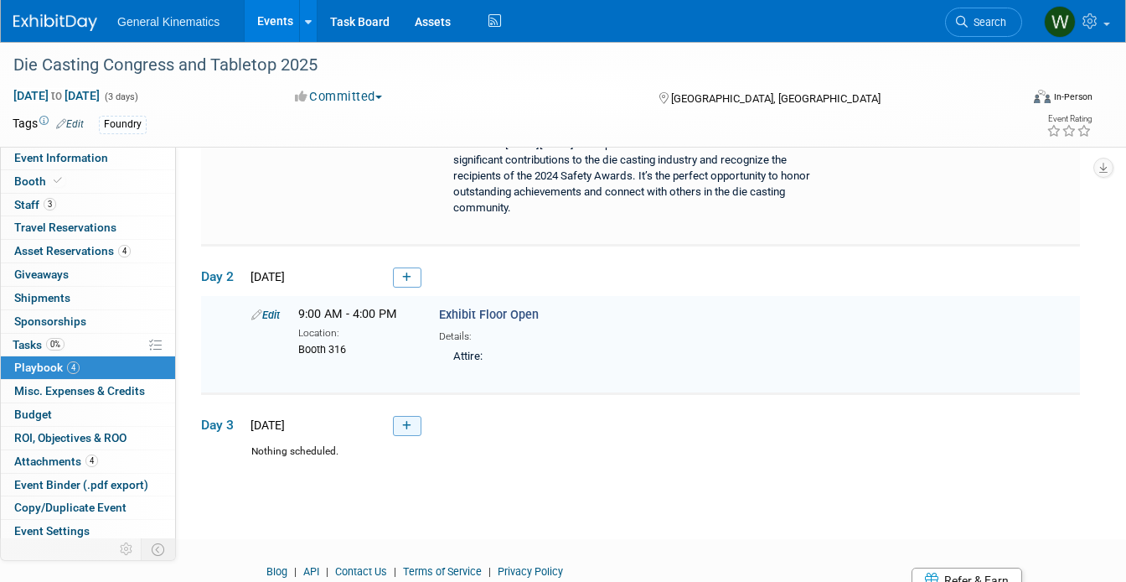
click at [407, 421] on icon at bounding box center [406, 426] width 9 height 10
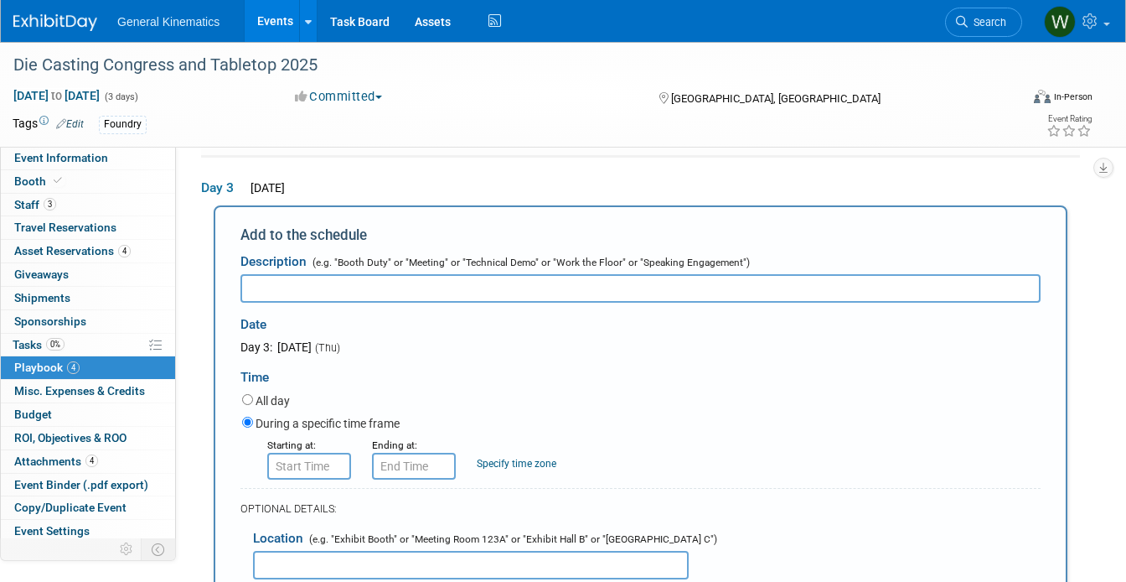
scroll to position [0, 0]
type input "Exhibit Floor Open"
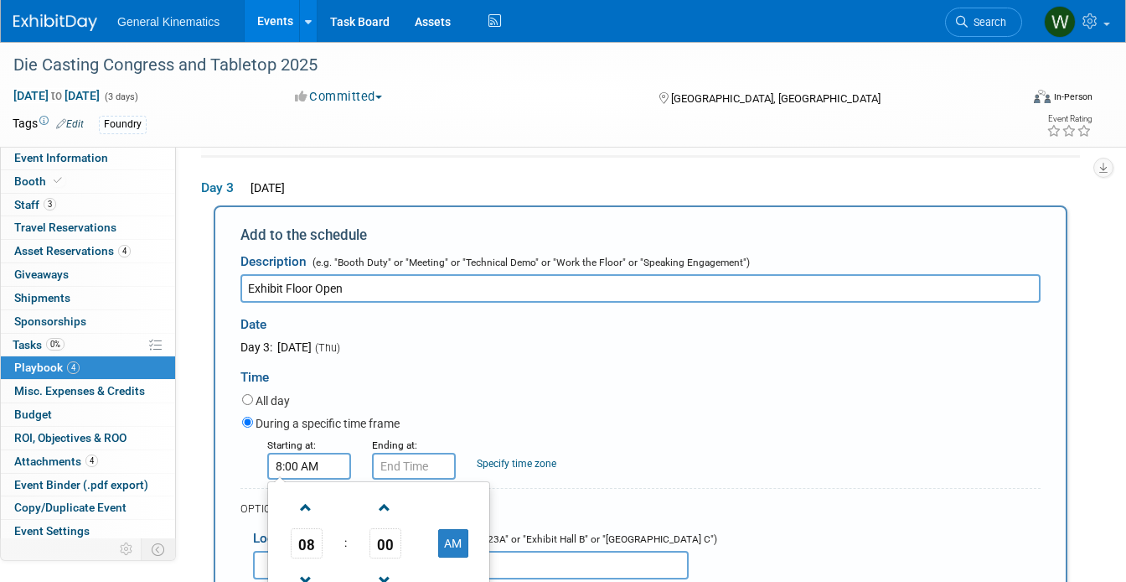
click at [297, 463] on input "8:00 AM" at bounding box center [309, 465] width 84 height 27
click at [309, 507] on span at bounding box center [306, 507] width 29 height 29
type input "9:00 AM"
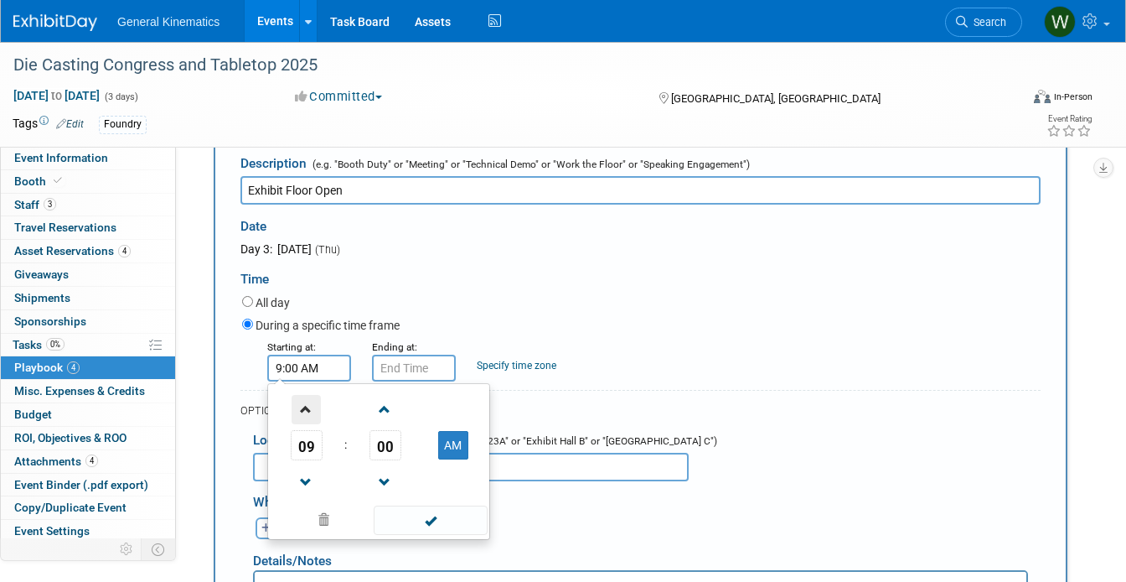
scroll to position [611, 0]
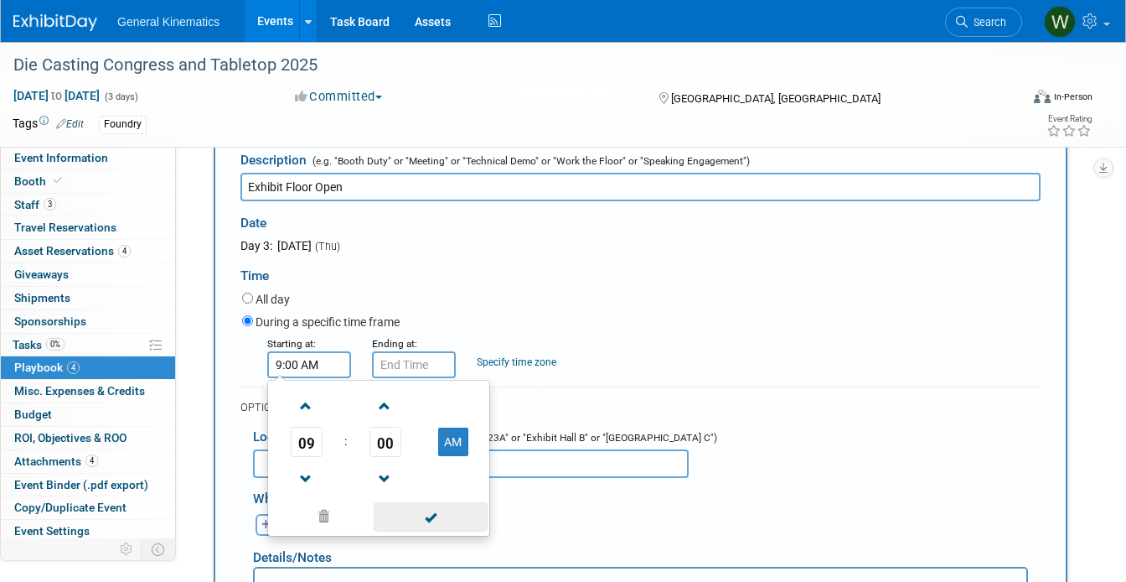
click at [405, 510] on span at bounding box center [430, 516] width 113 height 29
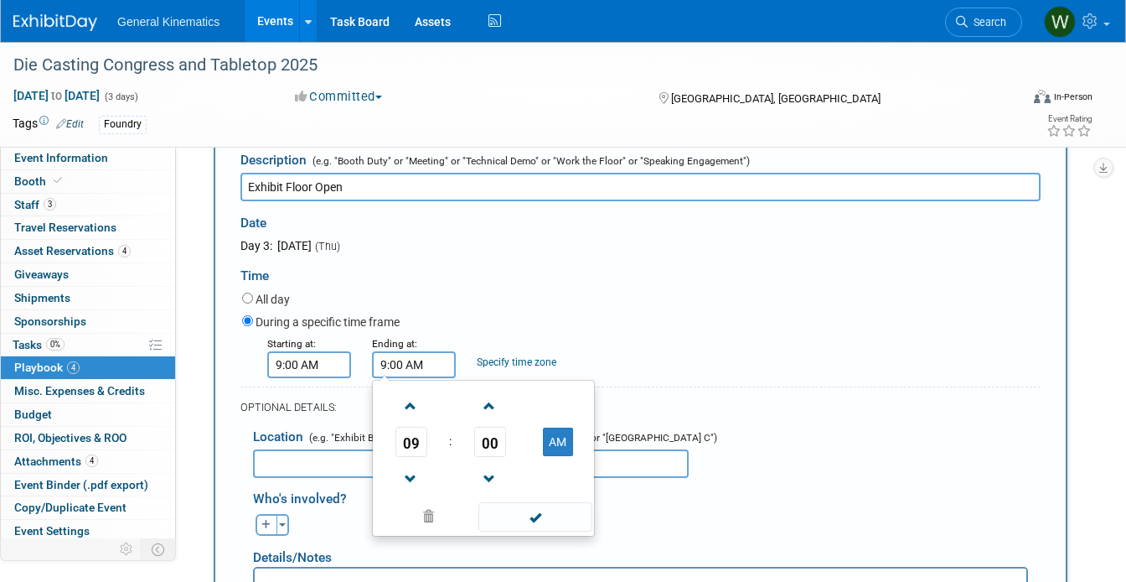
click at [423, 364] on input "9:00 AM" at bounding box center [414, 364] width 84 height 27
click at [412, 397] on span at bounding box center [410, 405] width 29 height 29
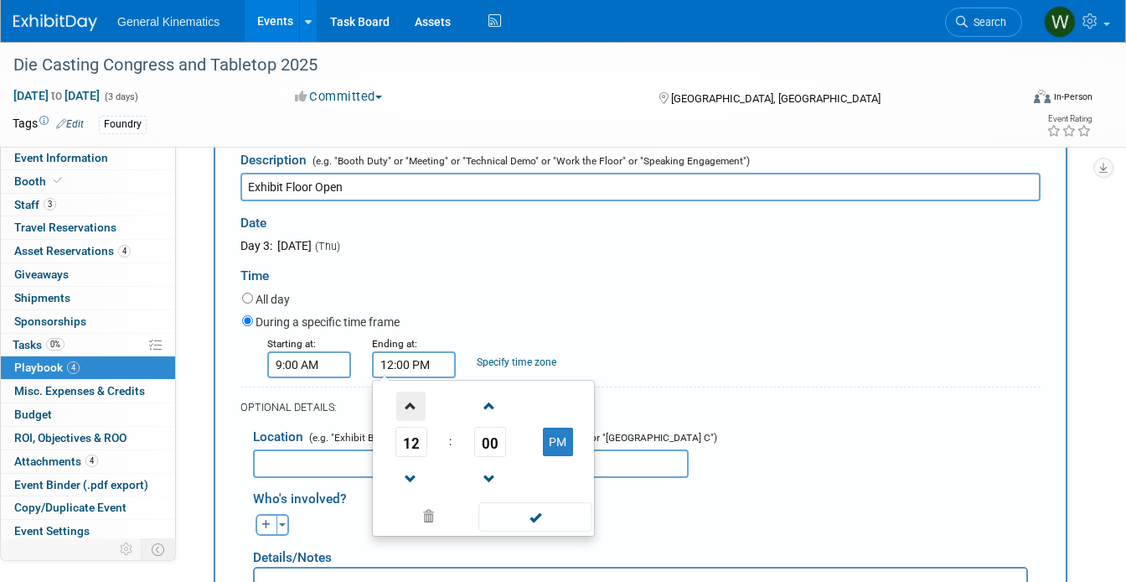
type input "1:00 PM"
click at [529, 509] on span at bounding box center [534, 516] width 113 height 29
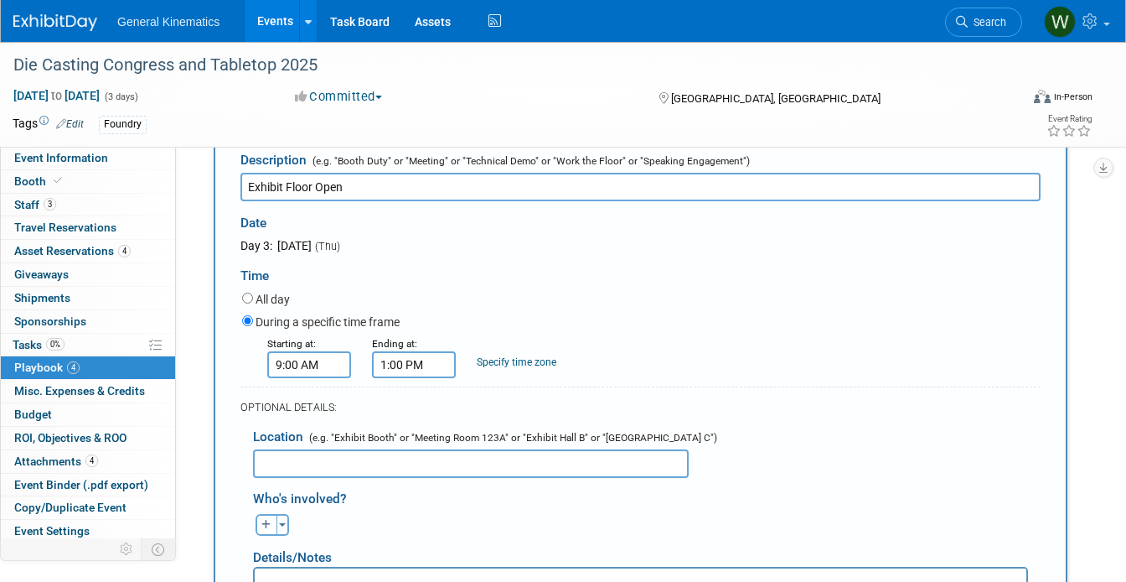
click at [363, 464] on input "text" at bounding box center [471, 463] width 436 height 28
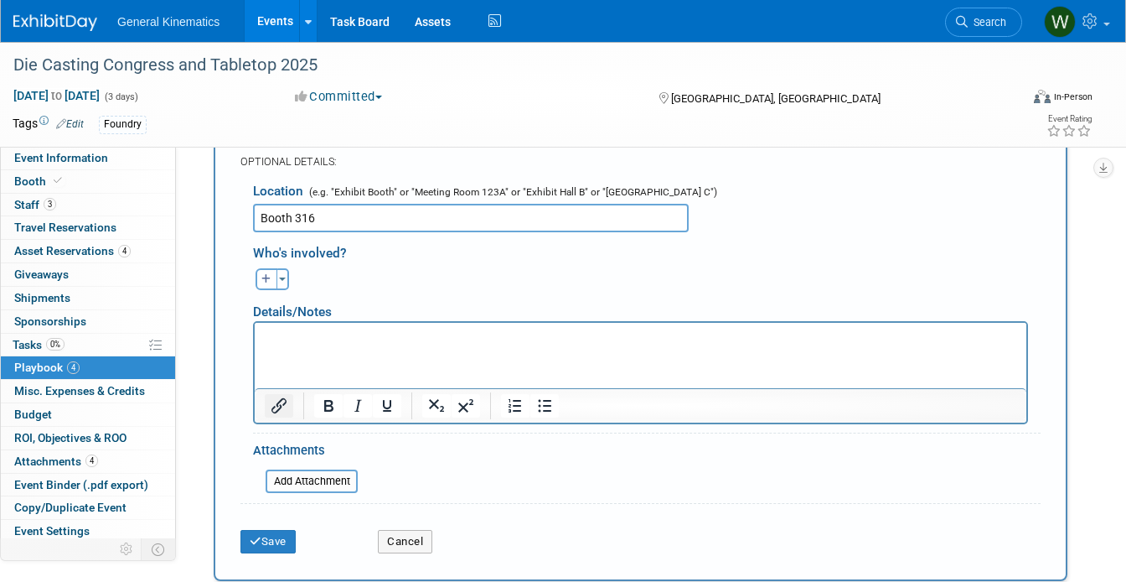
scroll to position [860, 0]
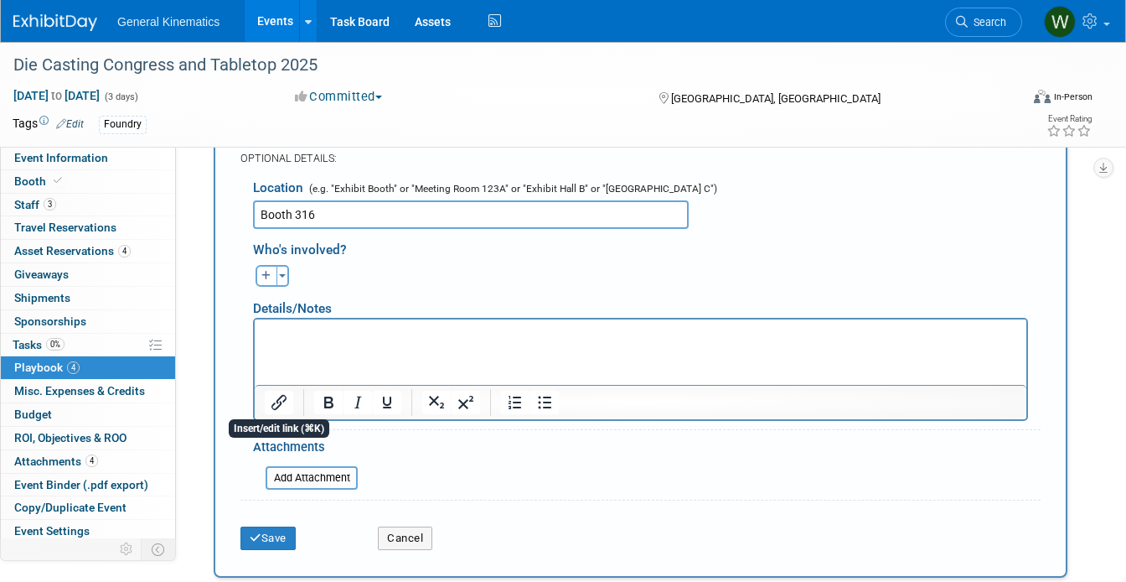
type input "Booth 316"
click at [281, 338] on p "To enrich screen reader interactions, please activate Accessibility in Grammarl…" at bounding box center [641, 333] width 752 height 17
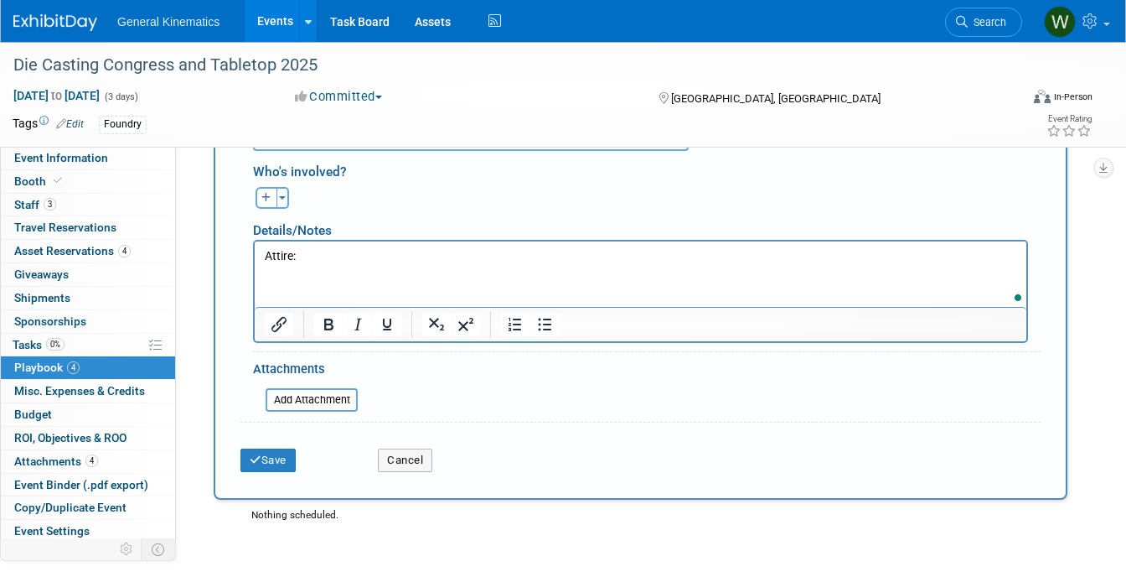
scroll to position [954, 0]
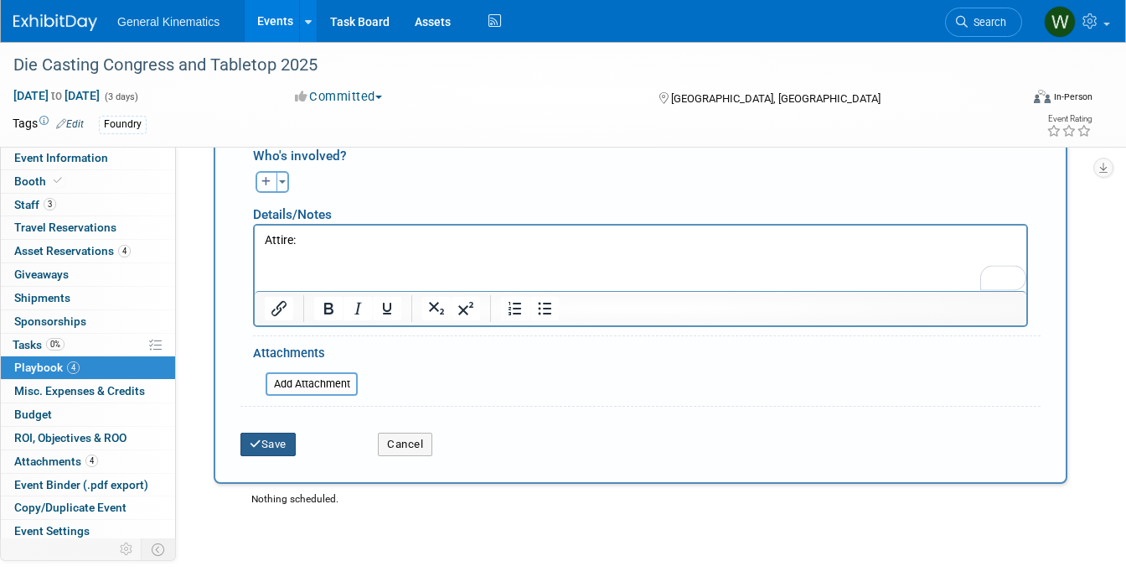
click at [258, 438] on icon "submit" at bounding box center [256, 443] width 12 height 11
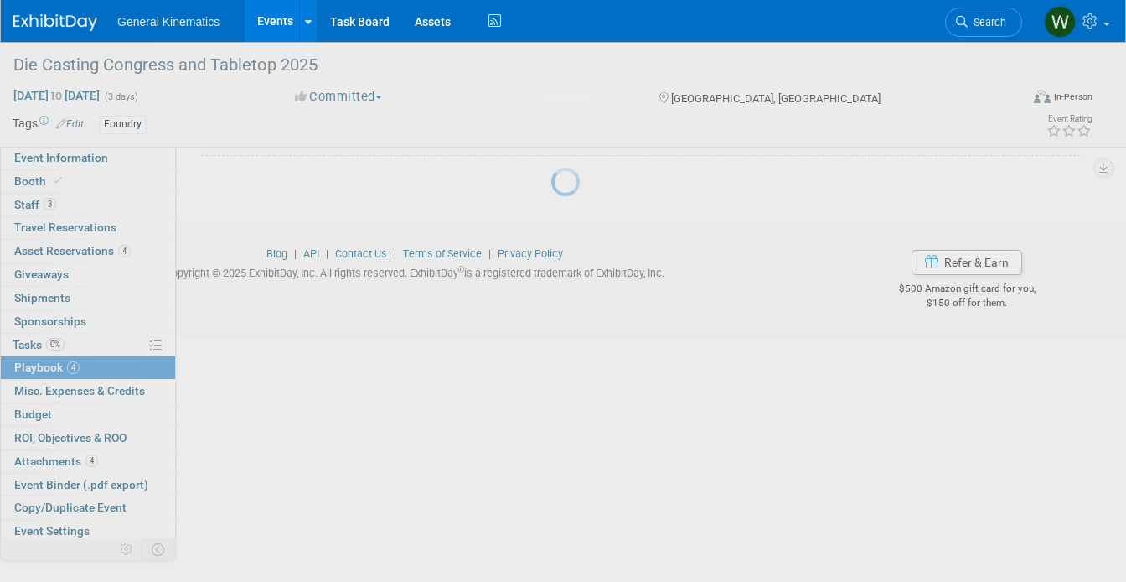
scroll to position [415, 0]
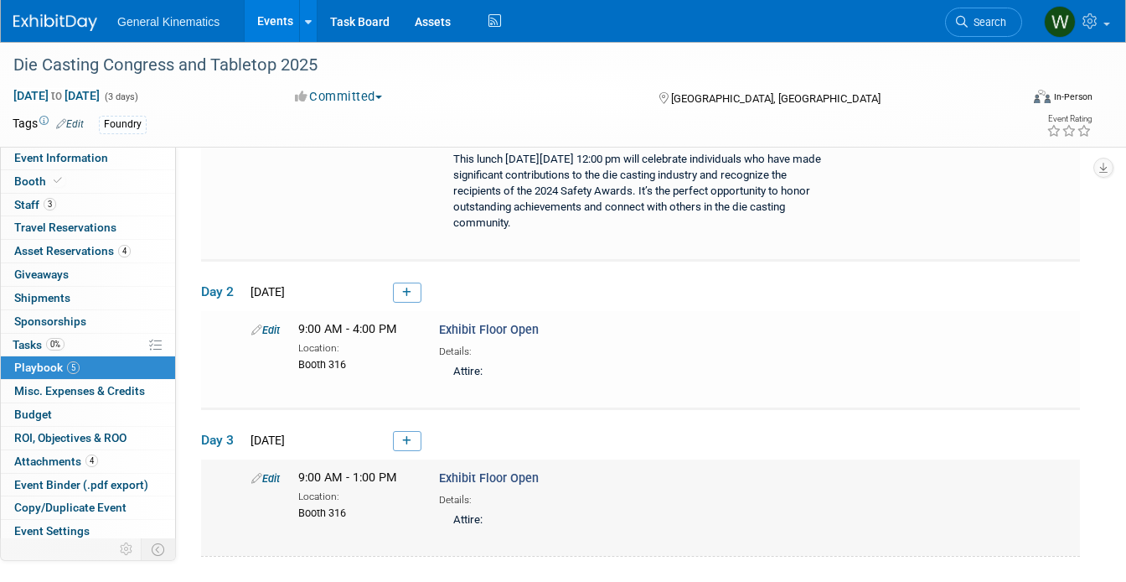
scroll to position [258, 0]
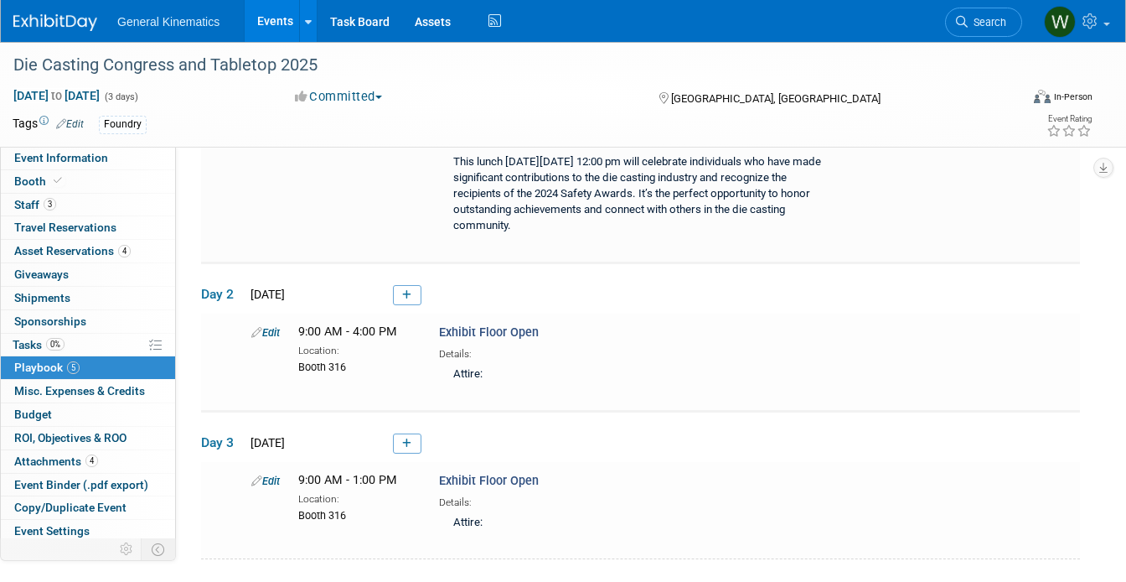
click at [55, 23] on img at bounding box center [55, 22] width 84 height 17
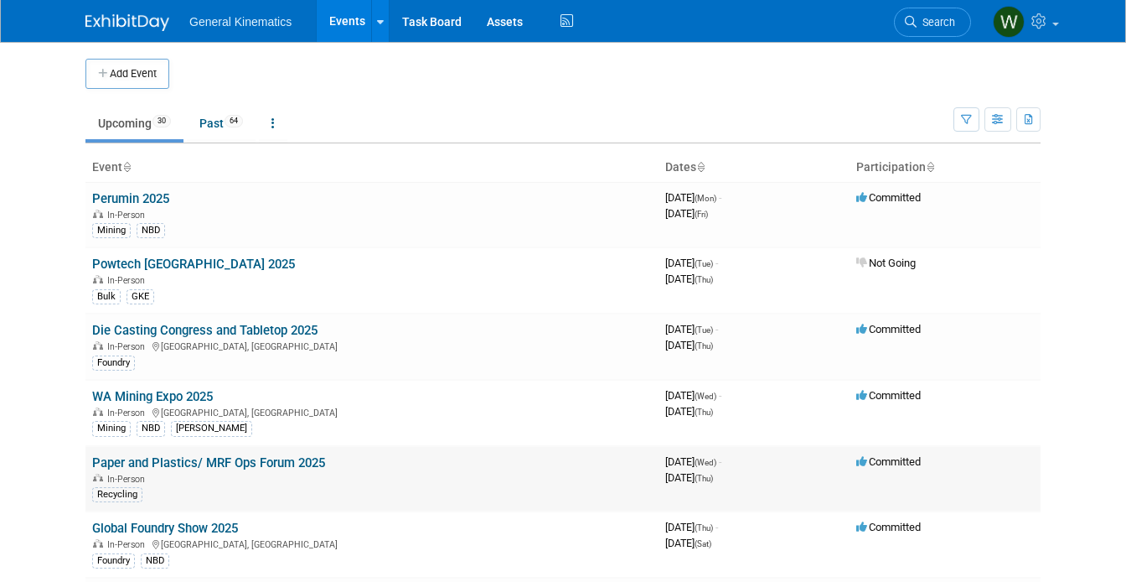
click at [183, 465] on link "Paper and Plastics/ MRF Ops Forum 2025" at bounding box center [208, 462] width 233 height 15
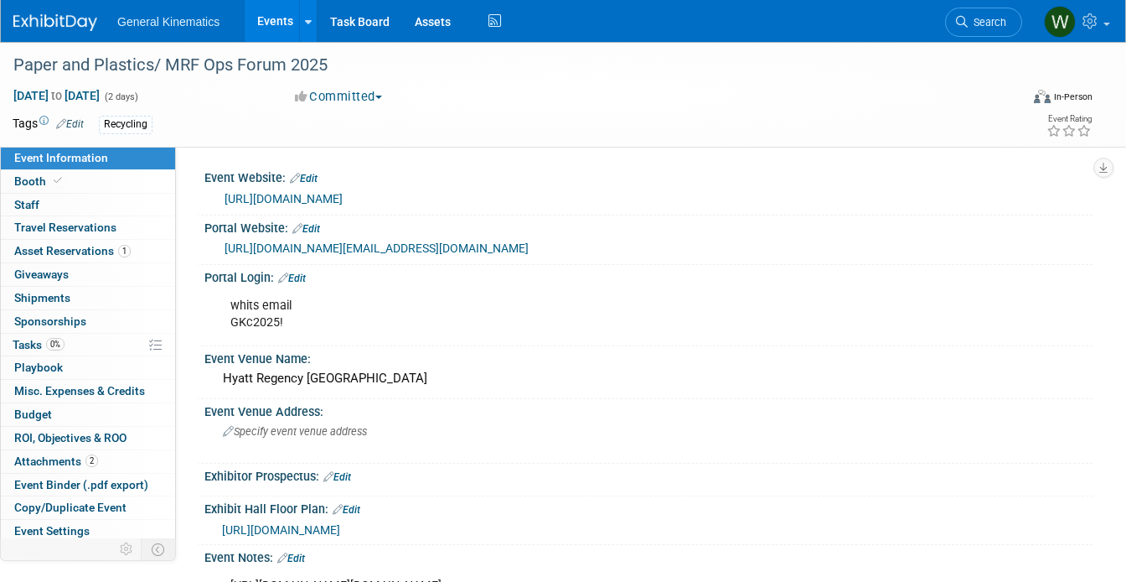
click at [264, 250] on link "[URL][DOMAIN_NAME][EMAIL_ADDRESS][DOMAIN_NAME]" at bounding box center [377, 247] width 304 height 13
click at [67, 31] on div "General Kinematics Events Add Event Bulk Upload Events Shareable Event Boards R…" at bounding box center [563, 21] width 1124 height 42
click at [54, 17] on img at bounding box center [55, 22] width 84 height 17
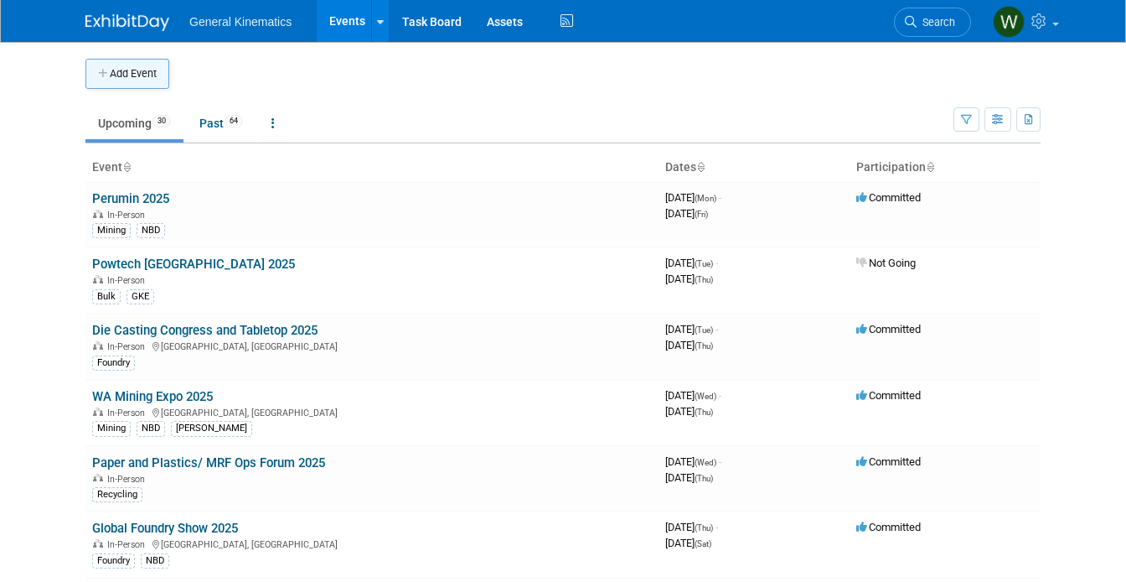
click at [132, 85] on button "Add Event" at bounding box center [127, 74] width 84 height 30
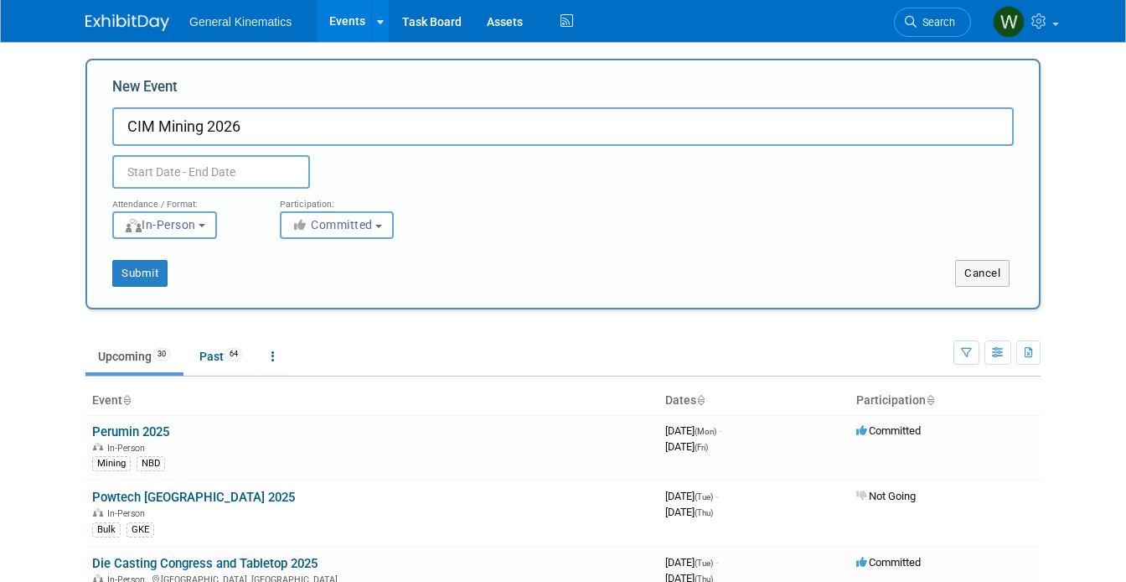
type input "CIM Mining 2026"
click at [170, 168] on input "text" at bounding box center [211, 172] width 198 height 34
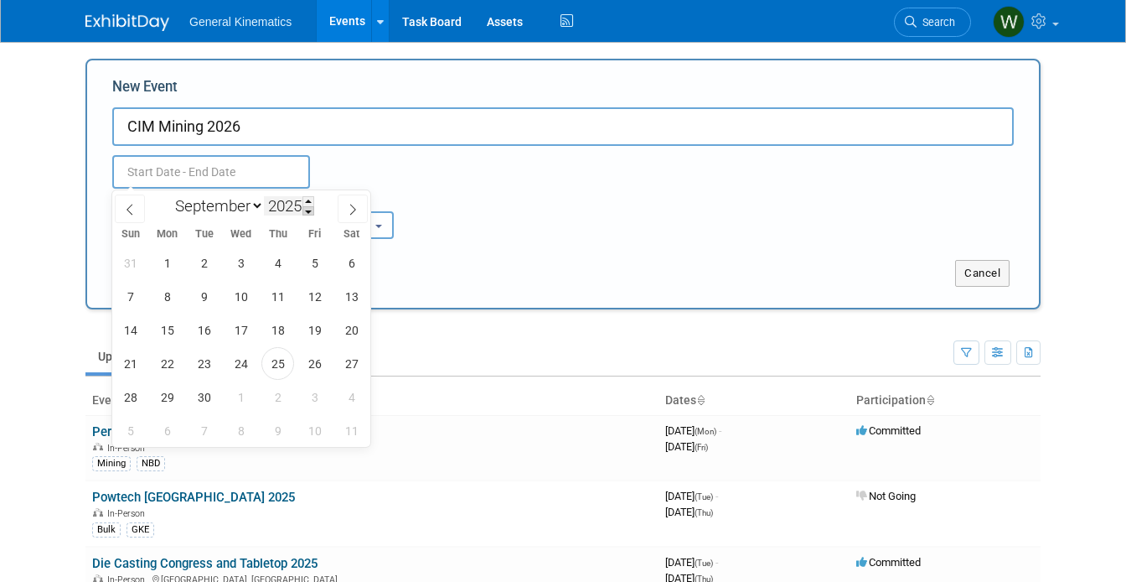
click at [308, 211] on span at bounding box center [308, 211] width 12 height 10
click at [312, 199] on span at bounding box center [308, 201] width 12 height 10
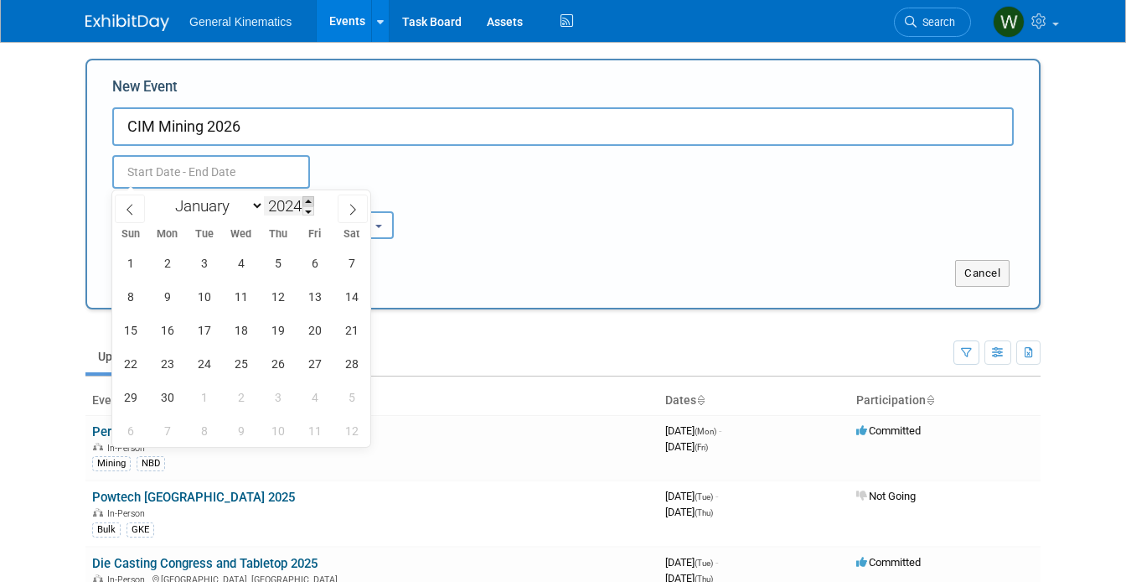
click at [312, 199] on span at bounding box center [308, 201] width 12 height 10
type input "2026"
click at [256, 202] on select "January February March April May June July August September October November De…" at bounding box center [216, 205] width 96 height 21
select select "4"
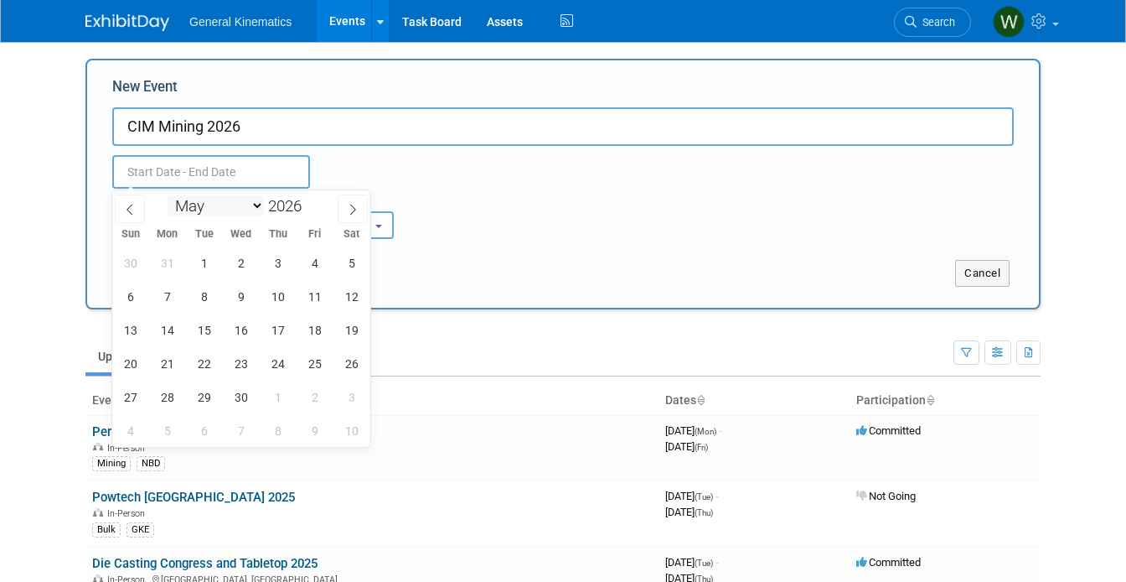
click at [168, 195] on select "January February March April May June July August September October November De…" at bounding box center [216, 205] width 96 height 21
click at [137, 290] on span "3" at bounding box center [130, 296] width 33 height 33
click at [209, 290] on span "5" at bounding box center [204, 296] width 33 height 33
type input "May 3, 2026 to May 5, 2026"
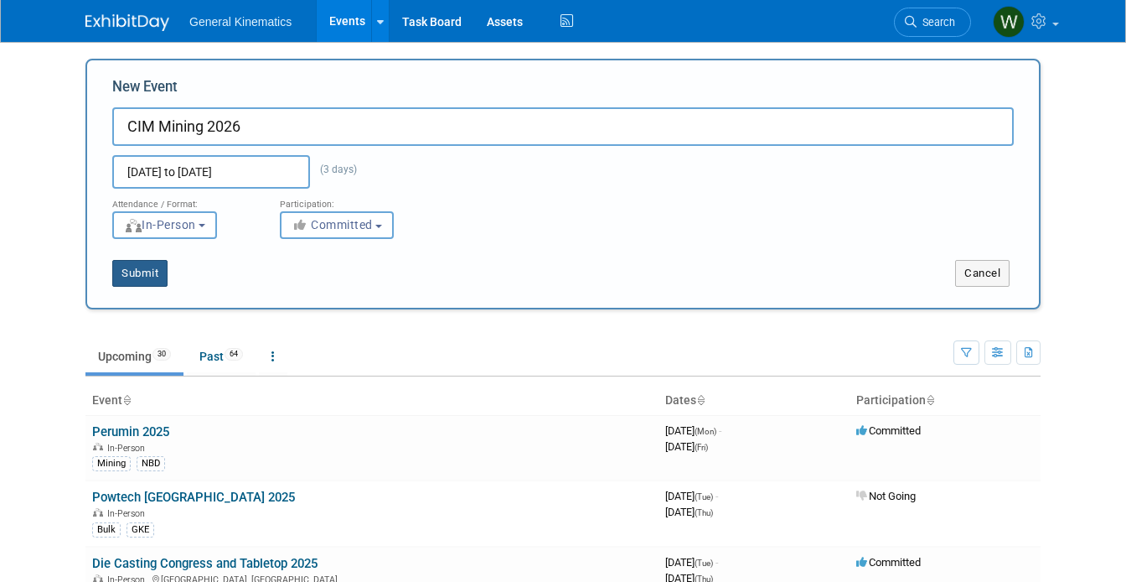
click at [150, 271] on button "Submit" at bounding box center [139, 273] width 55 height 27
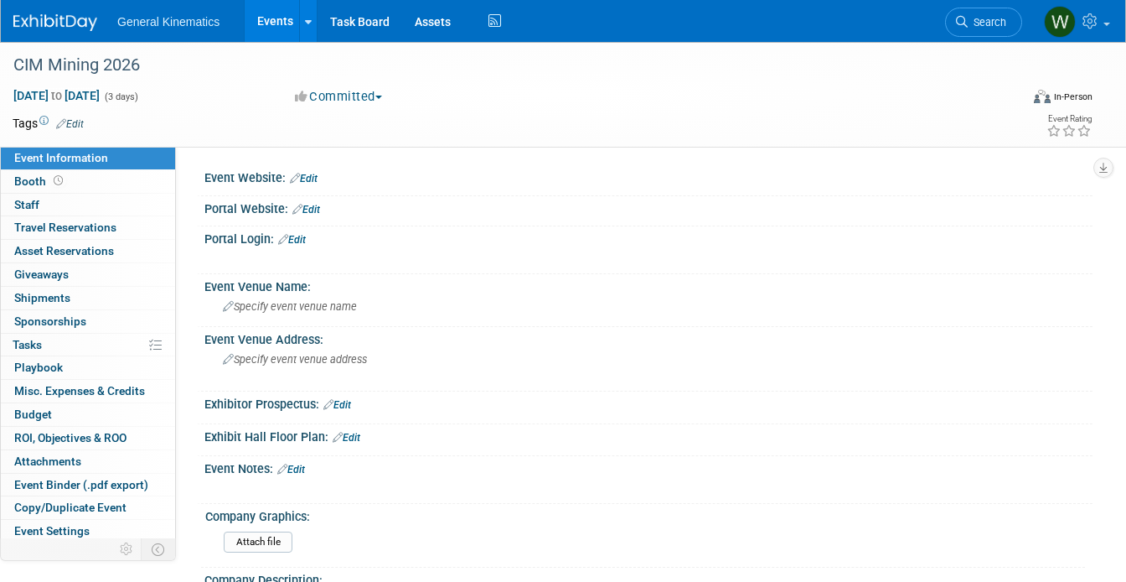
click at [308, 176] on link "Edit" at bounding box center [304, 179] width 28 height 12
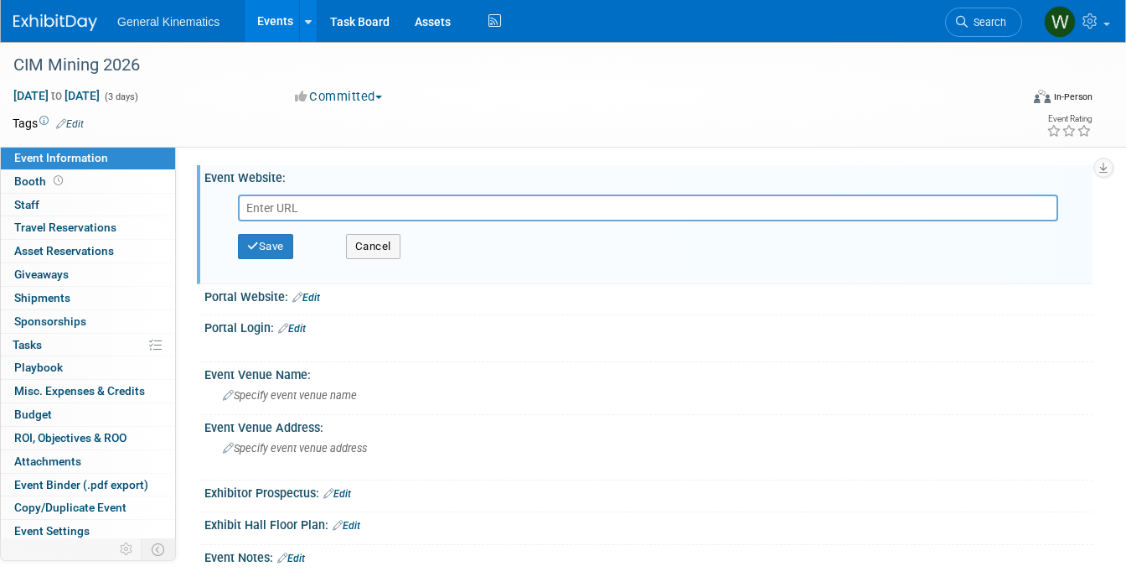
click at [318, 298] on link "Edit" at bounding box center [306, 298] width 28 height 12
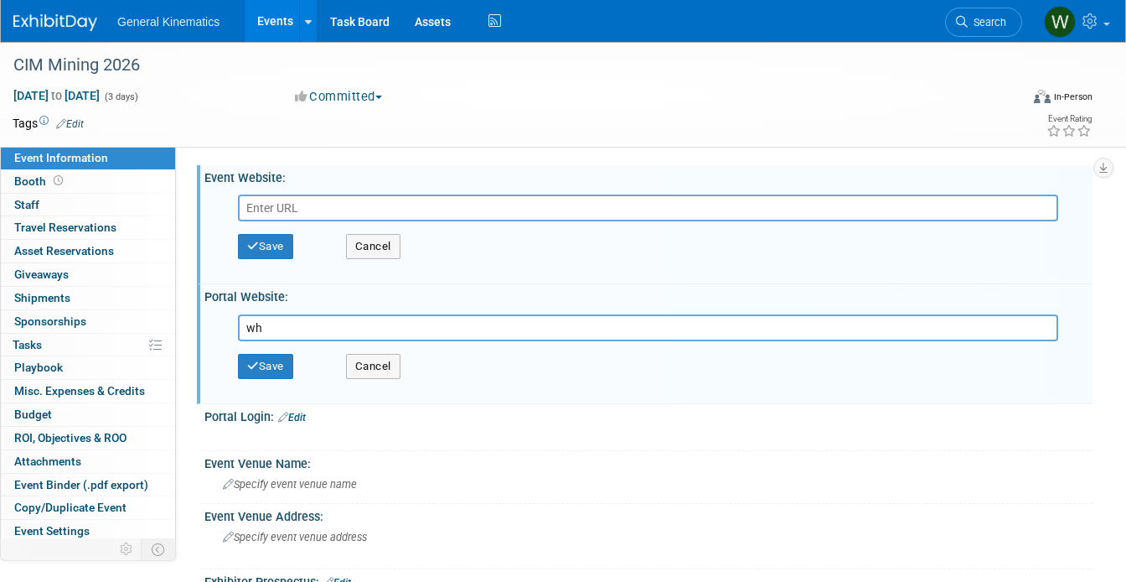
type input "w"
click at [369, 243] on button "Cancel" at bounding box center [373, 246] width 54 height 25
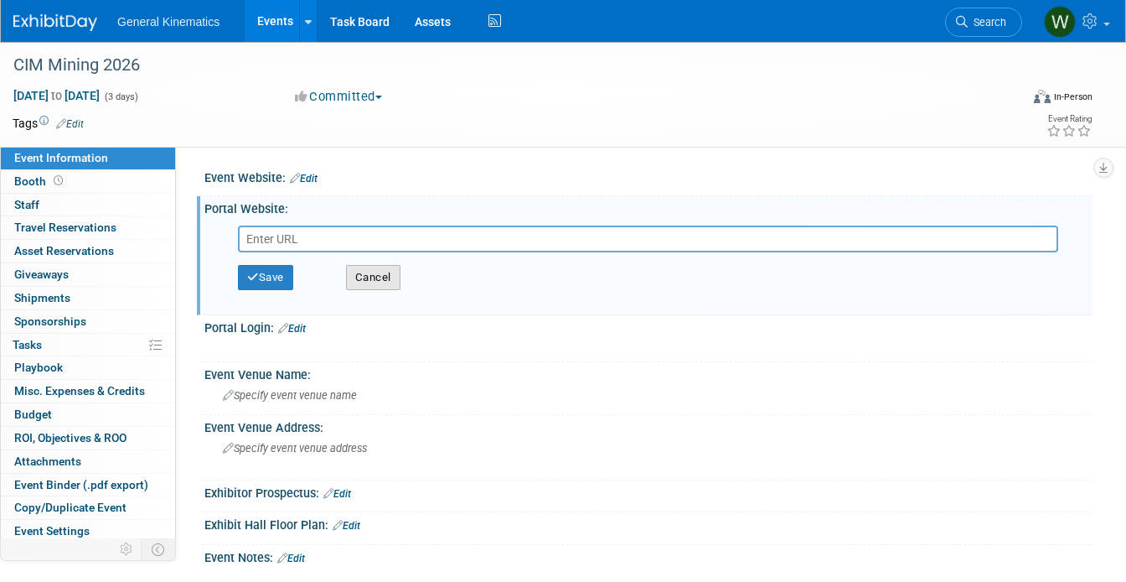
click at [370, 280] on button "Cancel" at bounding box center [373, 277] width 54 height 25
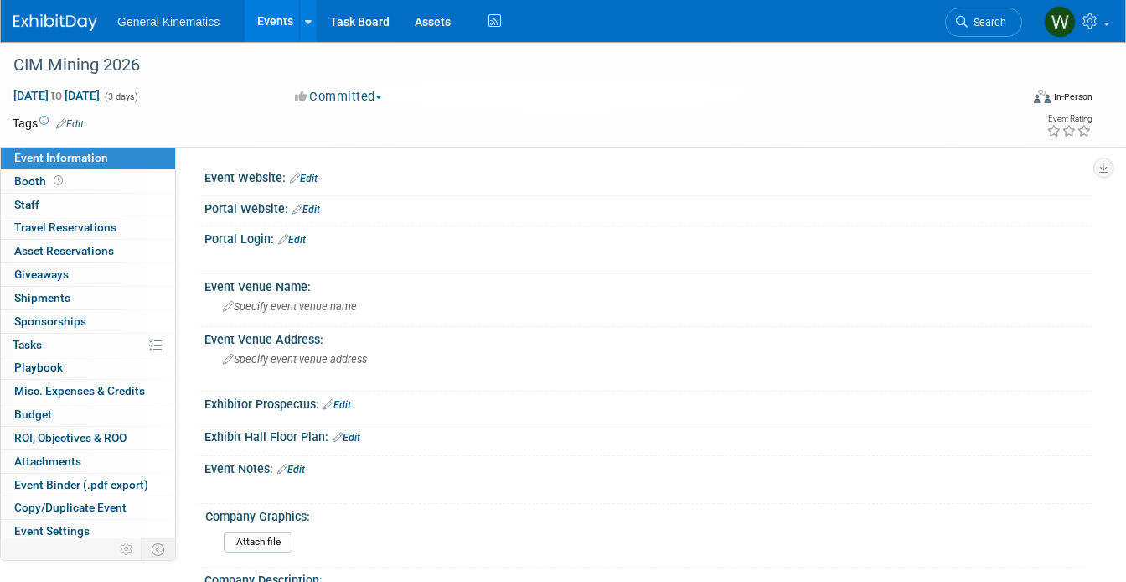
click at [306, 241] on link "Edit" at bounding box center [292, 240] width 28 height 12
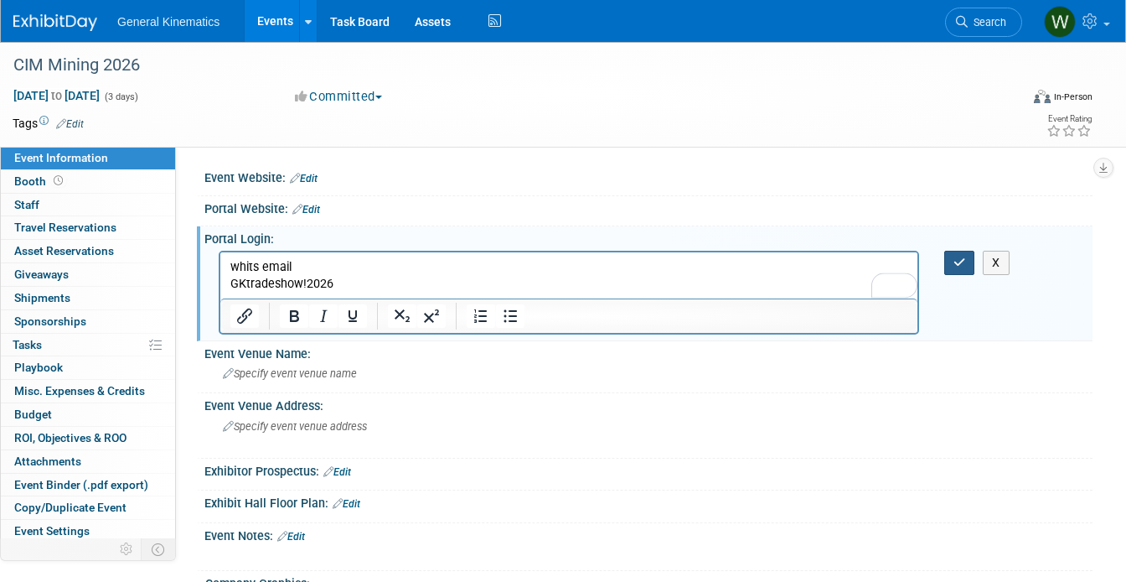
click at [958, 256] on icon "button" at bounding box center [960, 262] width 13 height 12
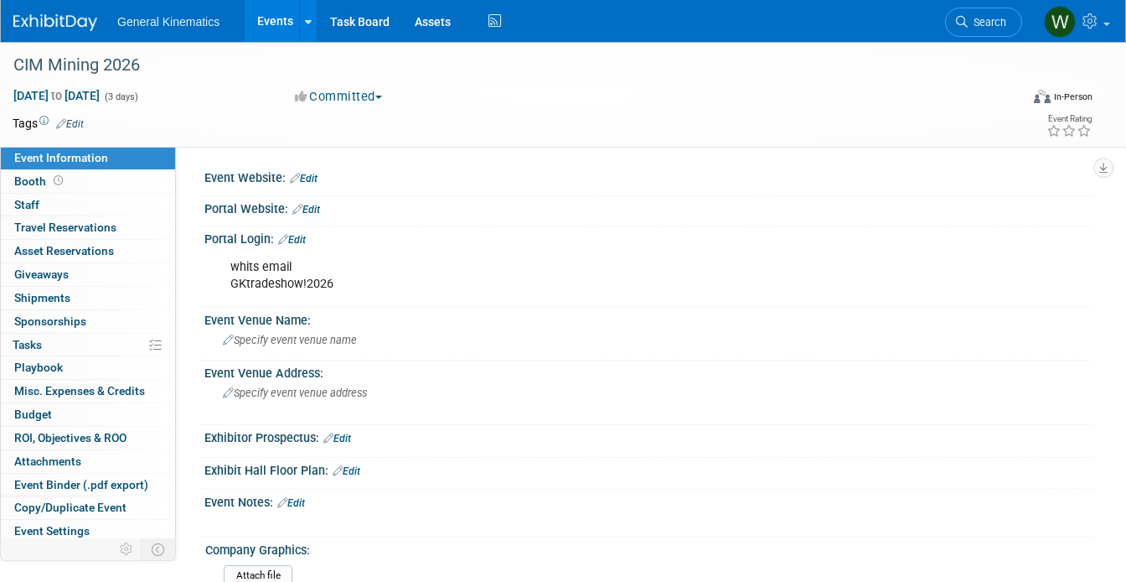
click at [313, 215] on div at bounding box center [648, 217] width 863 height 4
click at [313, 212] on link "Edit" at bounding box center [306, 210] width 28 height 12
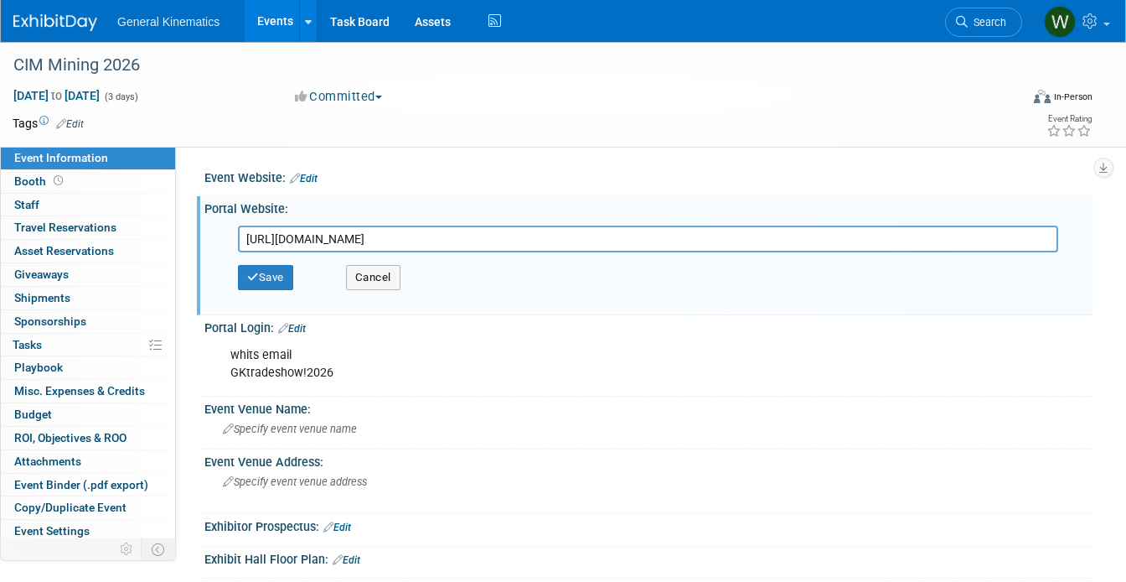
scroll to position [0, 4629]
type input "https://links.mapyourshow.com/ls/click?upn=u001.HYcsm49SDi3OVhgkrj6zuxQQ478oUiz…"
click at [278, 274] on button "Save" at bounding box center [265, 277] width 55 height 25
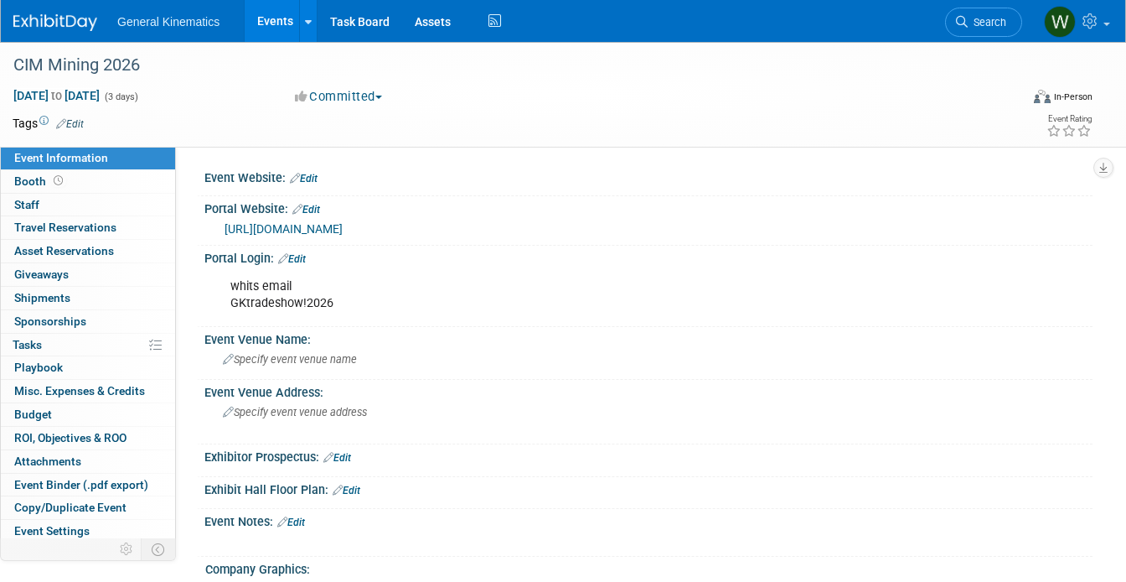
click at [308, 178] on link "Edit" at bounding box center [304, 179] width 28 height 12
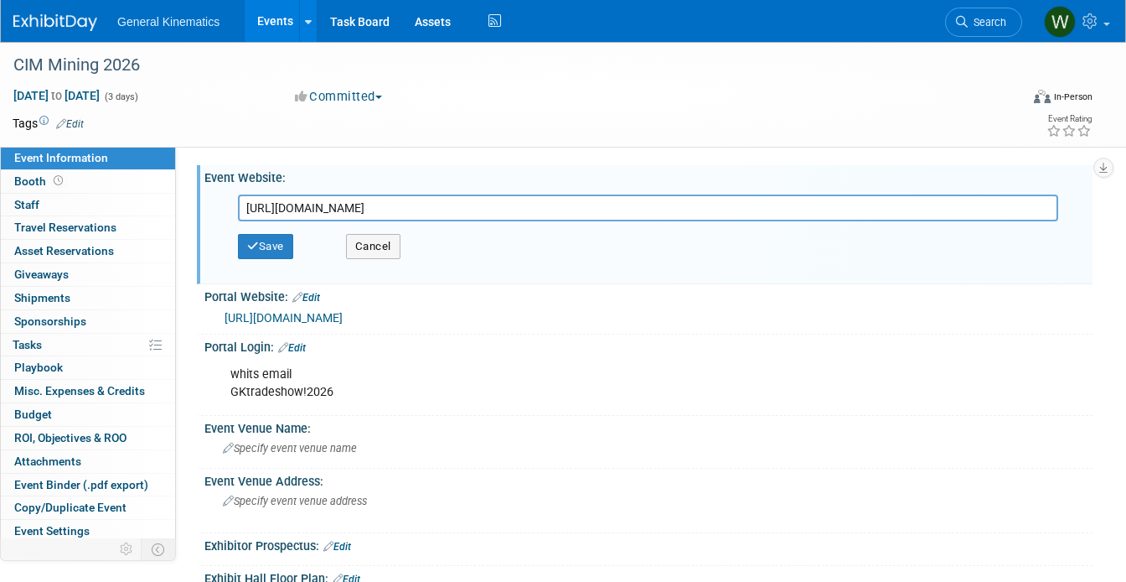
type input "https://www.cim.org/featured-events/cim-convention/"
click at [240, 261] on div "Save Cancel" at bounding box center [652, 246] width 829 height 50
click at [252, 249] on icon "button" at bounding box center [253, 245] width 12 height 11
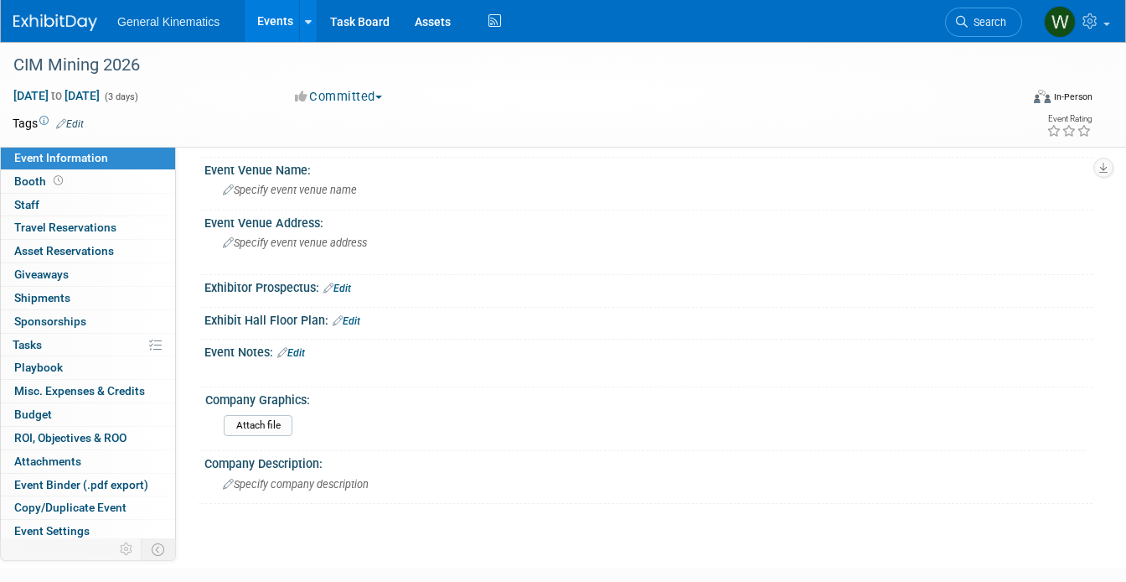
scroll to position [194, 0]
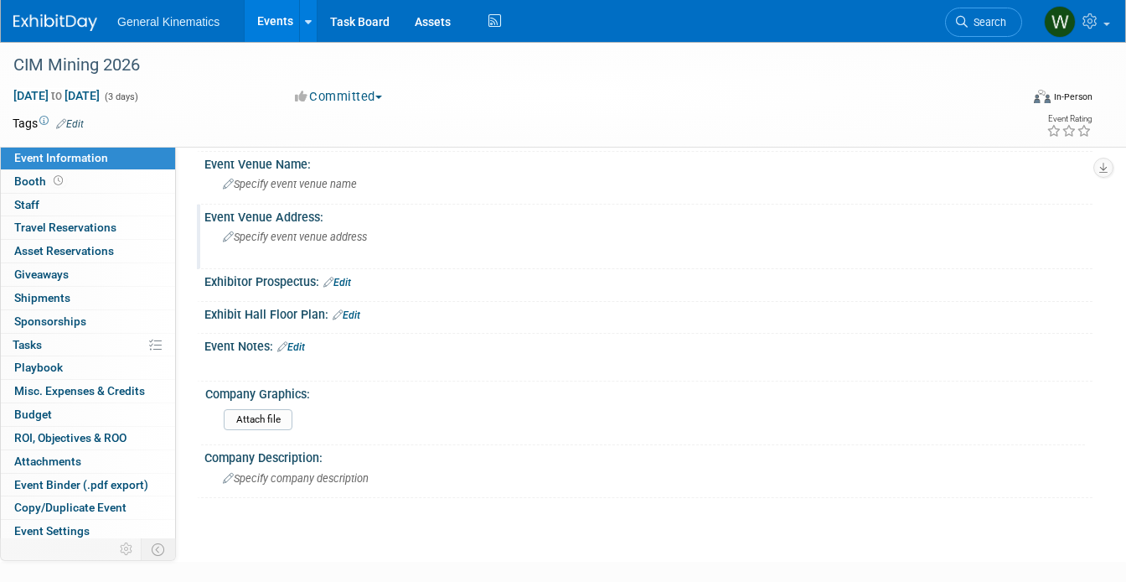
click at [260, 243] on span "Specify event venue address" at bounding box center [295, 236] width 144 height 13
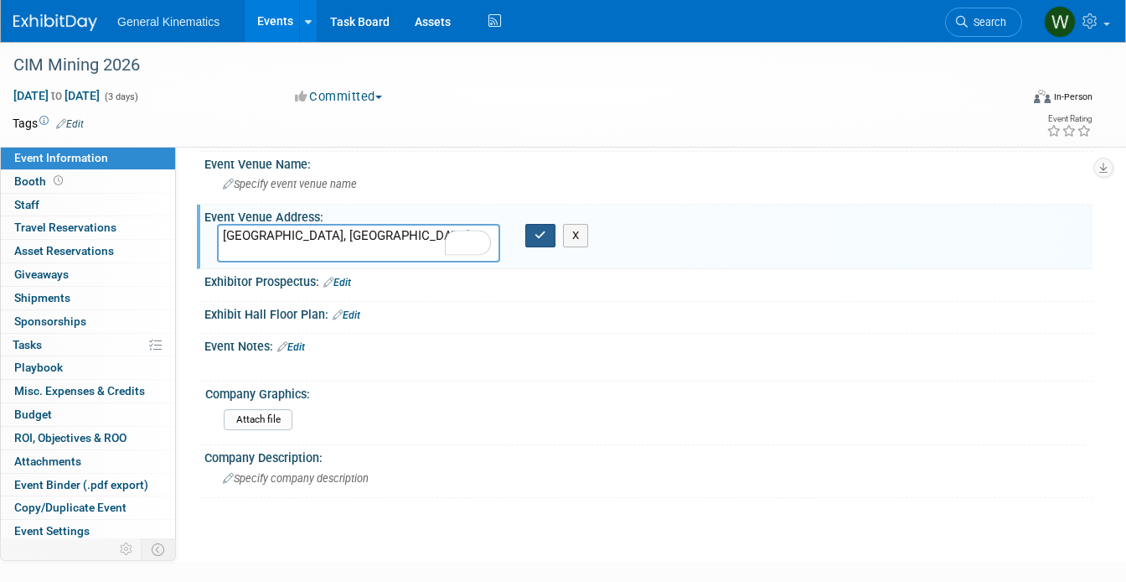
type textarea "Vancouver, CAN"
click at [528, 247] on button "button" at bounding box center [540, 235] width 30 height 23
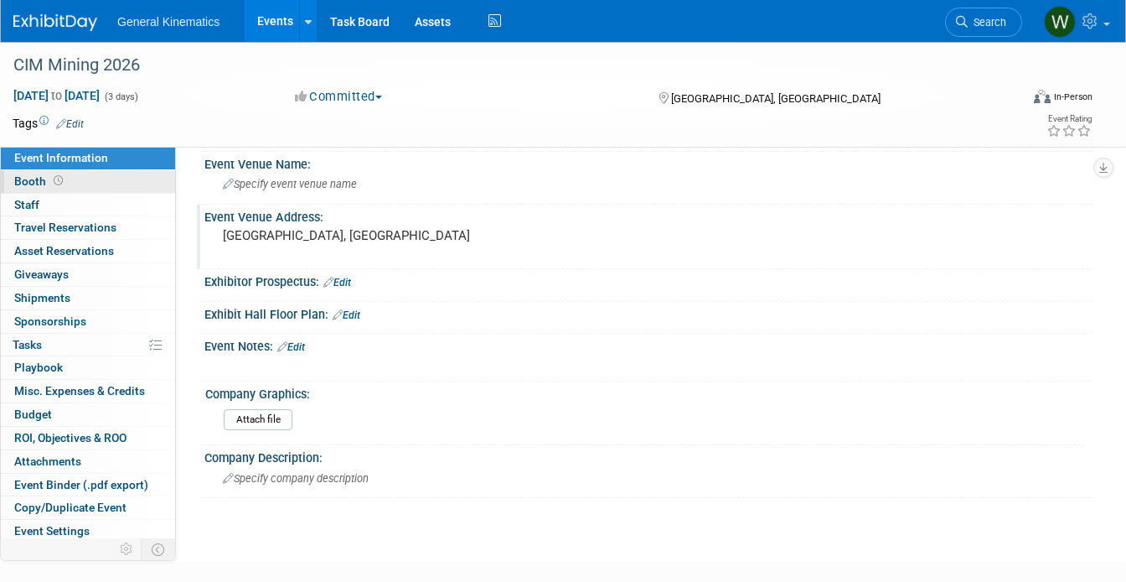
click at [90, 181] on link "Booth" at bounding box center [88, 181] width 174 height 23
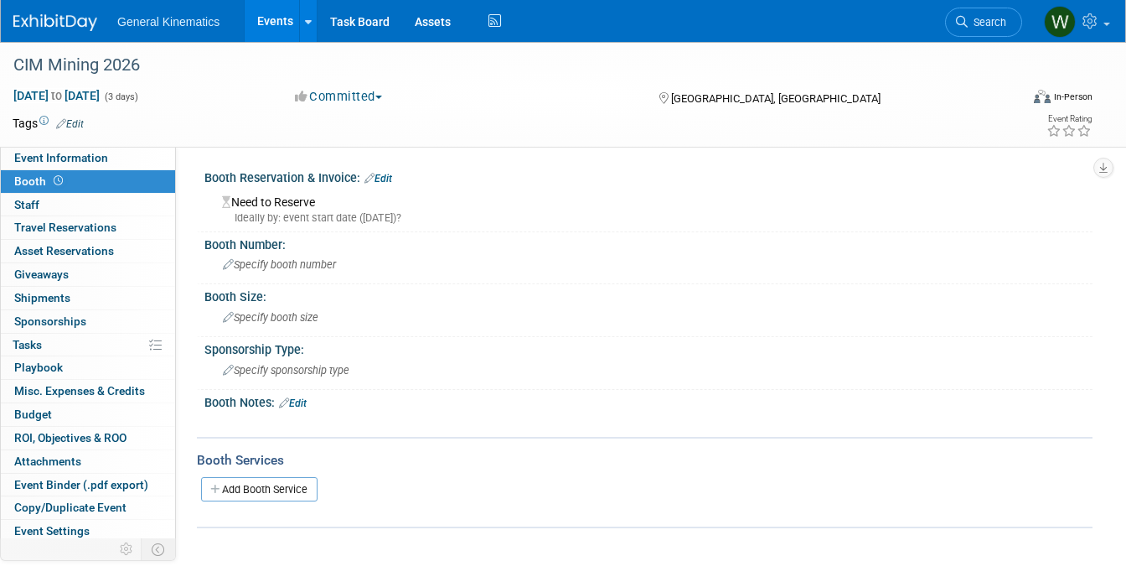
click at [389, 173] on link "Edit" at bounding box center [378, 179] width 28 height 12
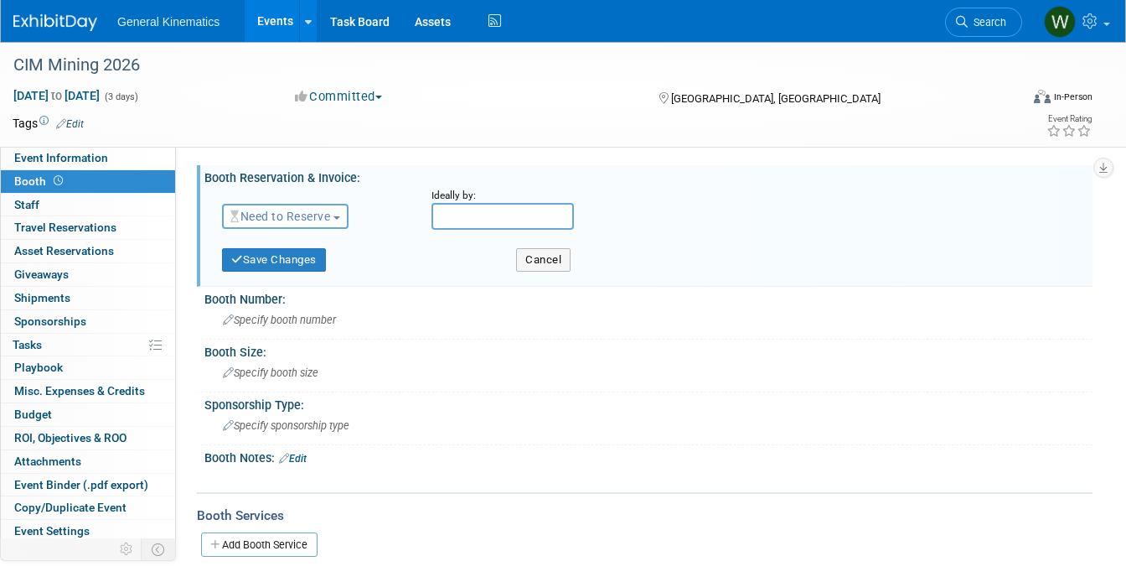
click at [308, 215] on span "Need to Reserve" at bounding box center [280, 215] width 100 height 13
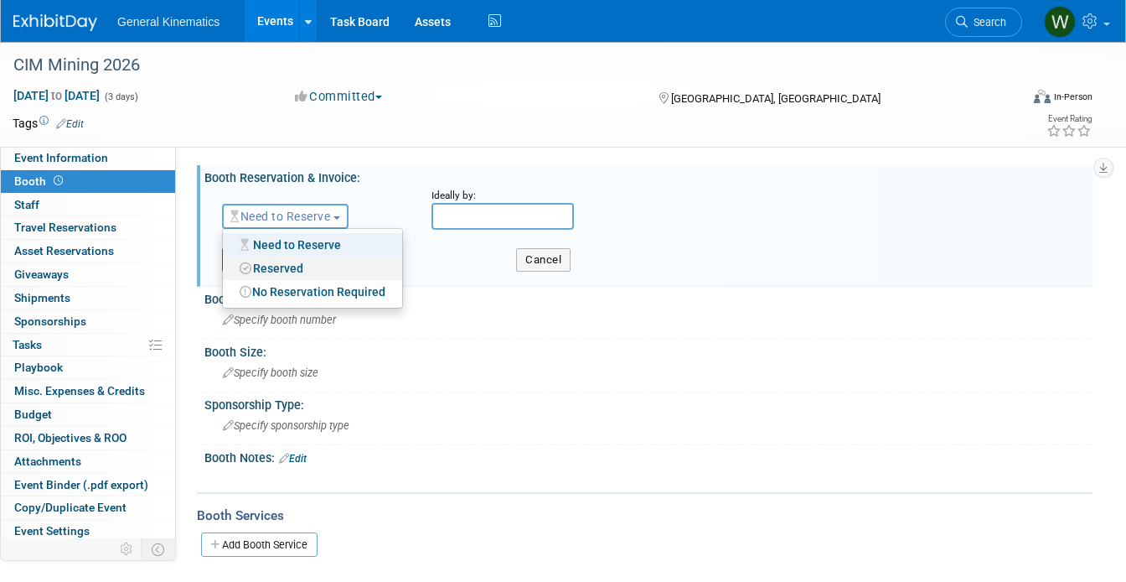
click at [281, 266] on link "Reserved" at bounding box center [312, 267] width 179 height 23
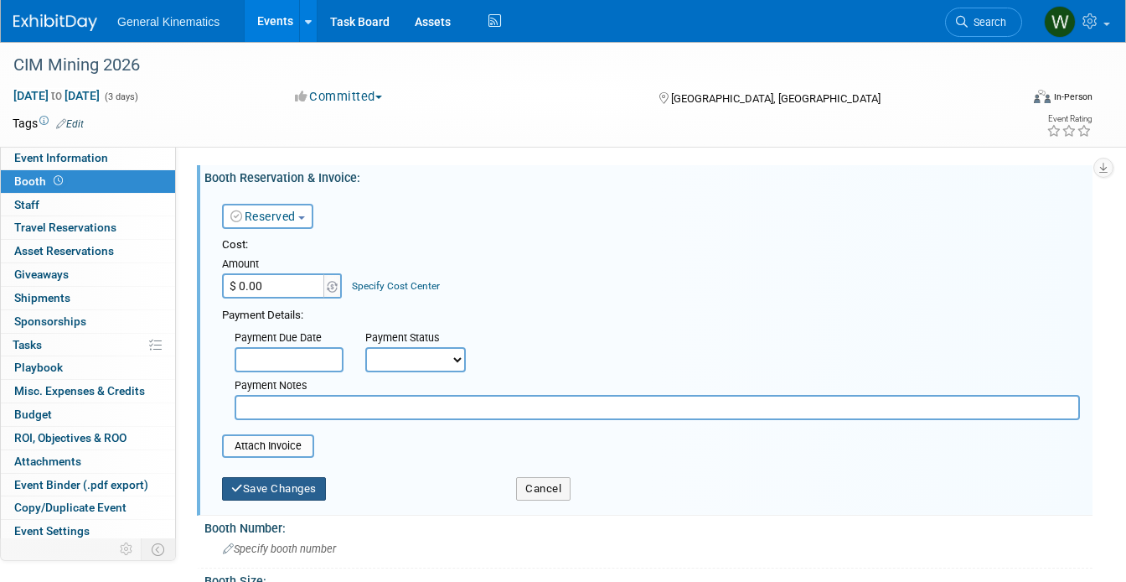
click at [261, 488] on button "Save Changes" at bounding box center [274, 488] width 104 height 23
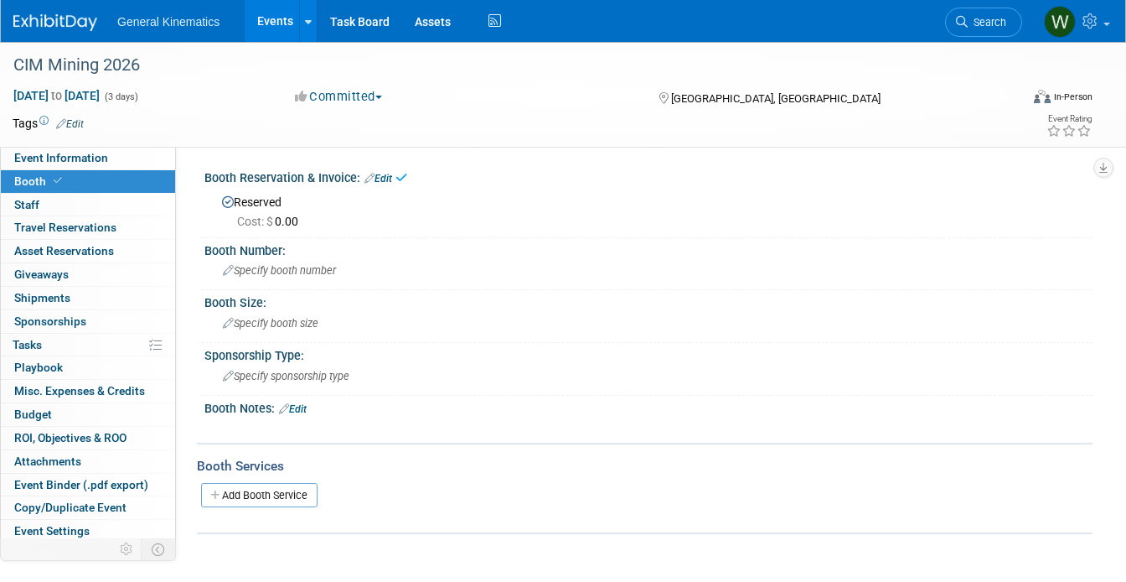
click at [54, 22] on img at bounding box center [55, 22] width 84 height 17
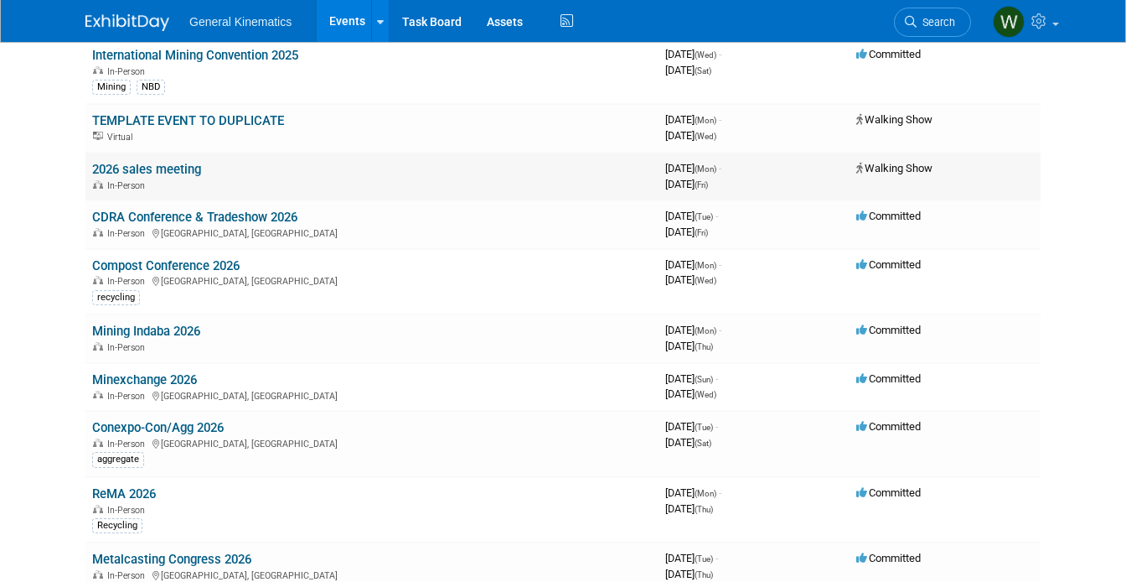
scroll to position [740, 0]
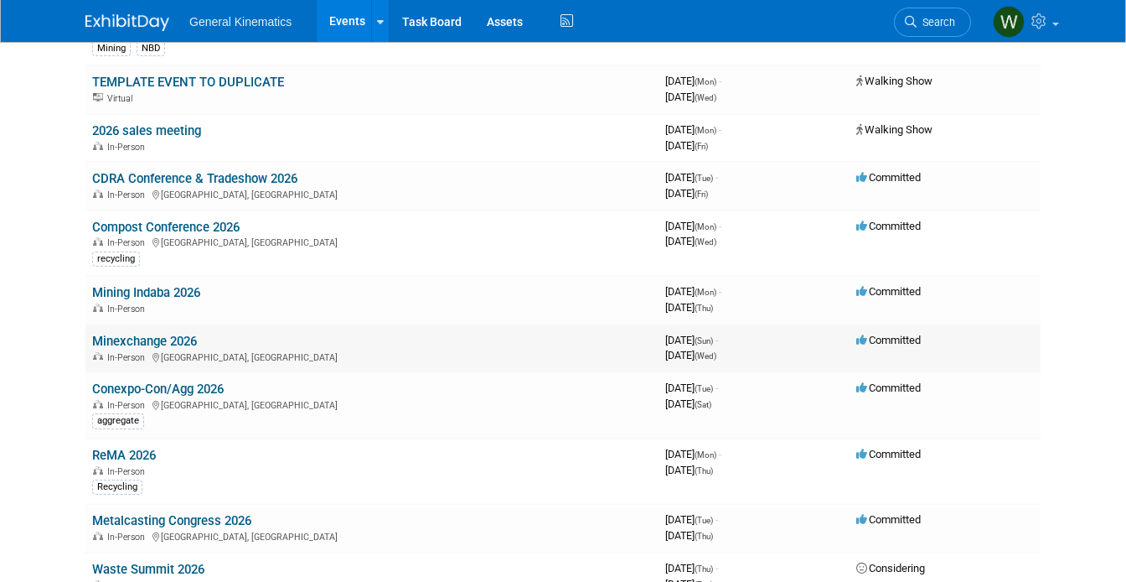
click at [152, 336] on link "Minexchange 2026" at bounding box center [144, 340] width 105 height 15
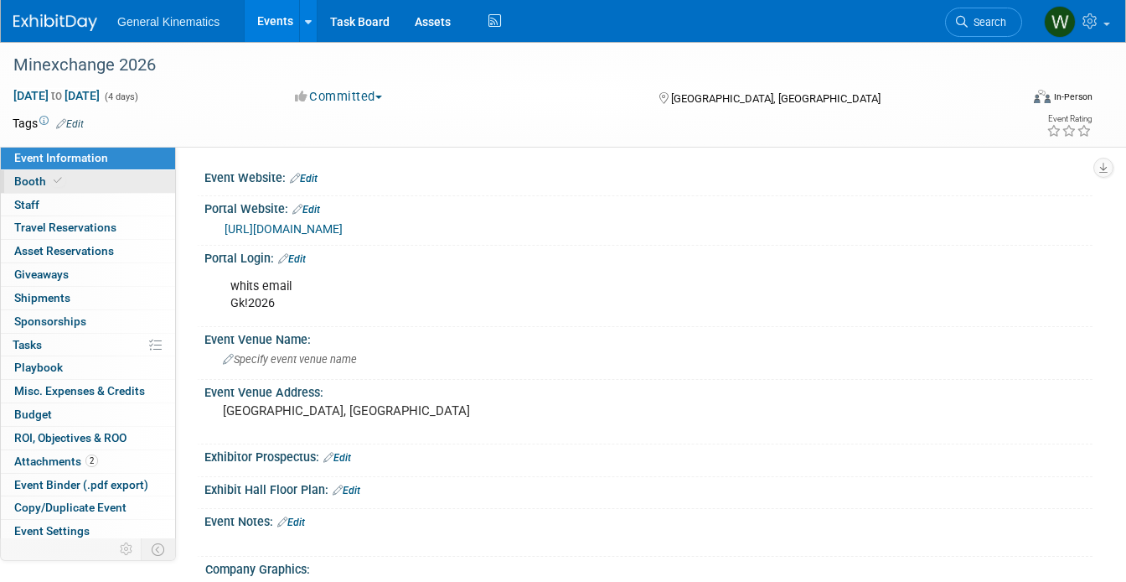
click at [109, 178] on link "Booth" at bounding box center [88, 181] width 174 height 23
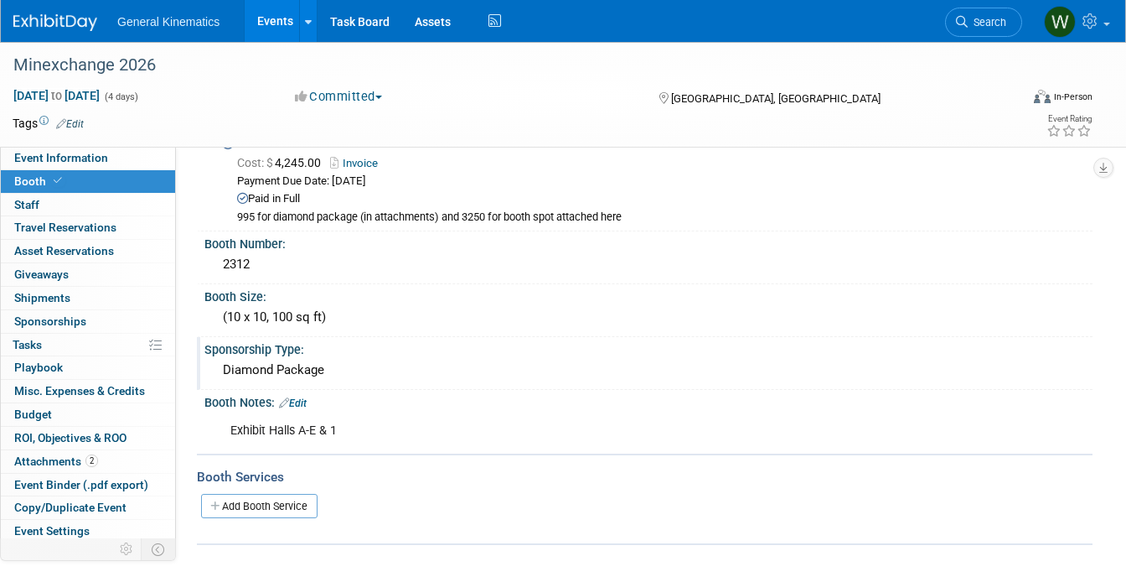
scroll to position [87, 0]
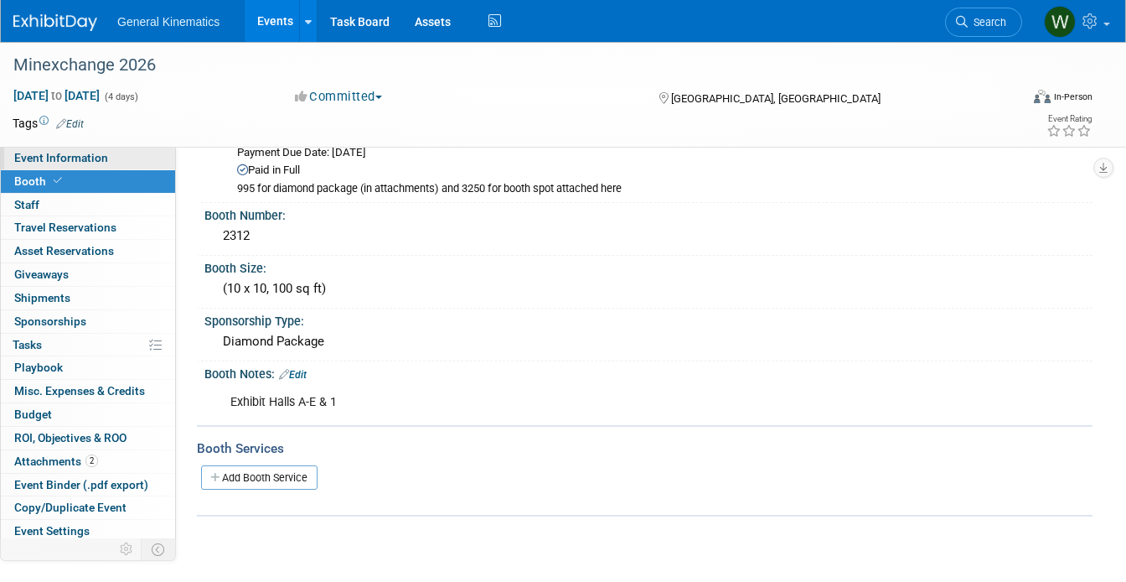
click at [142, 155] on link "Event Information" at bounding box center [88, 158] width 174 height 23
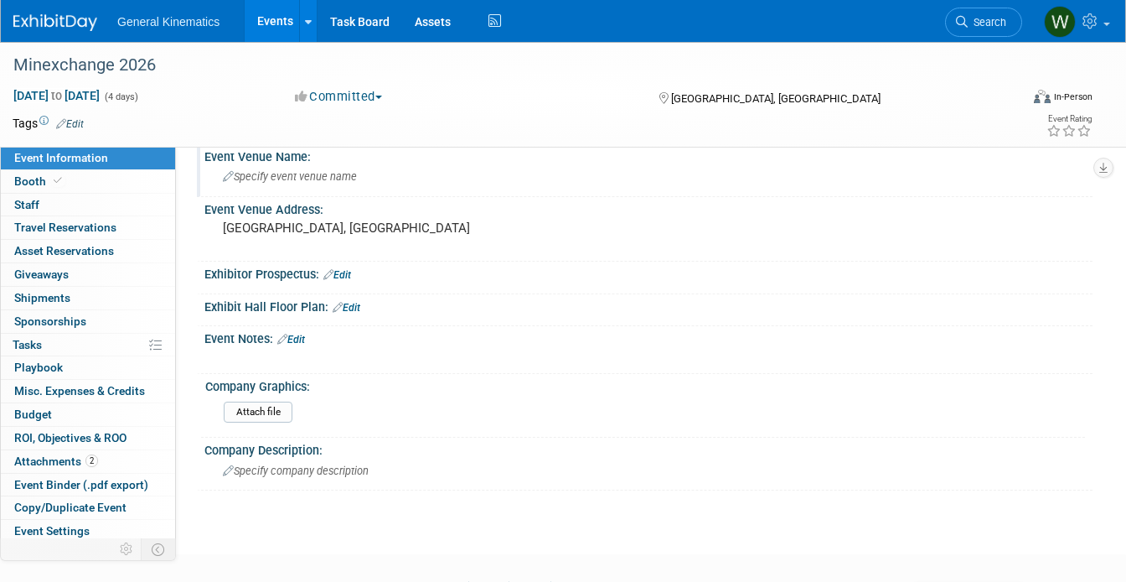
scroll to position [182, 0]
click at [354, 309] on link "Edit" at bounding box center [347, 308] width 28 height 12
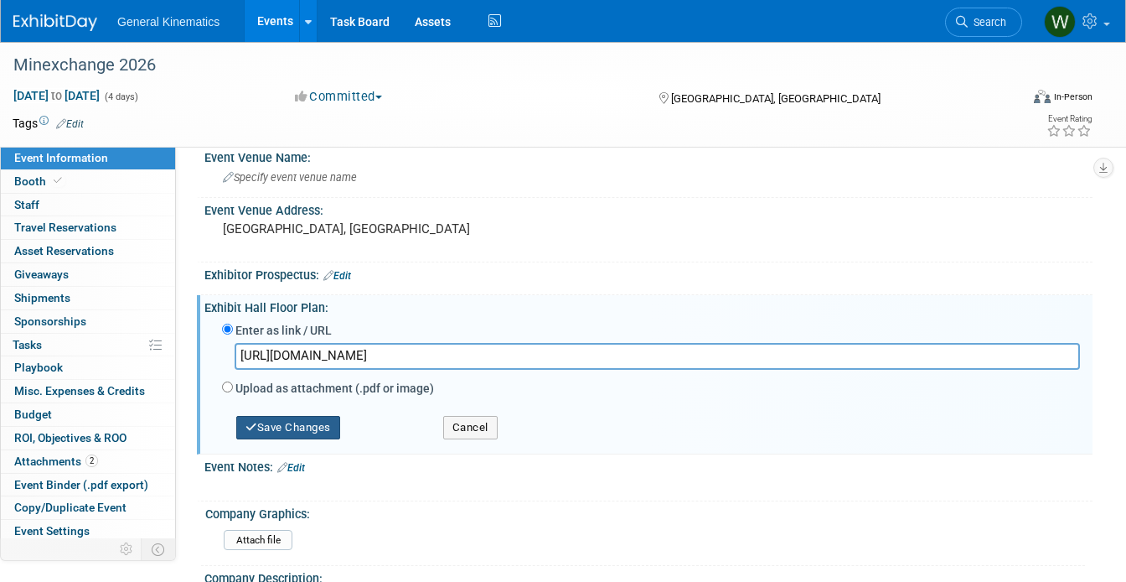
type input "[URL][DOMAIN_NAME]"
click at [297, 425] on button "Save Changes" at bounding box center [288, 427] width 104 height 23
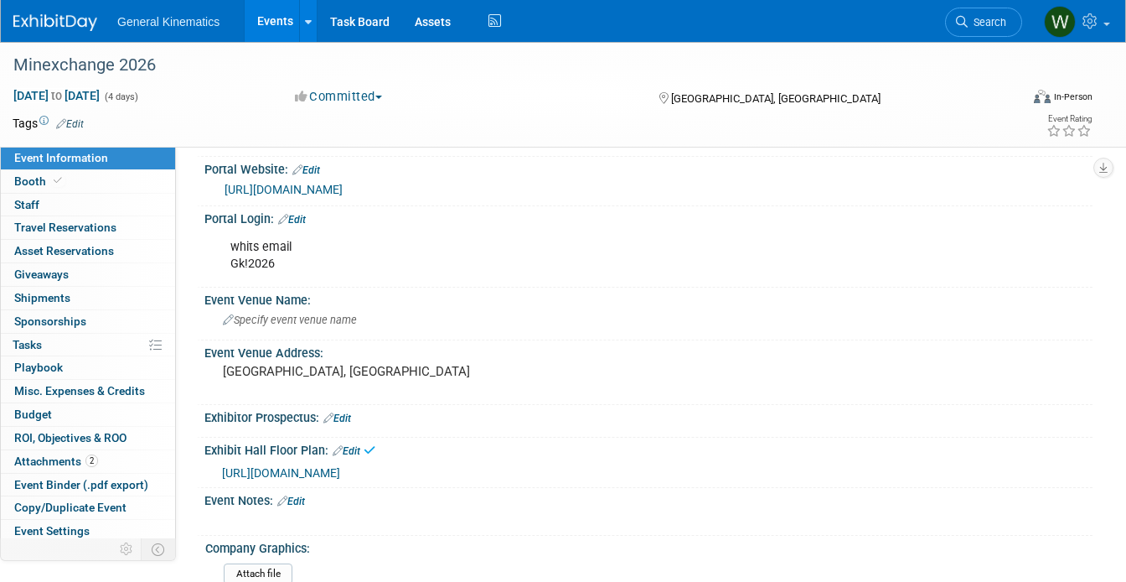
scroll to position [0, 0]
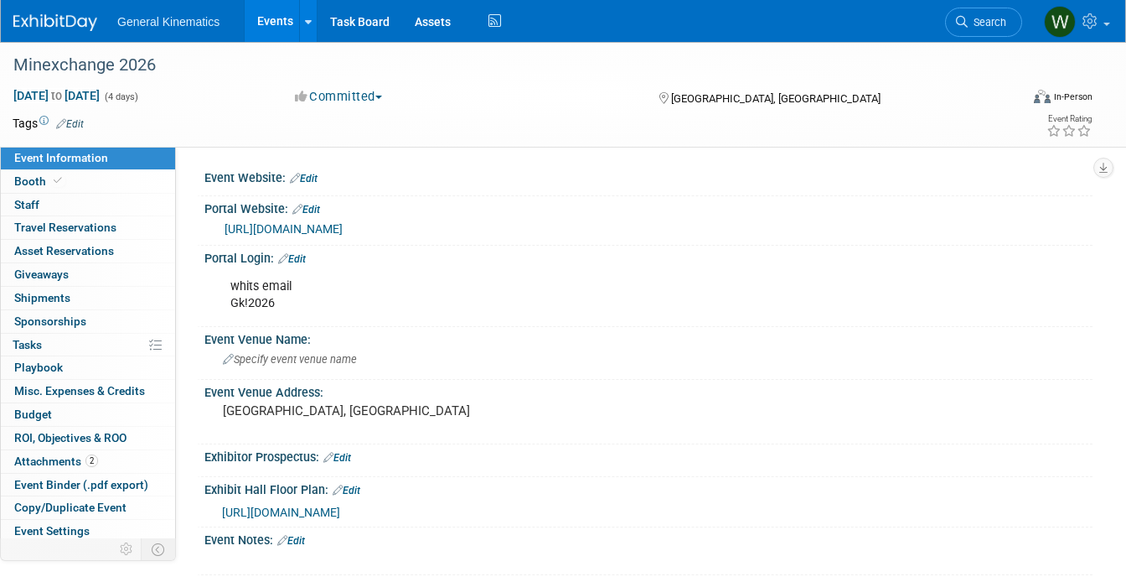
click at [310, 178] on link "Edit" at bounding box center [304, 179] width 28 height 12
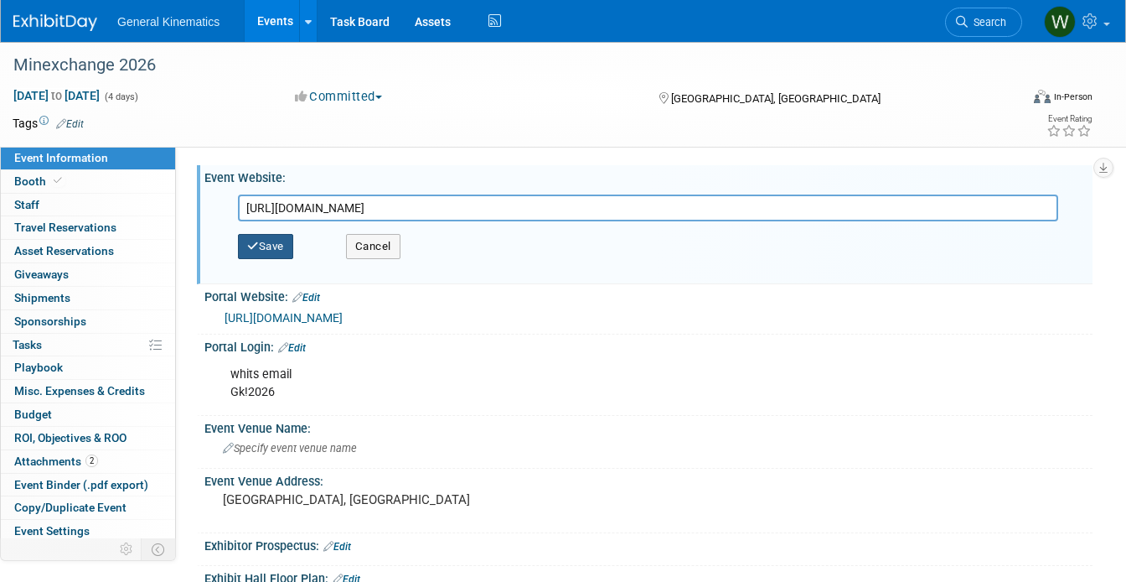
type input "[URL][DOMAIN_NAME]"
click at [271, 248] on button "Save" at bounding box center [265, 246] width 55 height 25
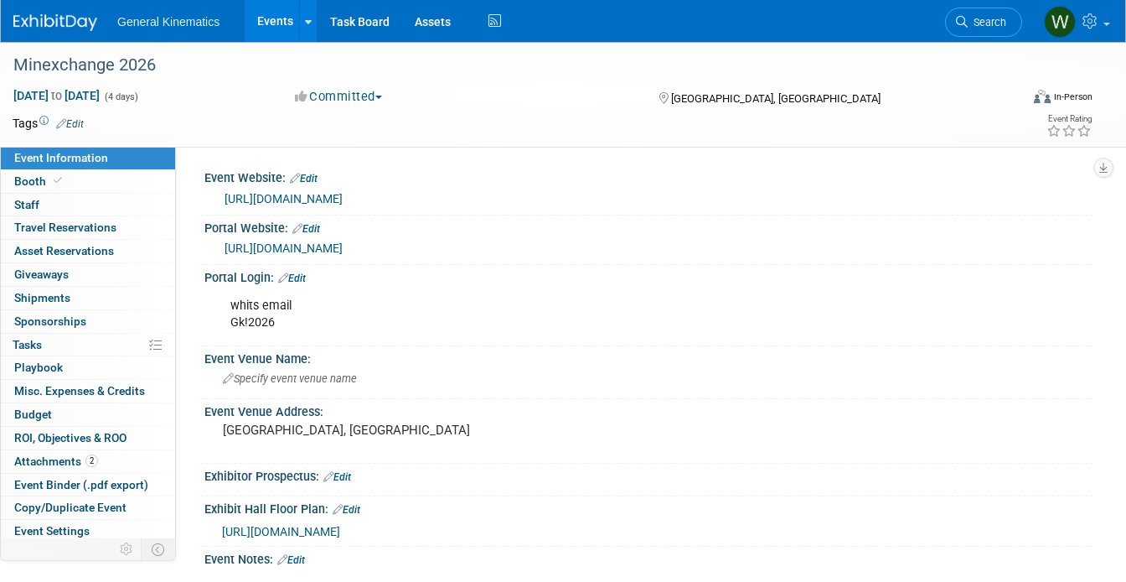
click at [42, 14] on img at bounding box center [55, 22] width 84 height 17
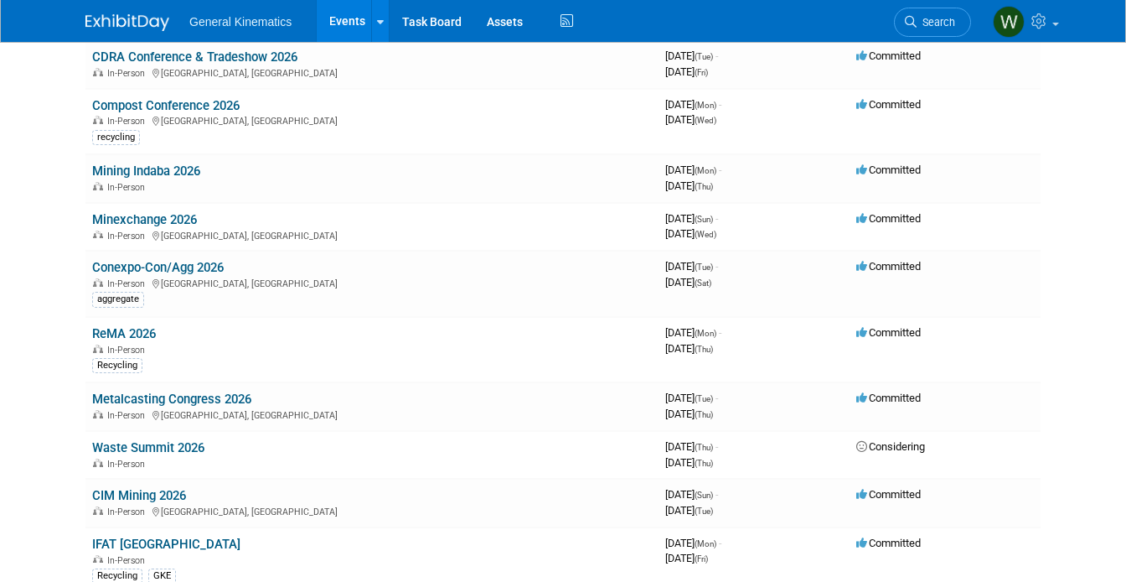
scroll to position [850, 0]
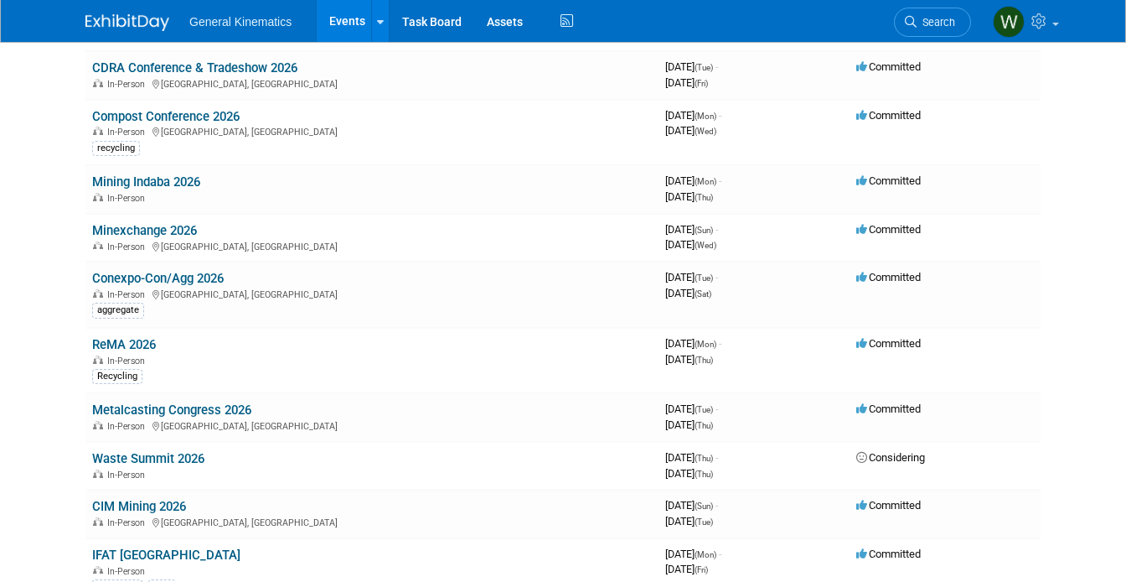
click at [141, 5] on div at bounding box center [137, 15] width 104 height 31
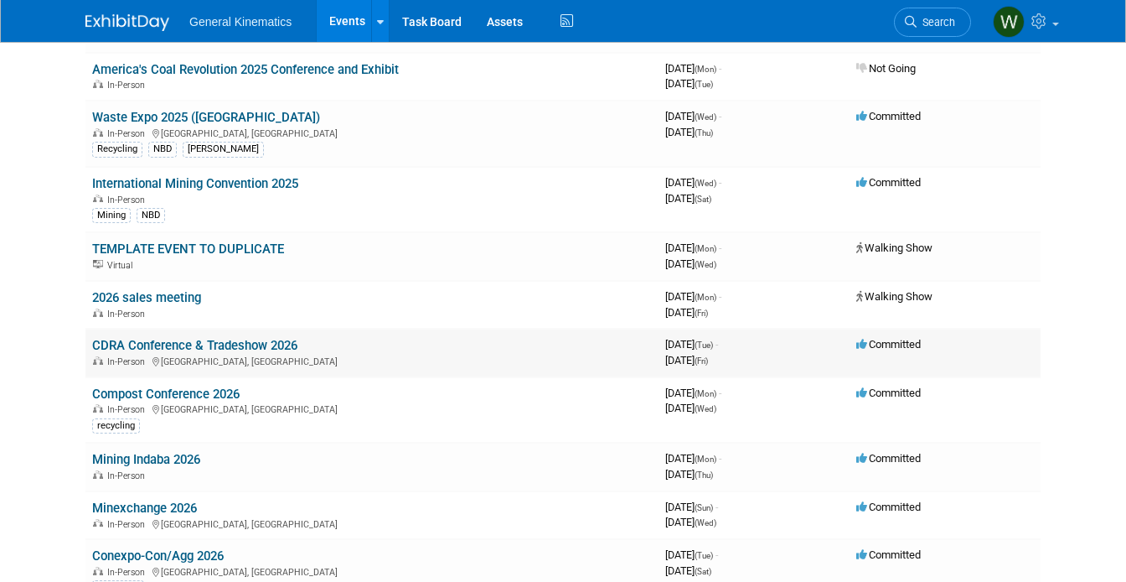
scroll to position [0, 0]
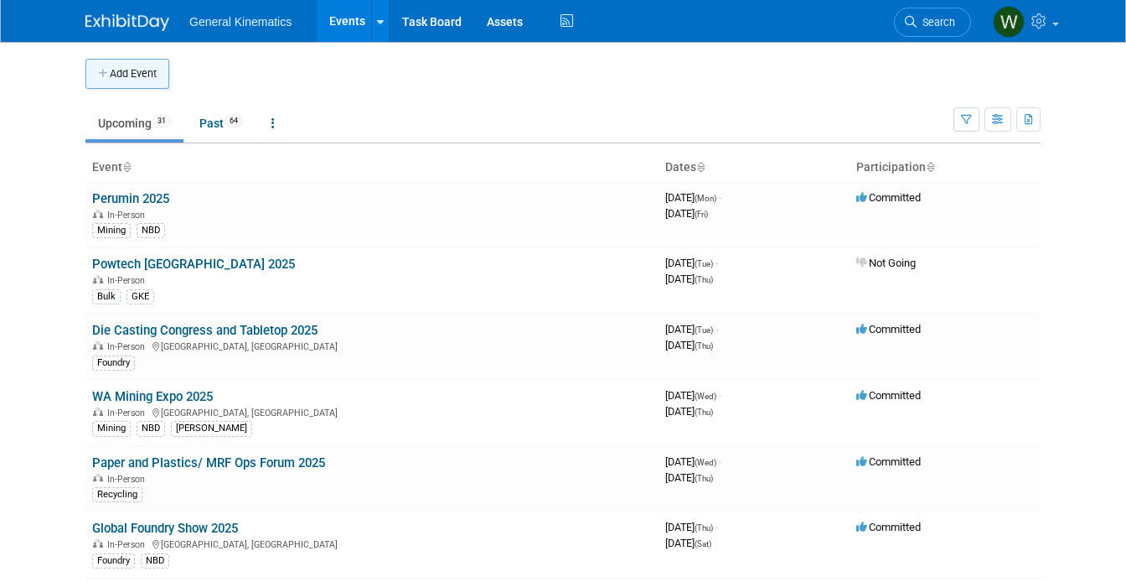
click at [101, 75] on icon "button" at bounding box center [104, 74] width 12 height 11
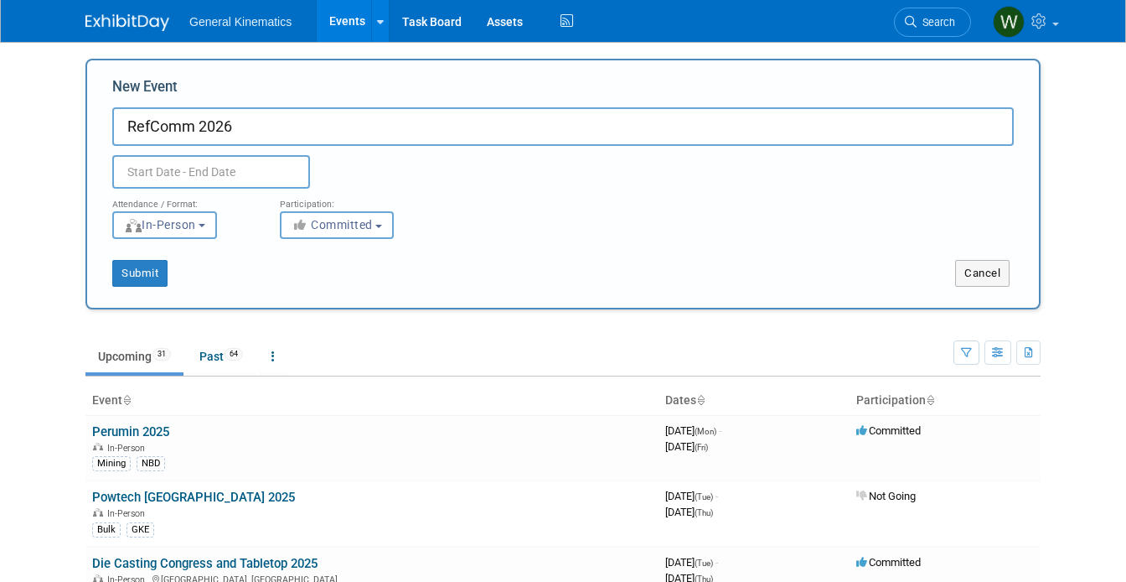
type input "RefComm 2026"
click at [159, 175] on input "text" at bounding box center [211, 172] width 198 height 34
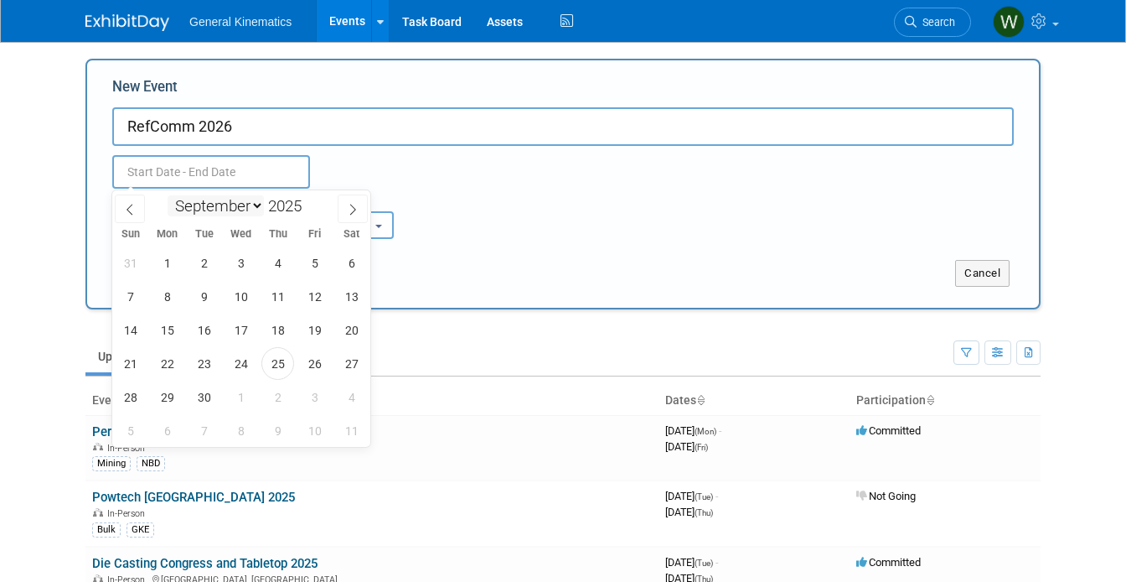
click at [251, 210] on select "January February March April May June July August September October November De…" at bounding box center [216, 205] width 96 height 21
select select "3"
click at [168, 195] on select "January February March April May June July August September October November De…" at bounding box center [216, 205] width 96 height 21
click at [313, 199] on span at bounding box center [308, 201] width 12 height 10
type input "2026"
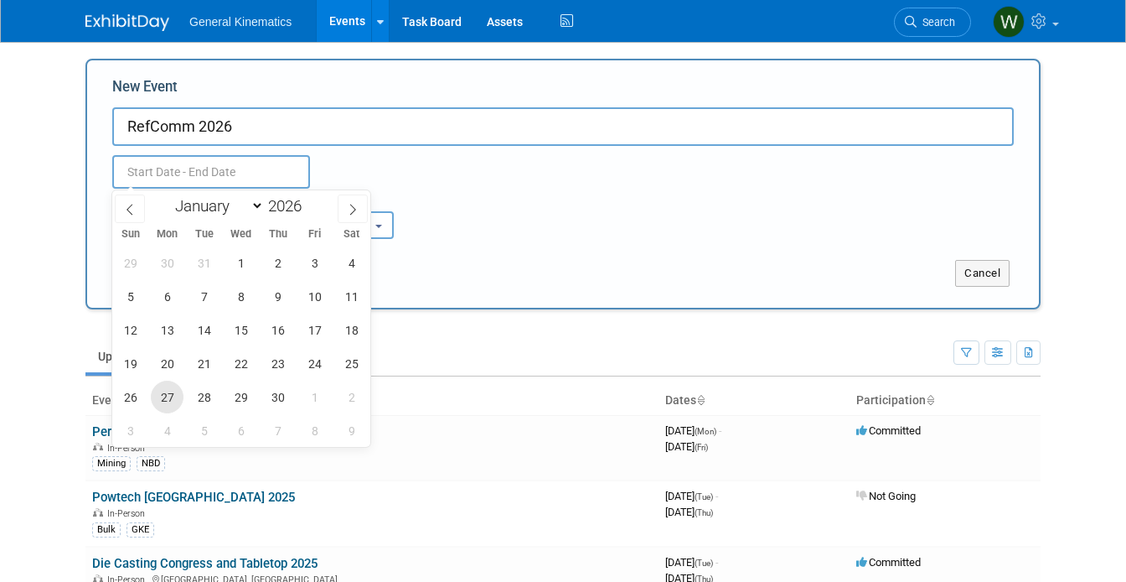
click at [173, 390] on span "27" at bounding box center [167, 396] width 33 height 33
click at [319, 395] on span "1" at bounding box center [314, 396] width 33 height 33
type input "[DATE] to [DATE]"
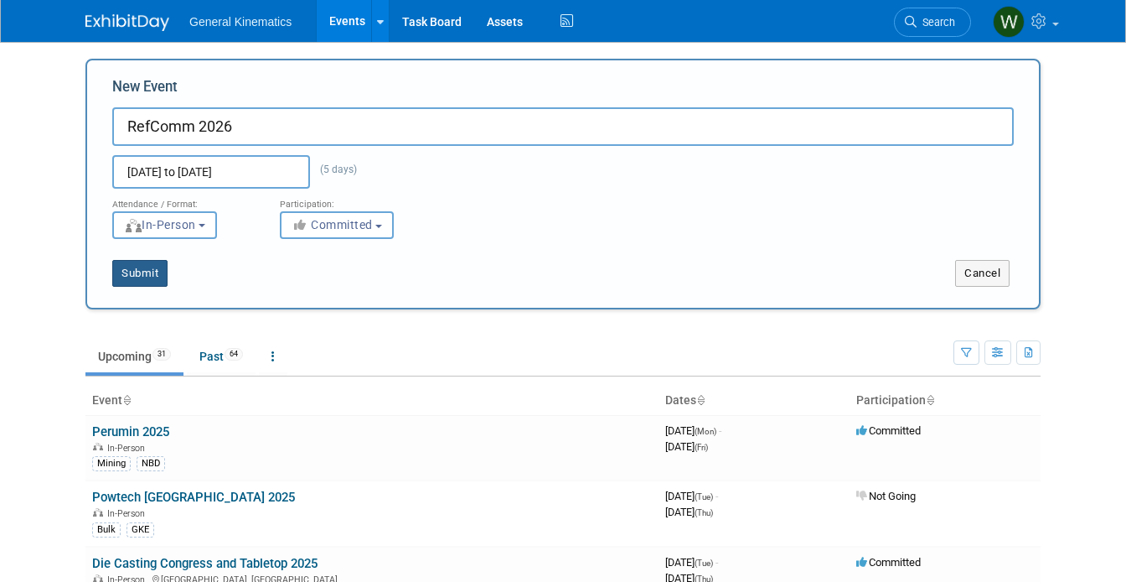
click at [144, 271] on button "Submit" at bounding box center [139, 273] width 55 height 27
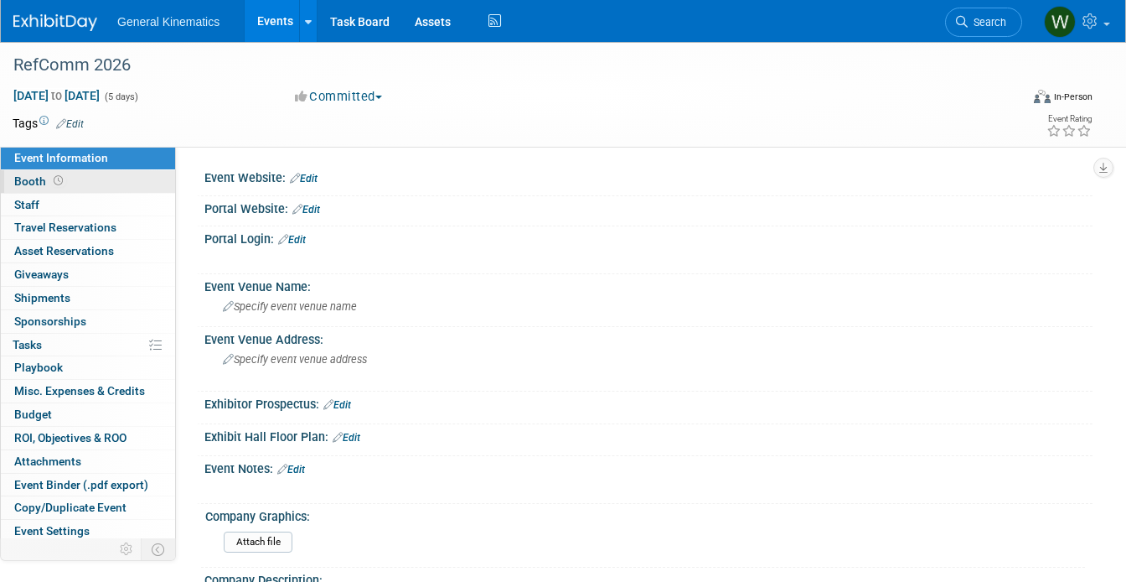
click at [104, 181] on link "Booth" at bounding box center [88, 181] width 174 height 23
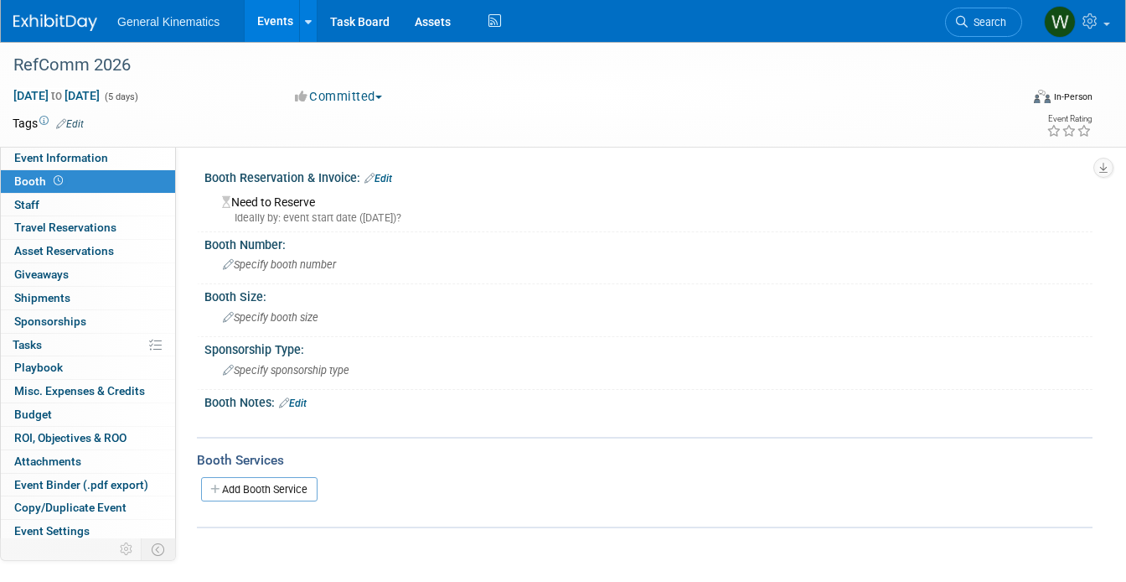
click at [387, 178] on link "Edit" at bounding box center [378, 179] width 28 height 12
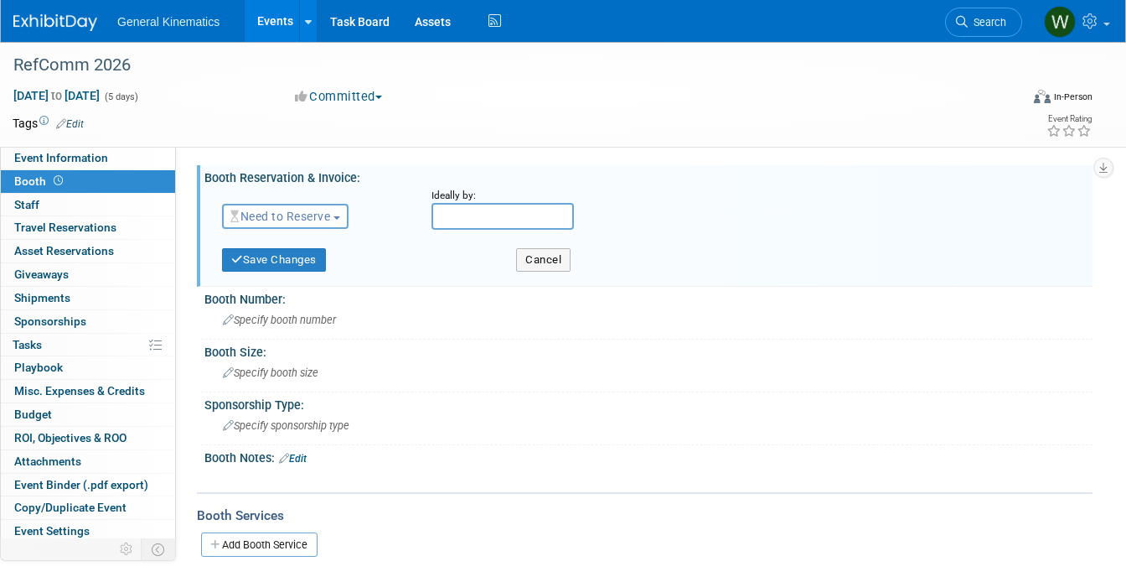
click at [315, 207] on button "Need to Reserve" at bounding box center [285, 216] width 127 height 25
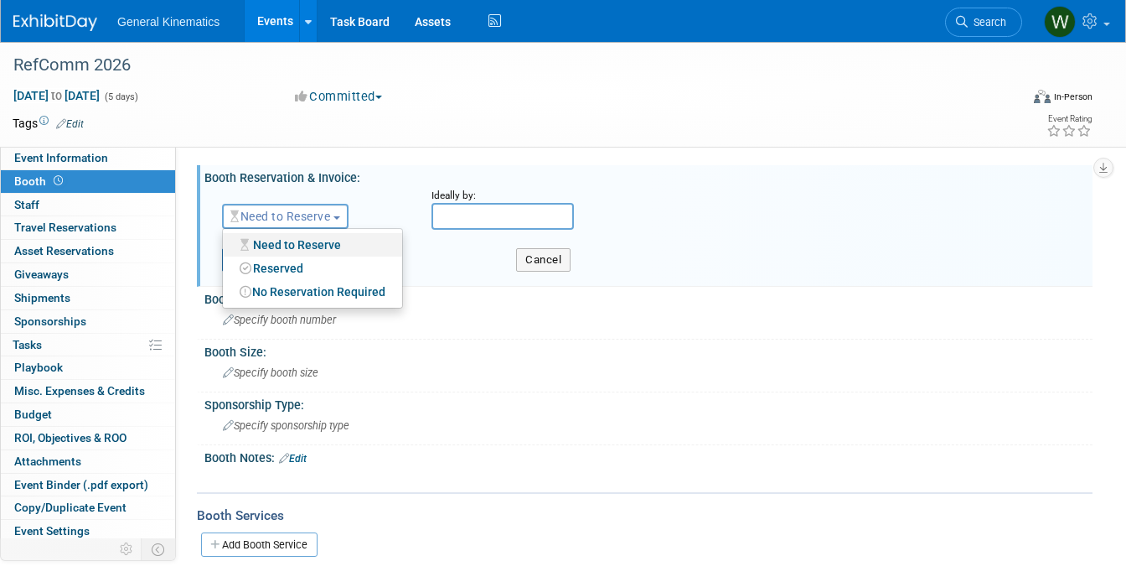
click at [290, 243] on link "Need to Reserve" at bounding box center [312, 244] width 179 height 23
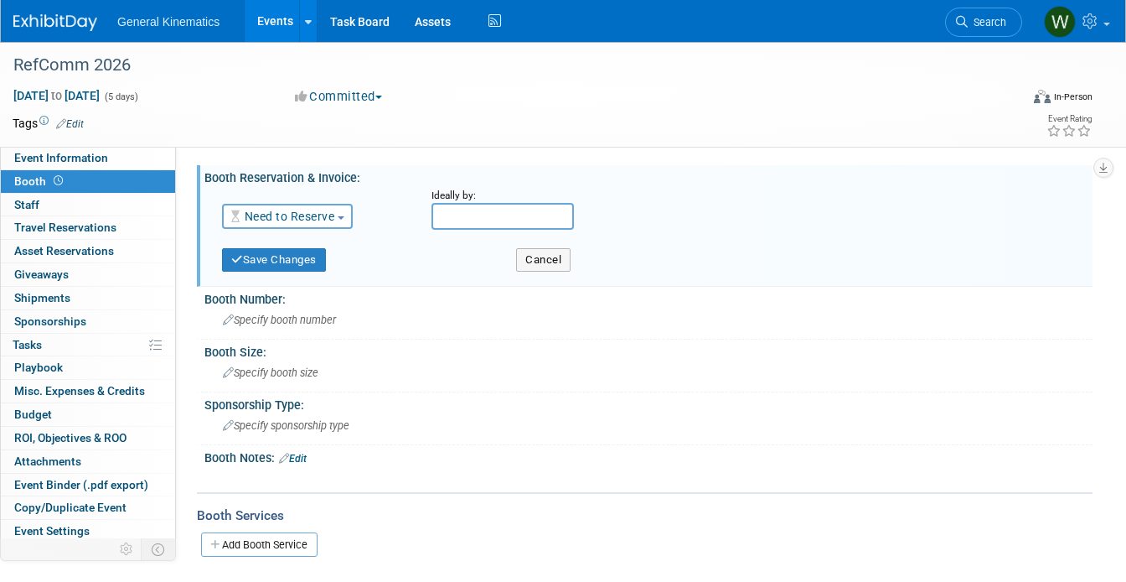
click at [291, 220] on link "Need to Reserve" at bounding box center [282, 215] width 104 height 13
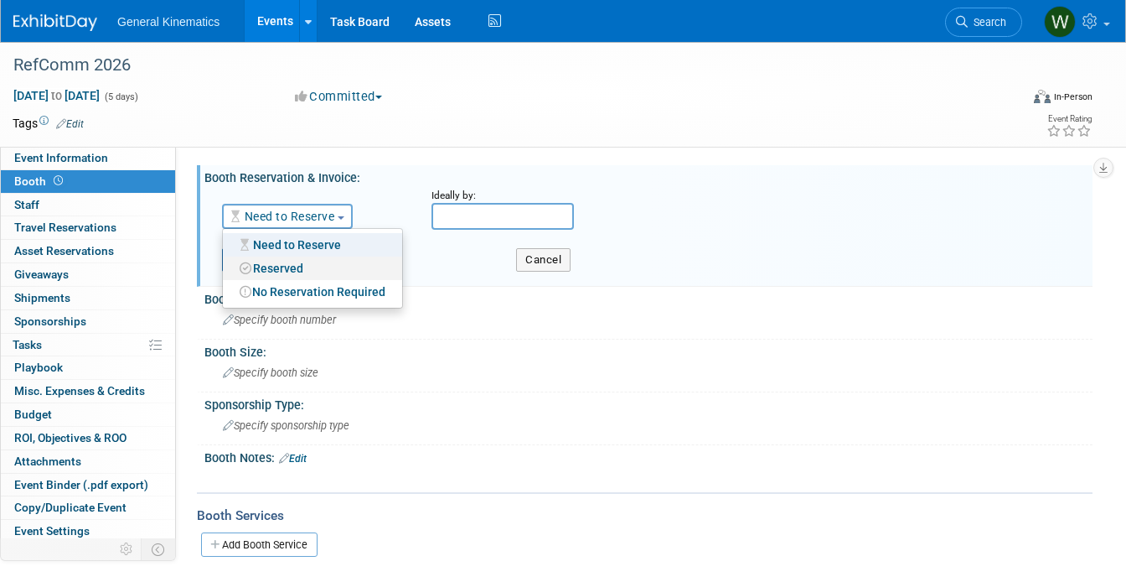
click at [282, 266] on link "Reserved" at bounding box center [312, 267] width 179 height 23
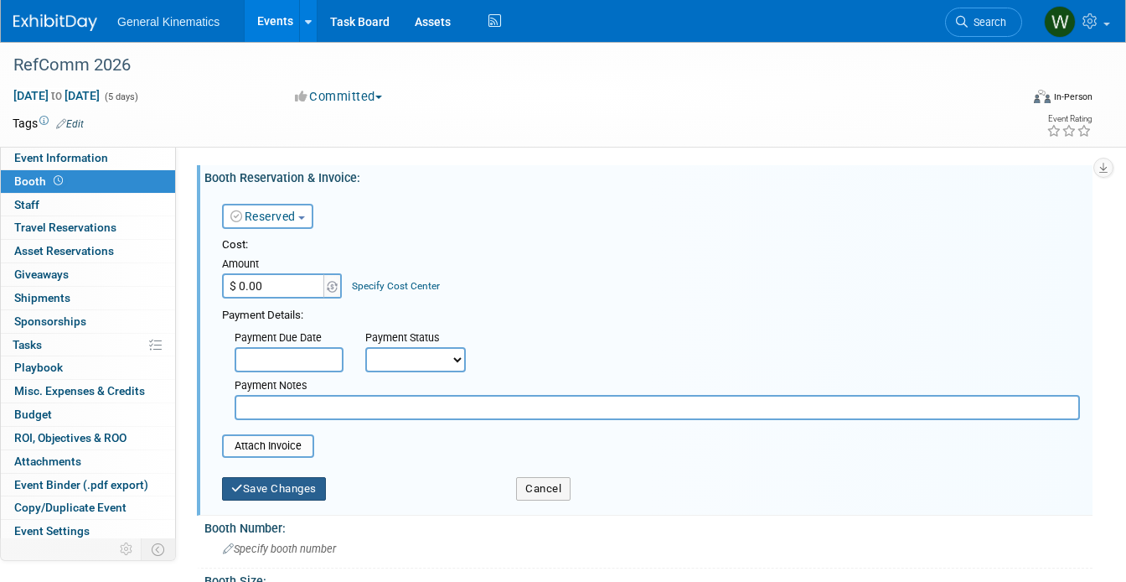
click at [261, 486] on button "Save Changes" at bounding box center [274, 488] width 104 height 23
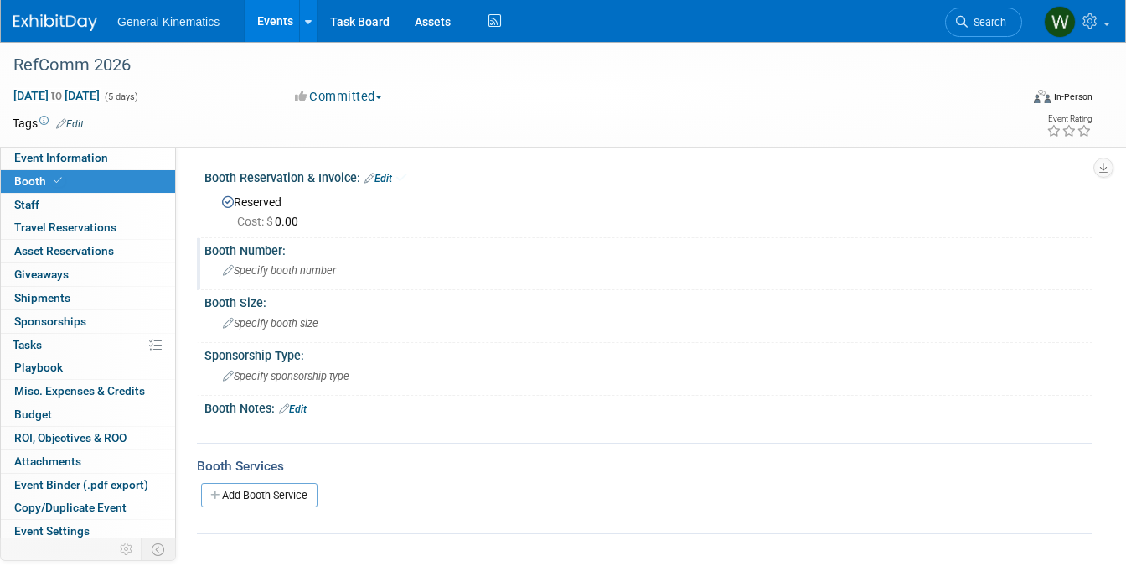
click at [305, 279] on div "Specify booth number" at bounding box center [648, 270] width 863 height 26
